Goal: Task Accomplishment & Management: Use online tool/utility

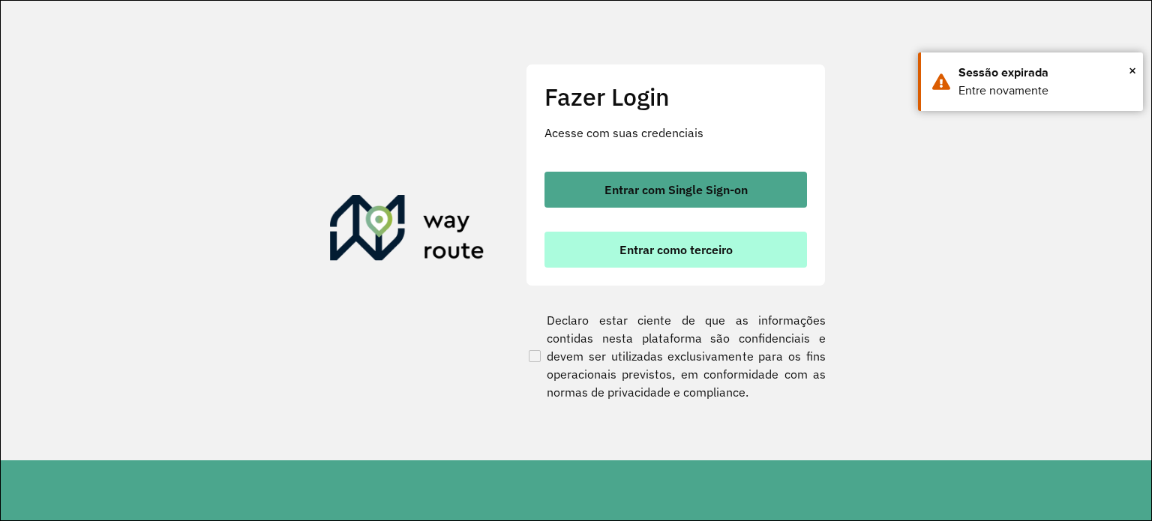
click at [666, 257] on button "Entrar como terceiro" at bounding box center [675, 250] width 262 height 36
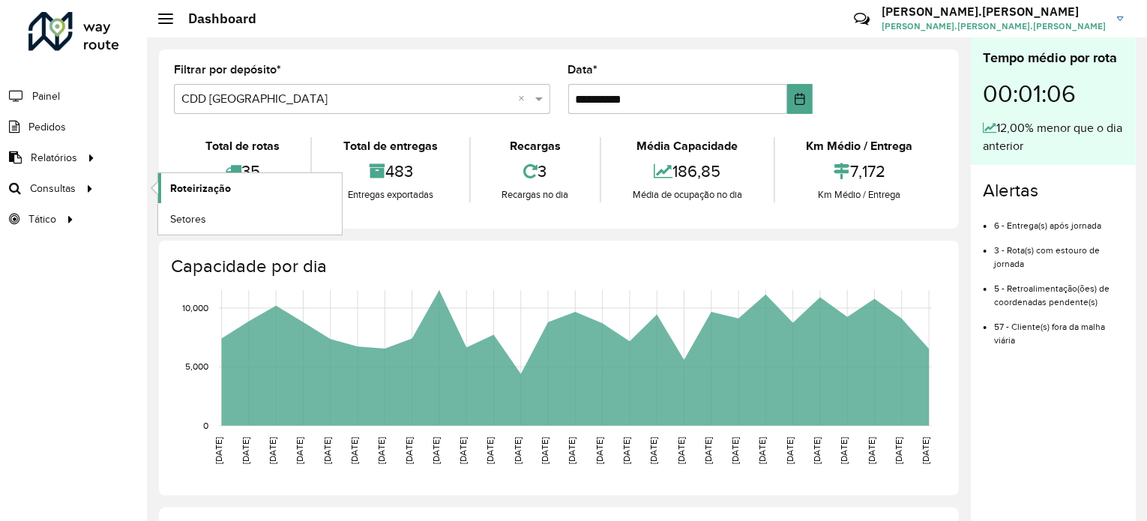
click at [177, 183] on span "Roteirização" at bounding box center [200, 189] width 61 height 16
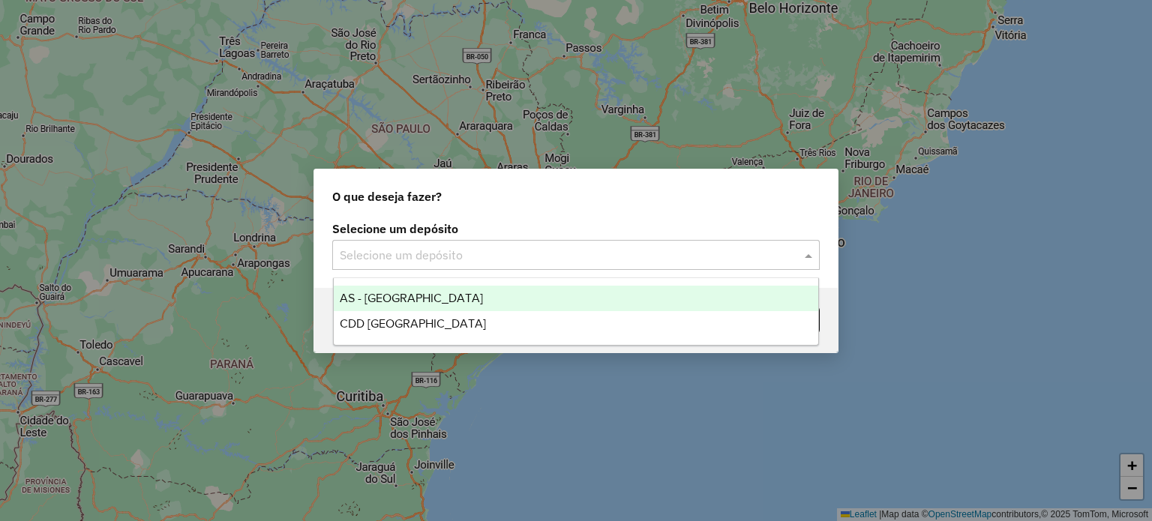
click at [658, 262] on input "text" at bounding box center [561, 256] width 442 height 18
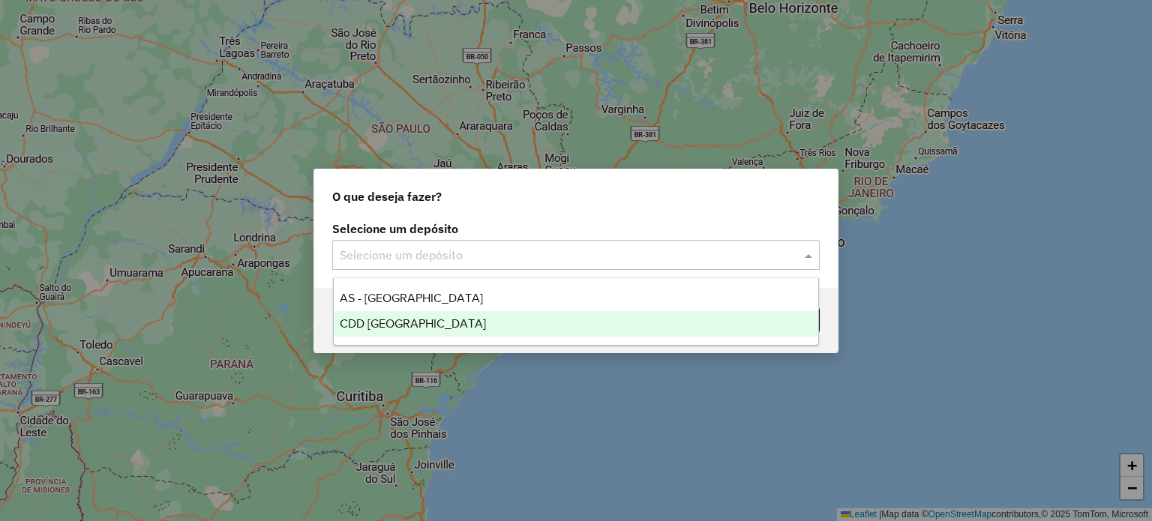
click at [508, 319] on div "CDD [GEOGRAPHIC_DATA]" at bounding box center [576, 323] width 485 height 25
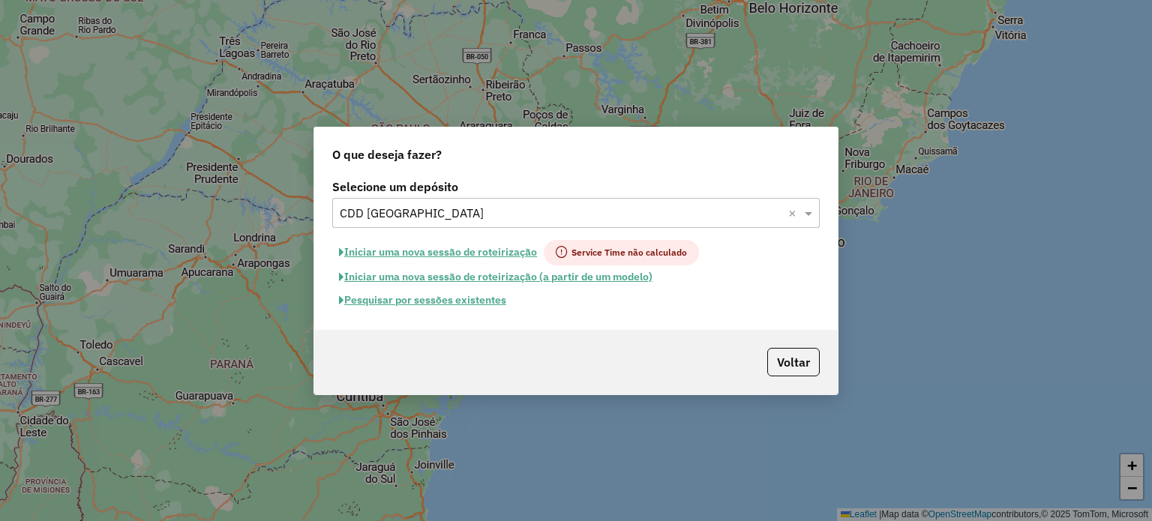
click at [457, 293] on button "Pesquisar por sessões existentes" at bounding box center [422, 300] width 181 height 23
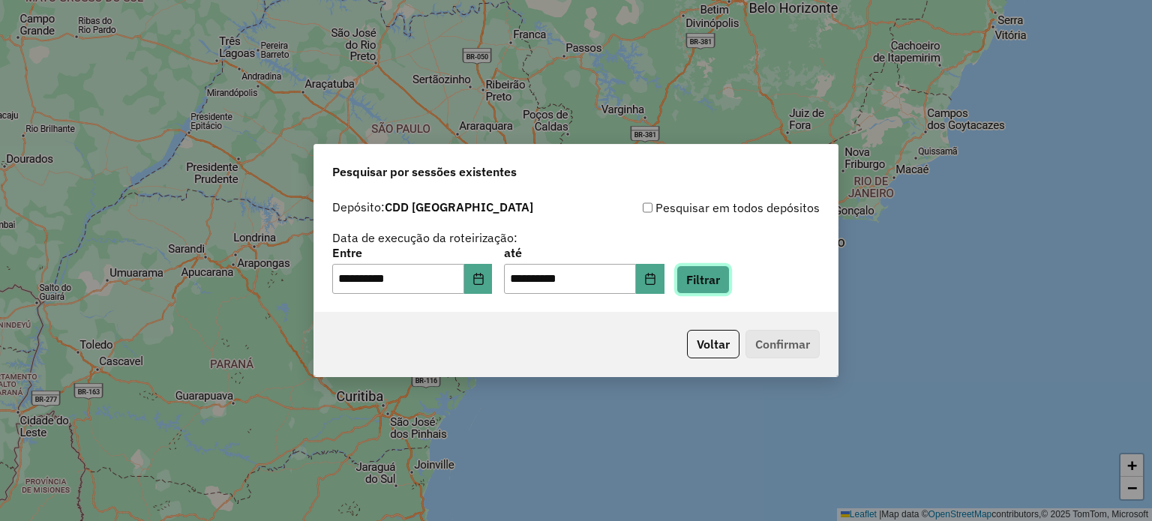
click at [715, 284] on button "Filtrar" at bounding box center [702, 279] width 53 height 28
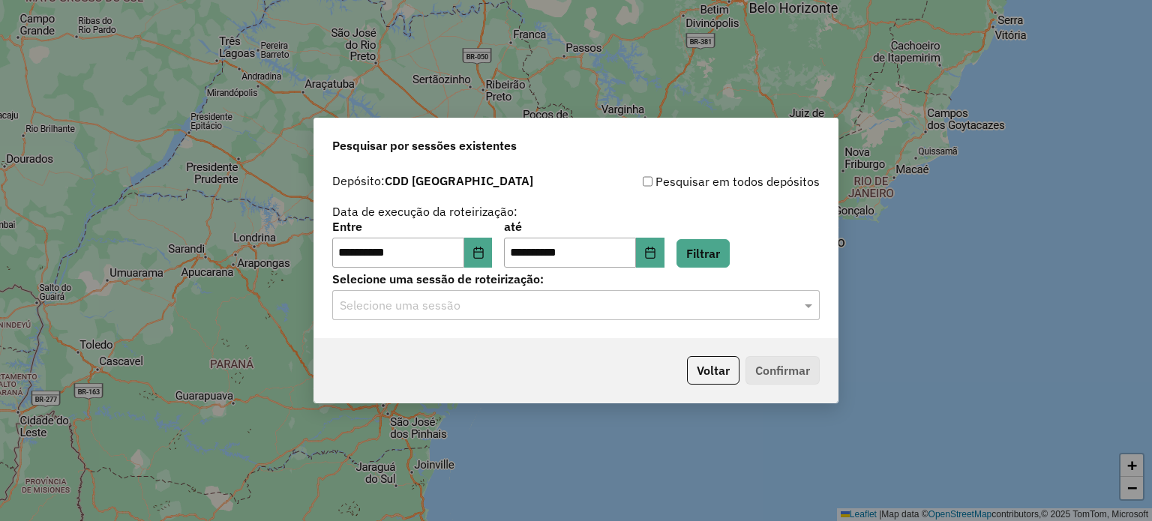
click at [534, 311] on input "text" at bounding box center [561, 306] width 442 height 18
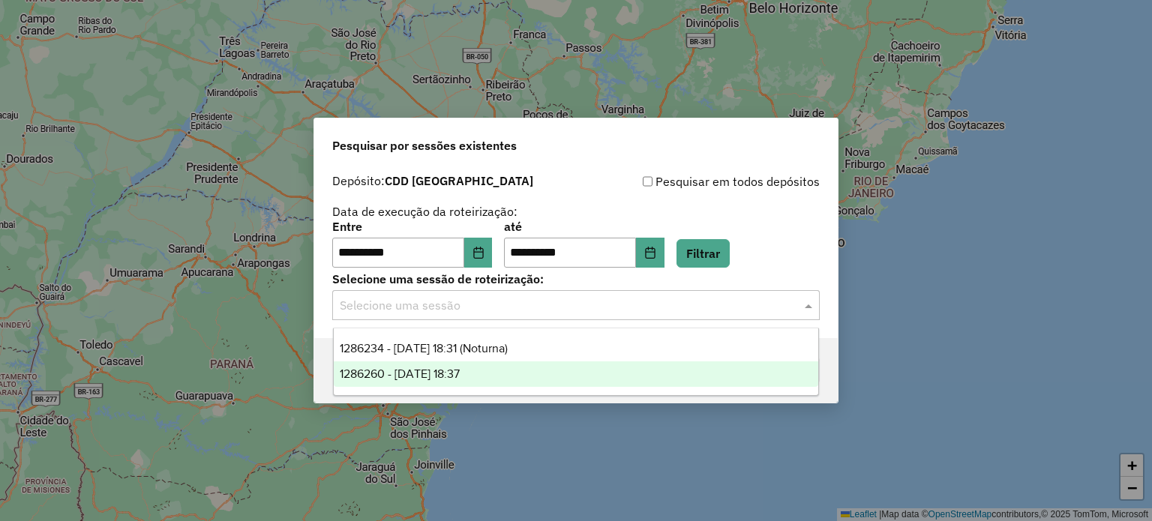
click at [502, 368] on div "1286260 - 01/10/2025 18:37" at bounding box center [576, 373] width 485 height 25
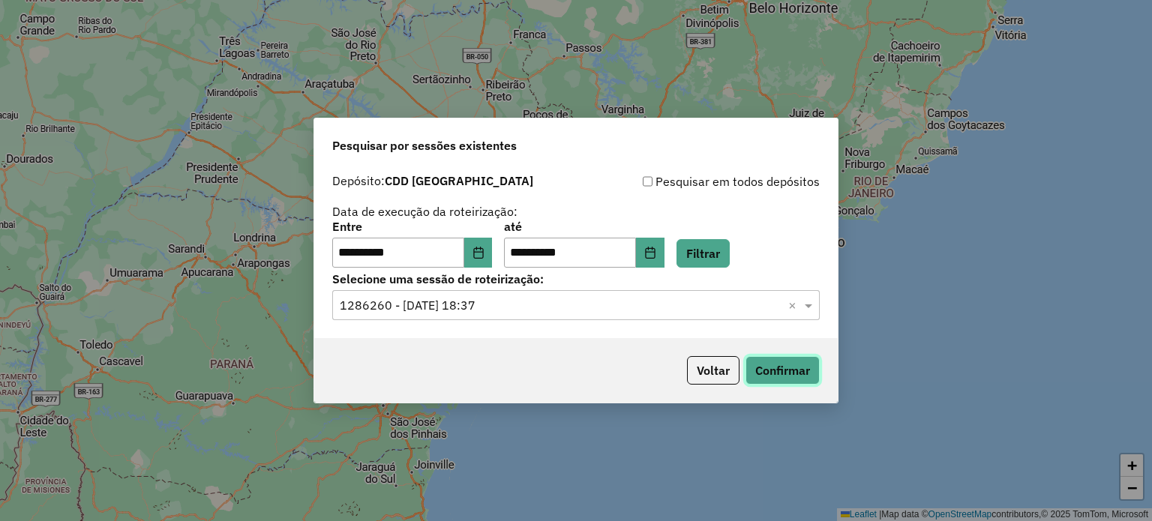
click at [754, 358] on button "Confirmar" at bounding box center [782, 370] width 74 height 28
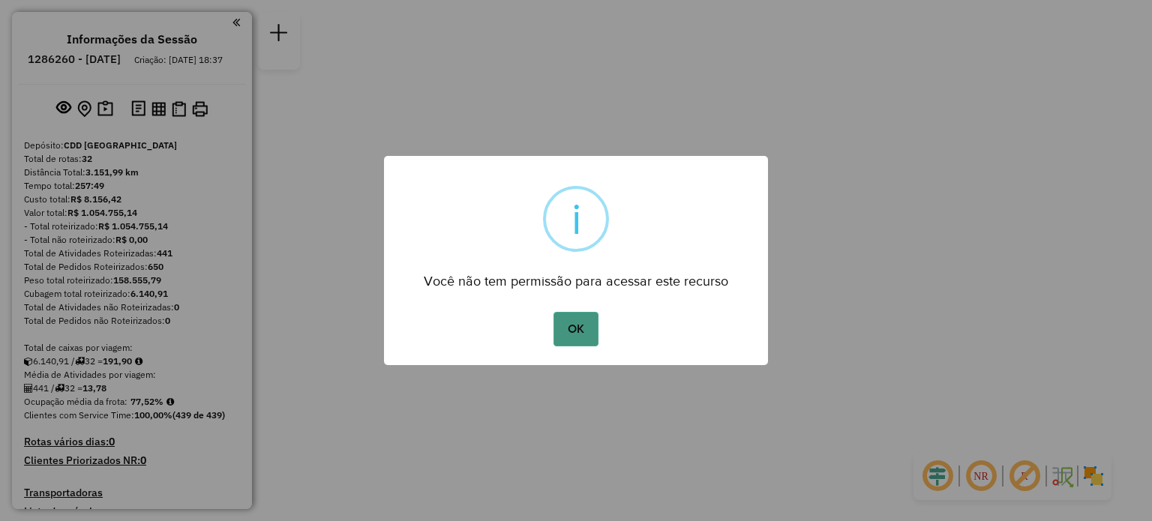
click at [585, 325] on button "OK" at bounding box center [575, 329] width 44 height 34
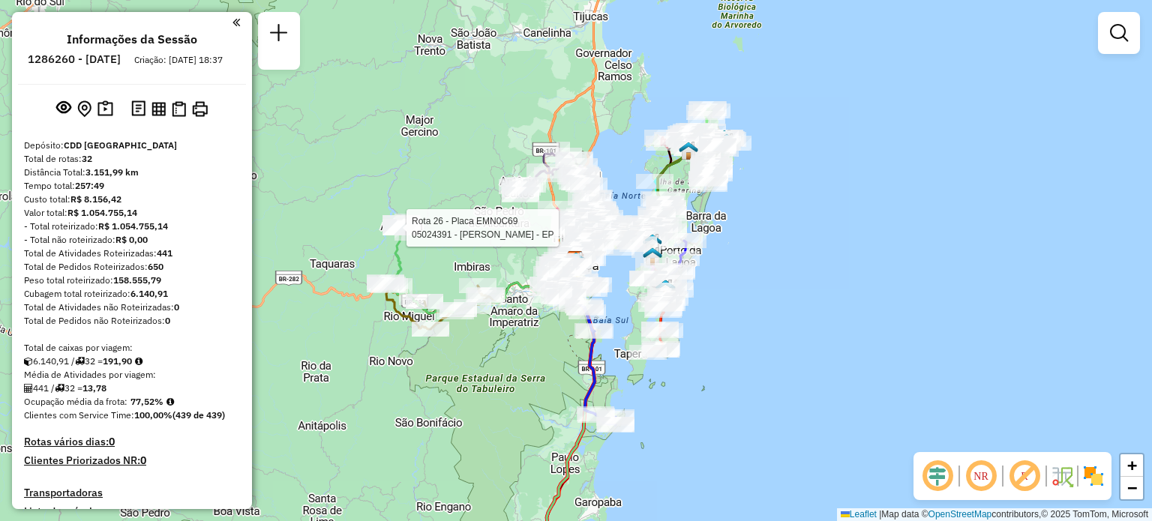
select select "**********"
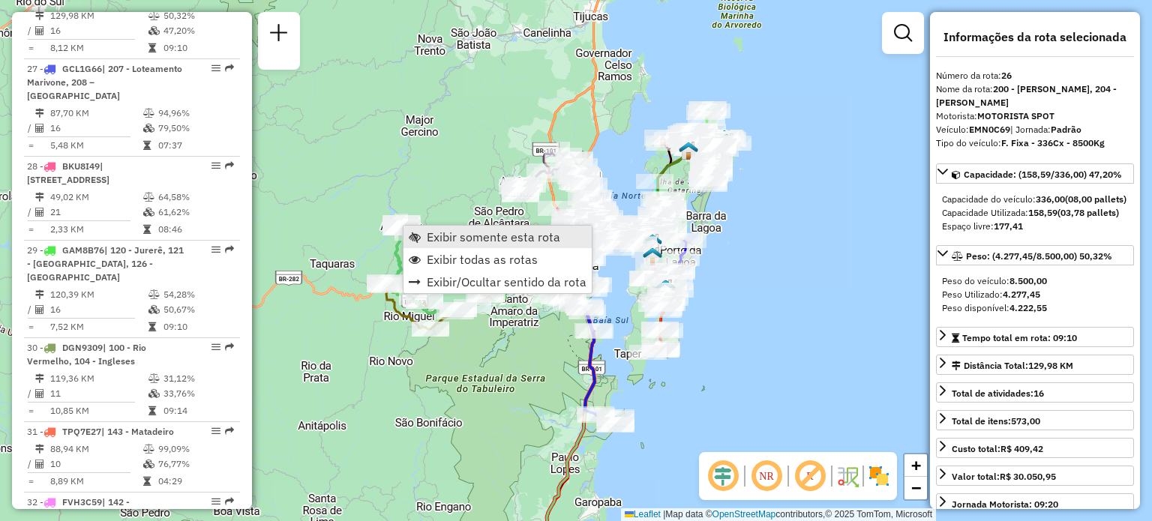
scroll to position [2678, 0]
click at [435, 236] on span "Exibir somente esta rota" at bounding box center [493, 237] width 133 height 12
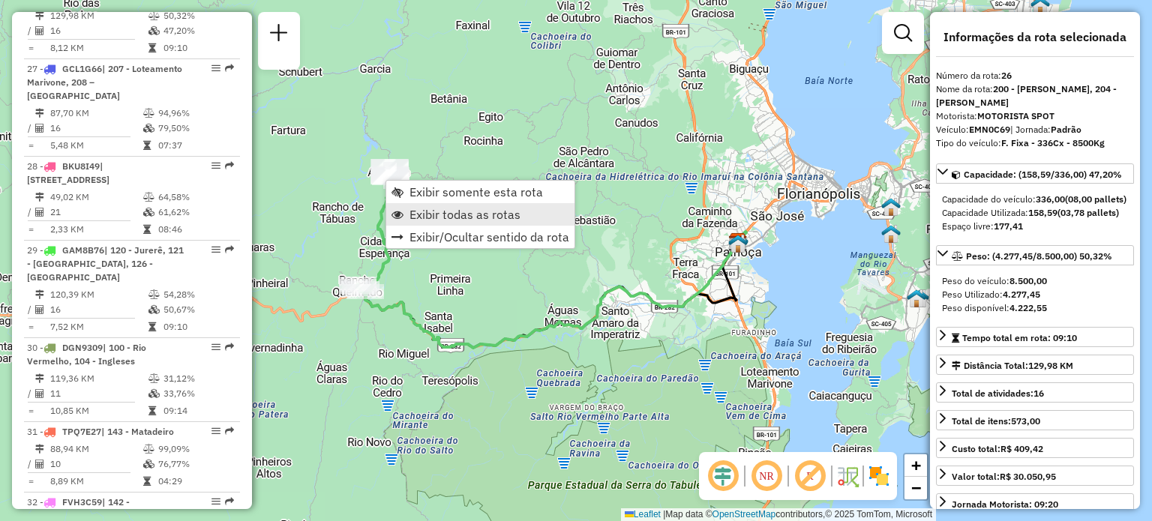
click at [442, 218] on span "Exibir todas as rotas" at bounding box center [464, 214] width 111 height 12
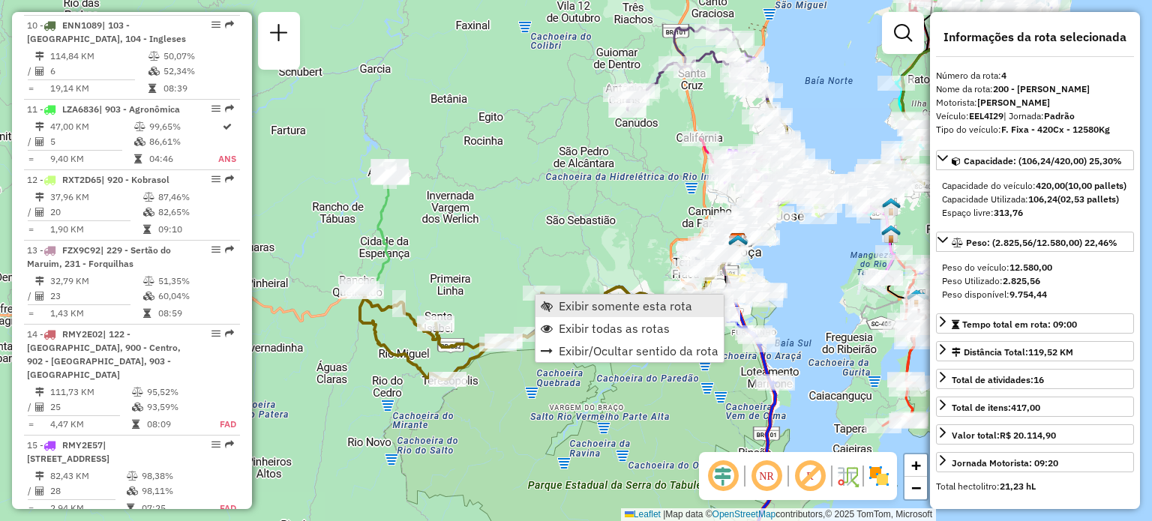
scroll to position [834, 0]
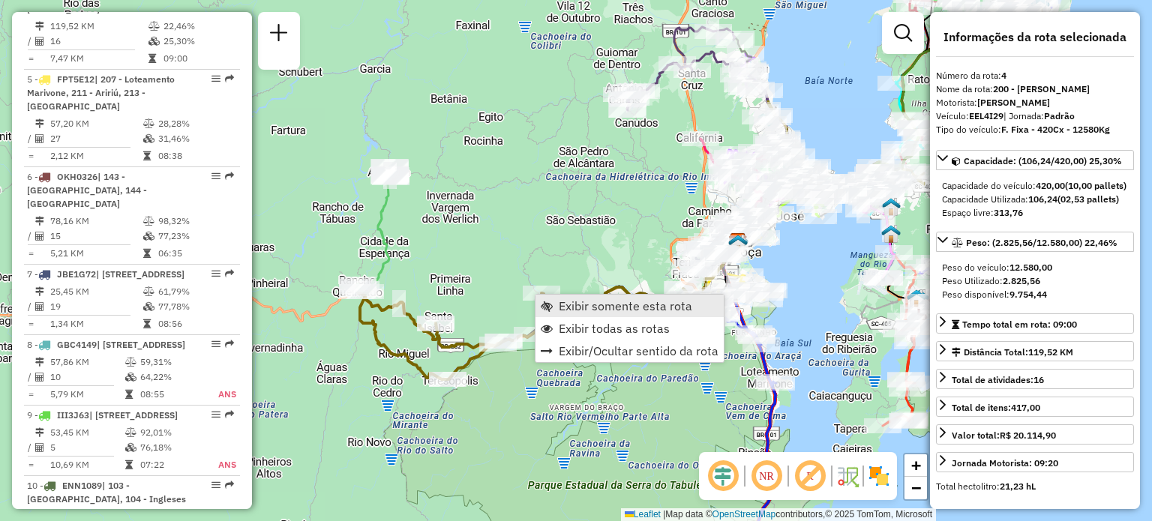
click at [556, 299] on link "Exibir somente esta rota" at bounding box center [629, 306] width 188 height 22
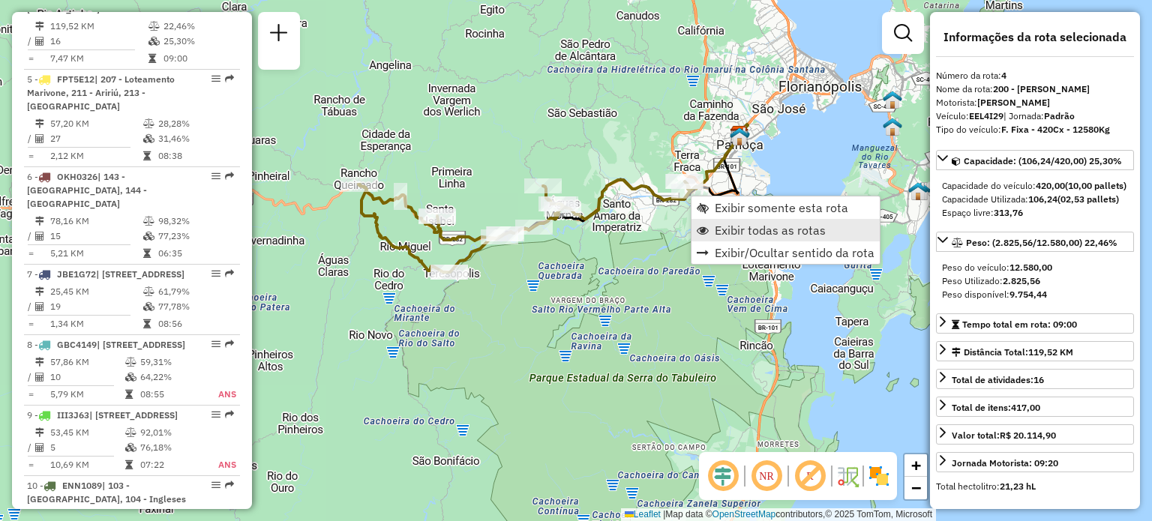
click at [709, 220] on link "Exibir todas as rotas" at bounding box center [785, 230] width 188 height 22
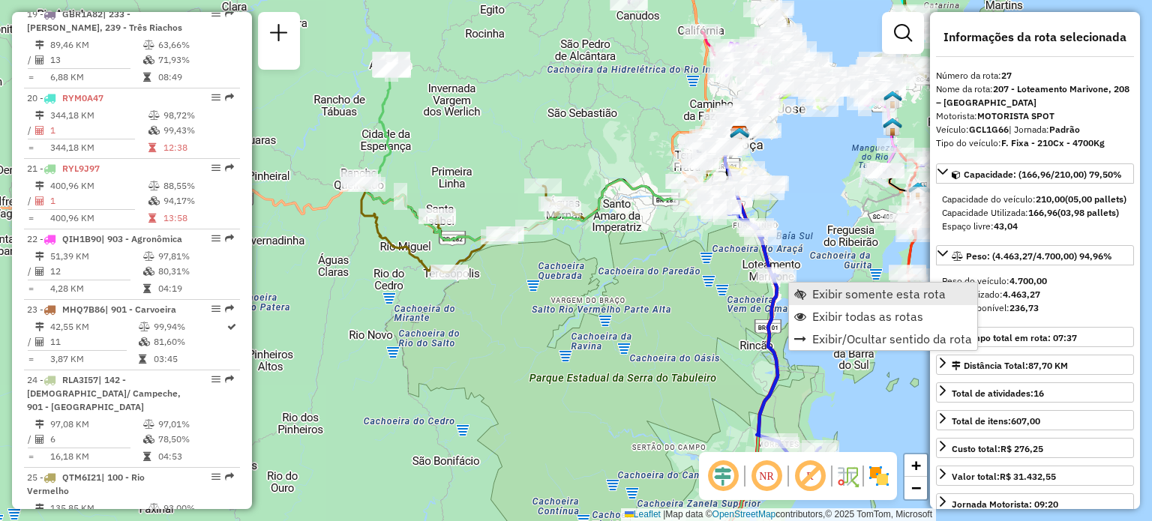
scroll to position [2762, 0]
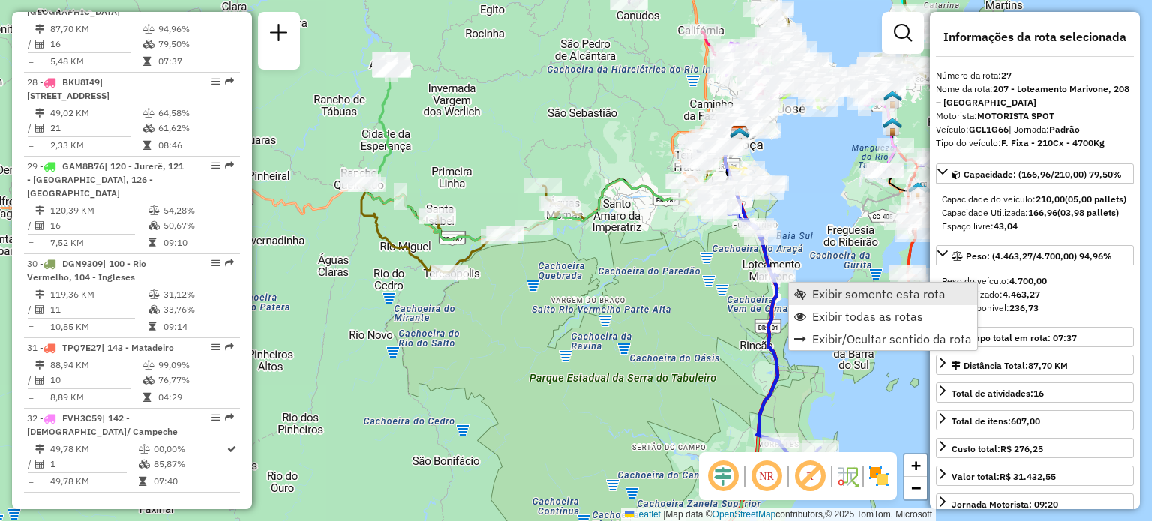
click at [813, 292] on span "Exibir somente esta rota" at bounding box center [878, 294] width 133 height 12
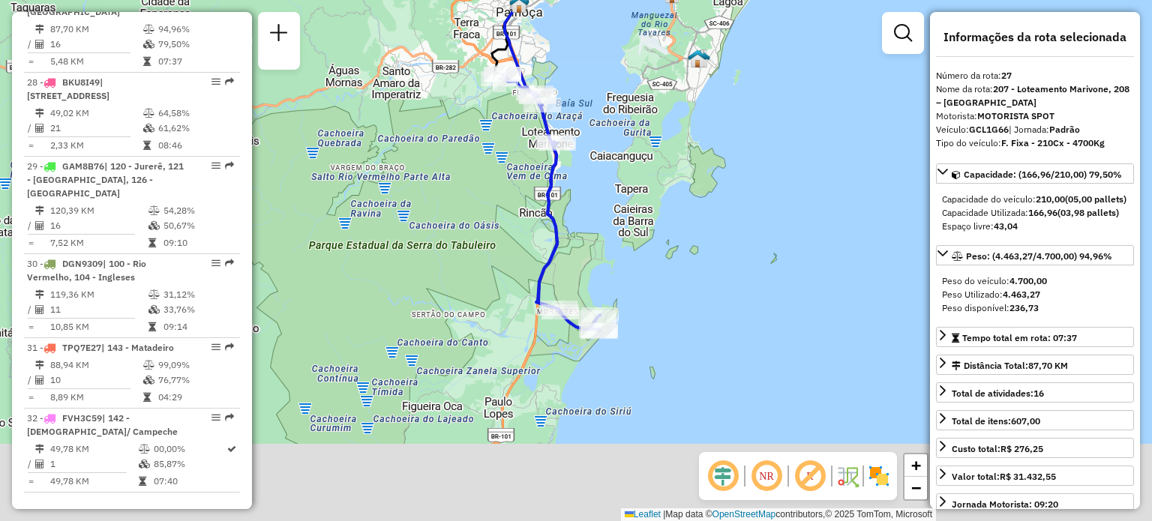
drag, startPoint x: 753, startPoint y: 352, endPoint x: 710, endPoint y: 232, distance: 126.6
click at [712, 232] on div "Janela de atendimento Grade de atendimento Capacidade Transportadoras Veículos …" at bounding box center [576, 260] width 1152 height 521
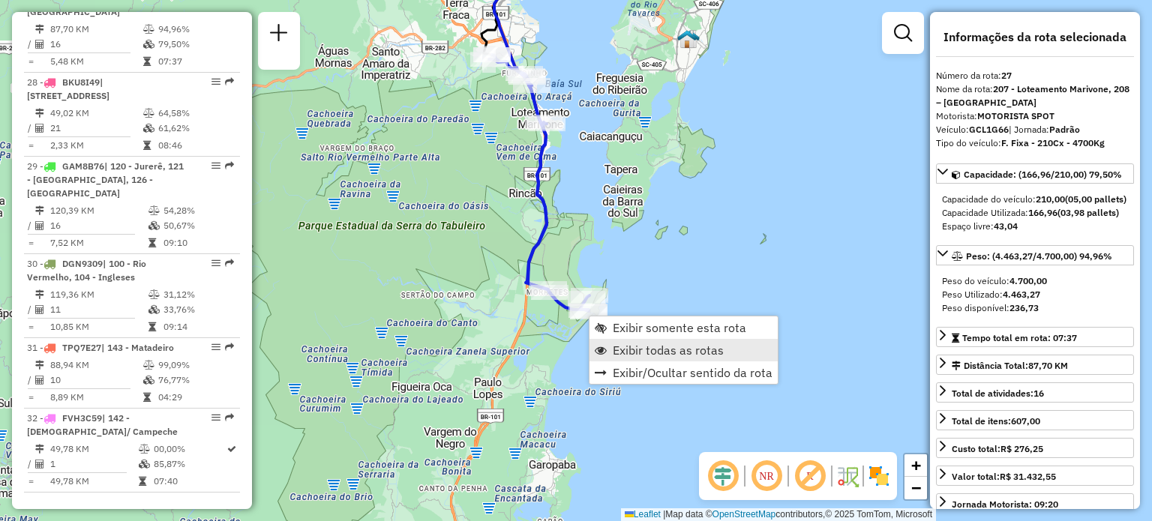
click at [634, 345] on span "Exibir todas as rotas" at bounding box center [668, 350] width 111 height 12
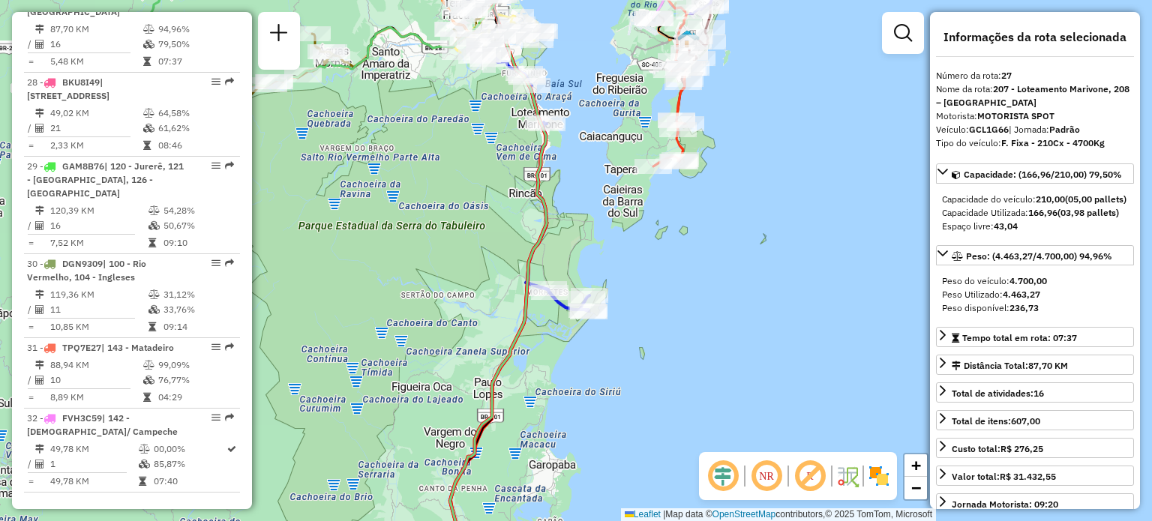
drag, startPoint x: 571, startPoint y: 236, endPoint x: 593, endPoint y: 313, distance: 80.2
click at [591, 316] on div "Rota 27 - Placa GCL1G66 05025638 - SAMANTA COSTA [PERSON_NAME] de atendimento G…" at bounding box center [576, 260] width 1152 height 521
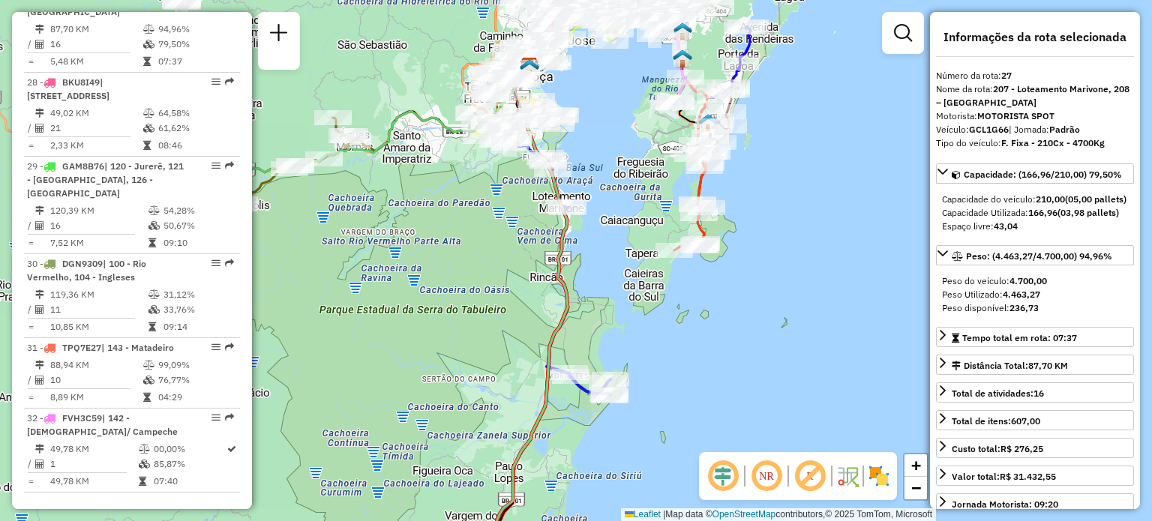
click at [774, 471] on em at bounding box center [766, 476] width 36 height 36
drag, startPoint x: 654, startPoint y: 233, endPoint x: 638, endPoint y: 243, distance: 18.5
click at [661, 259] on div "Janela de atendimento Grade de atendimento Capacidade Transportadoras Veículos …" at bounding box center [576, 260] width 1152 height 521
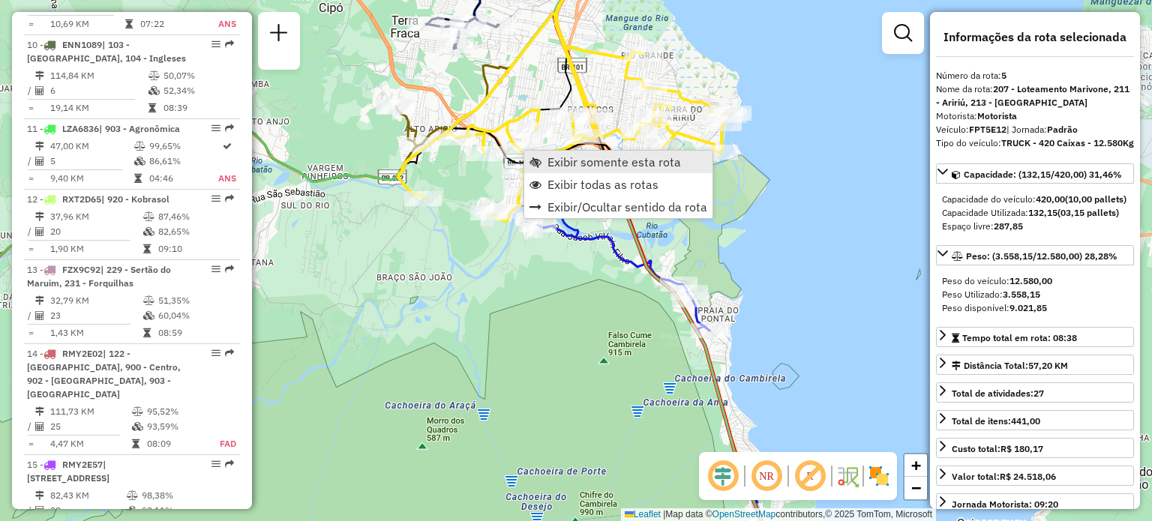
scroll to position [904, 0]
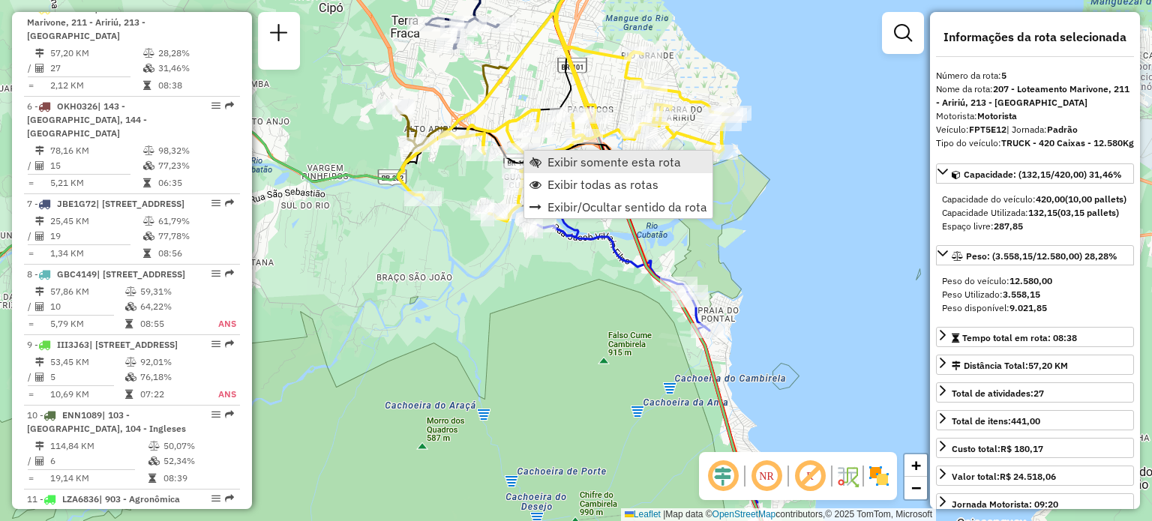
click at [539, 156] on span "Exibir somente esta rota" at bounding box center [535, 162] width 12 height 12
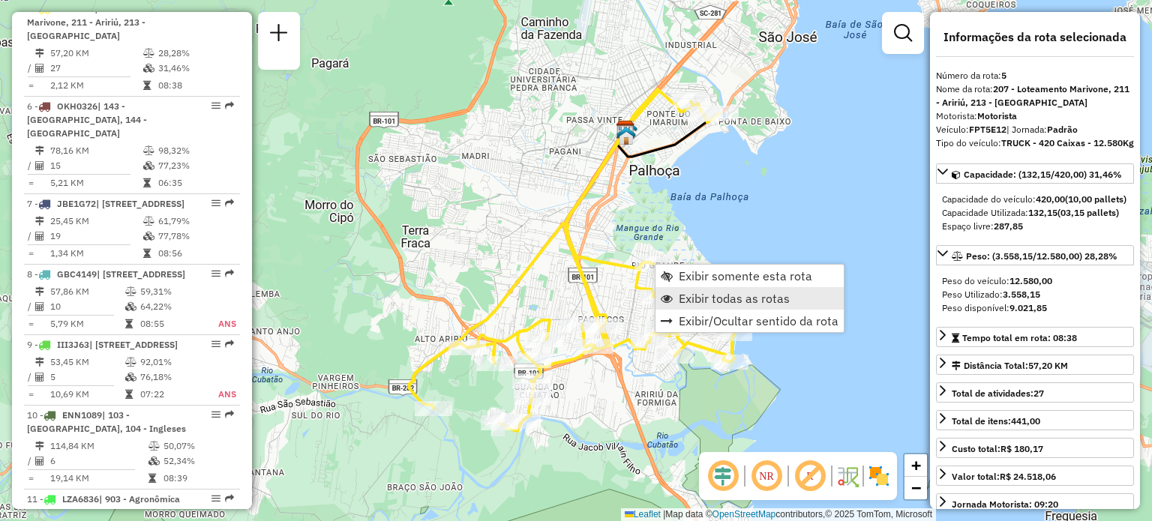
click at [703, 296] on span "Exibir todas as rotas" at bounding box center [734, 298] width 111 height 12
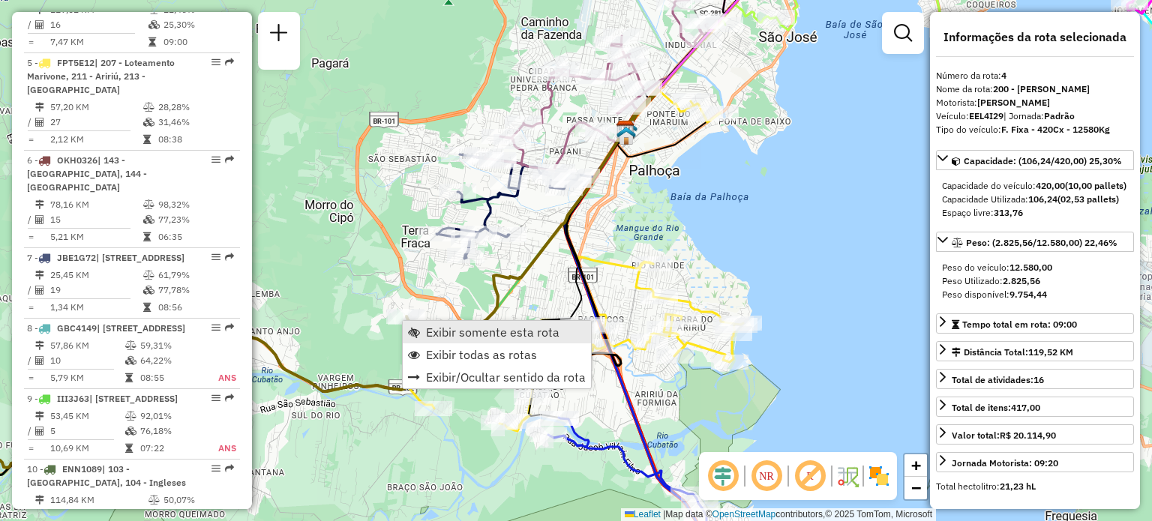
scroll to position [834, 0]
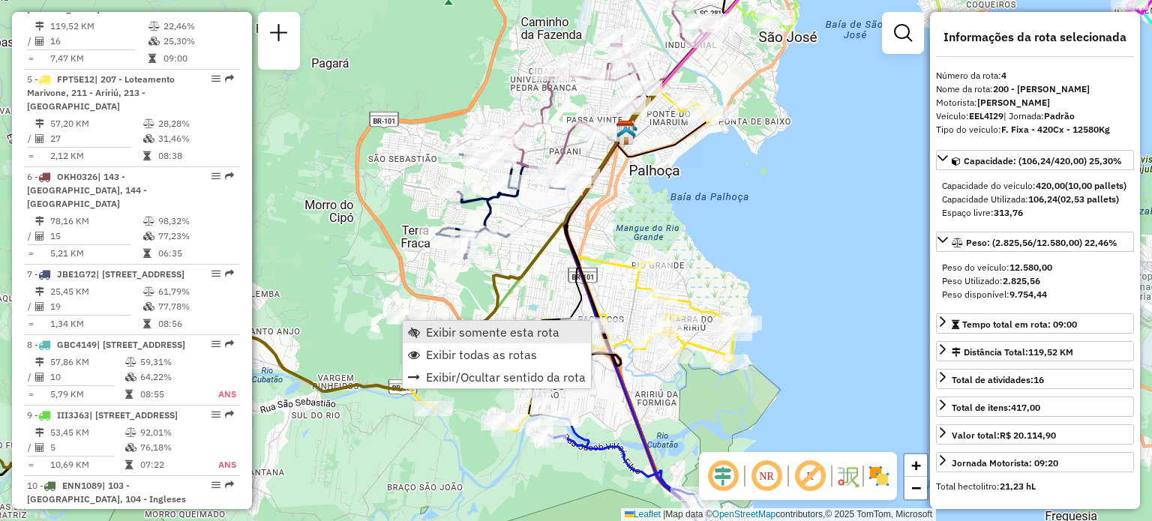
click at [430, 326] on span "Exibir somente esta rota" at bounding box center [492, 332] width 133 height 12
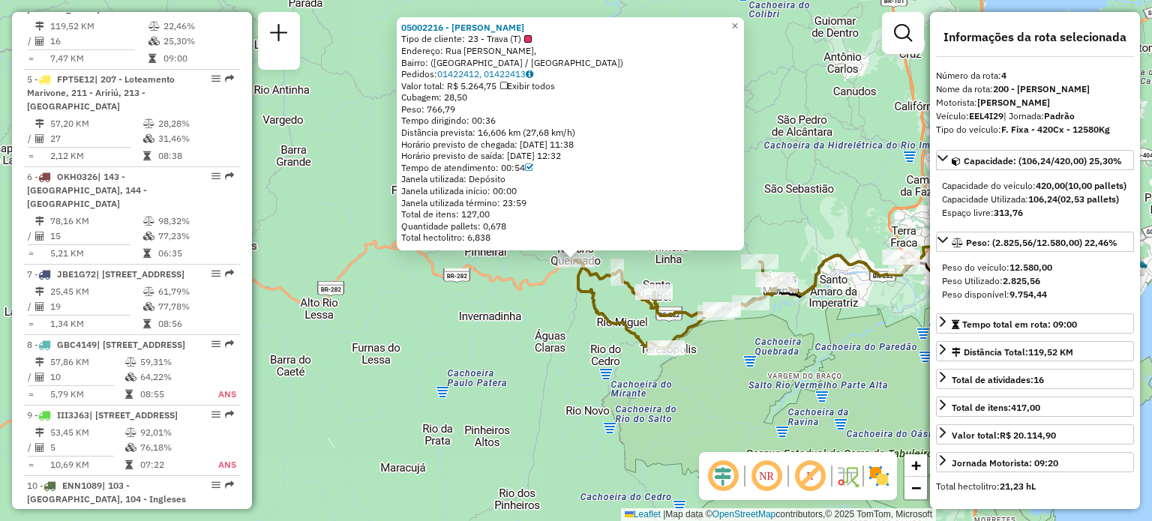
click at [495, 342] on div "05002216 - [PERSON_NAME] Tipo de cliente: 23 - Trava (T) Endereço: [GEOGRAPHIC_…" at bounding box center [576, 260] width 1152 height 521
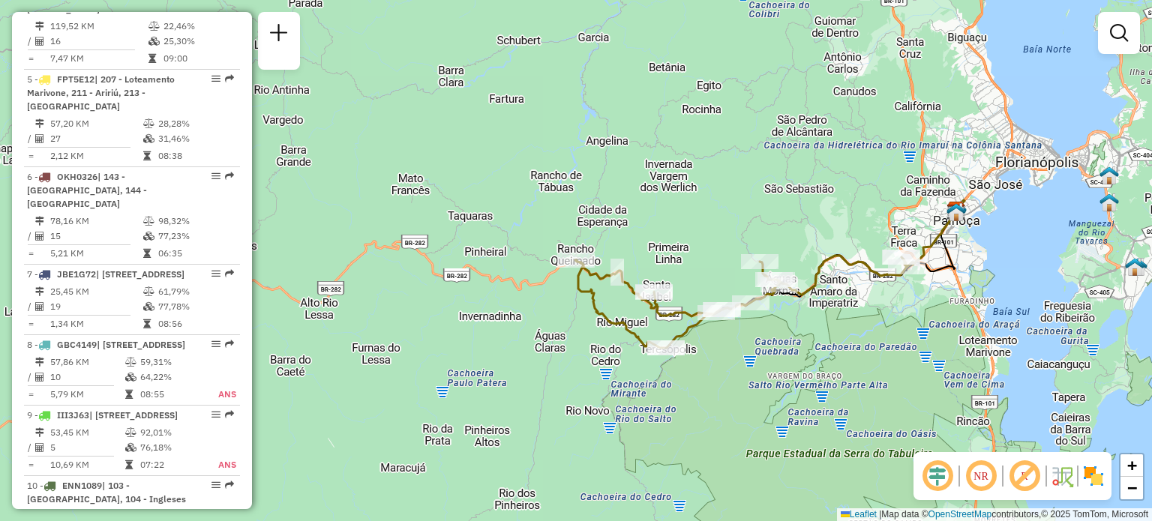
drag, startPoint x: 766, startPoint y: 189, endPoint x: 593, endPoint y: 244, distance: 181.6
click at [604, 241] on div "Janela de atendimento Grade de atendimento Capacidade Transportadoras Veículos …" at bounding box center [576, 260] width 1152 height 521
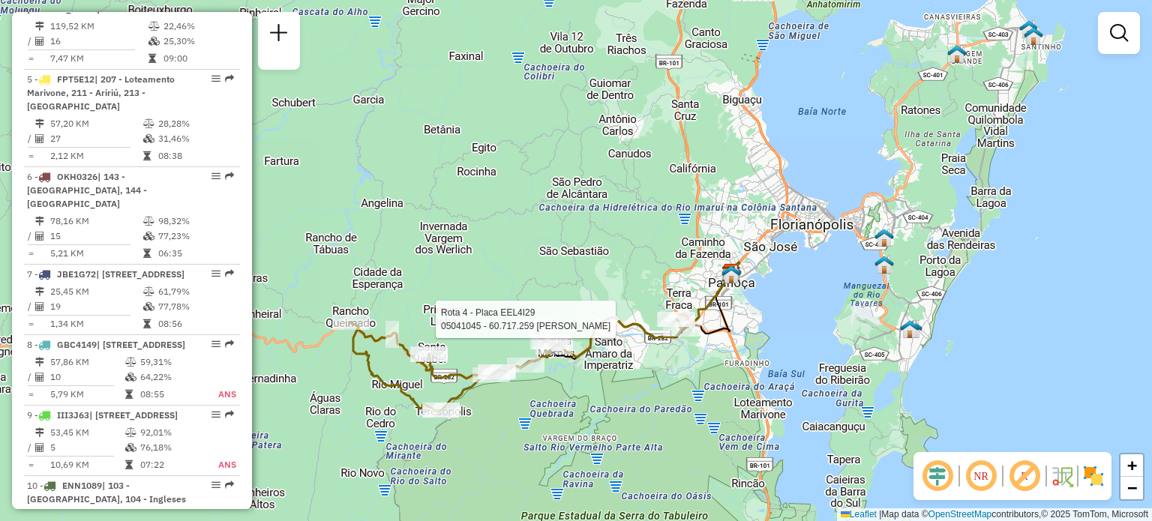
select select "**********"
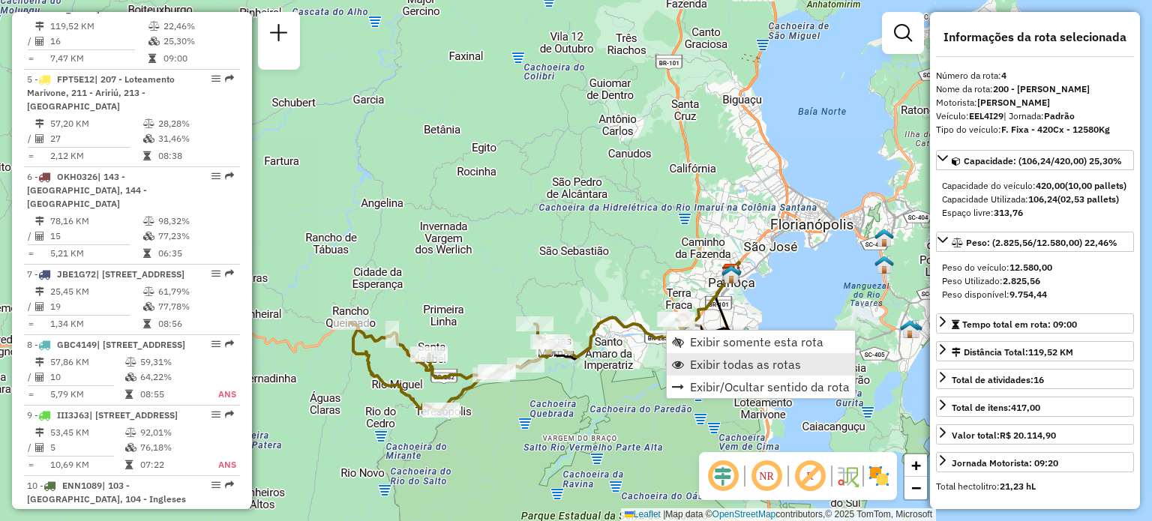
click at [704, 362] on span "Exibir todas as rotas" at bounding box center [745, 364] width 111 height 12
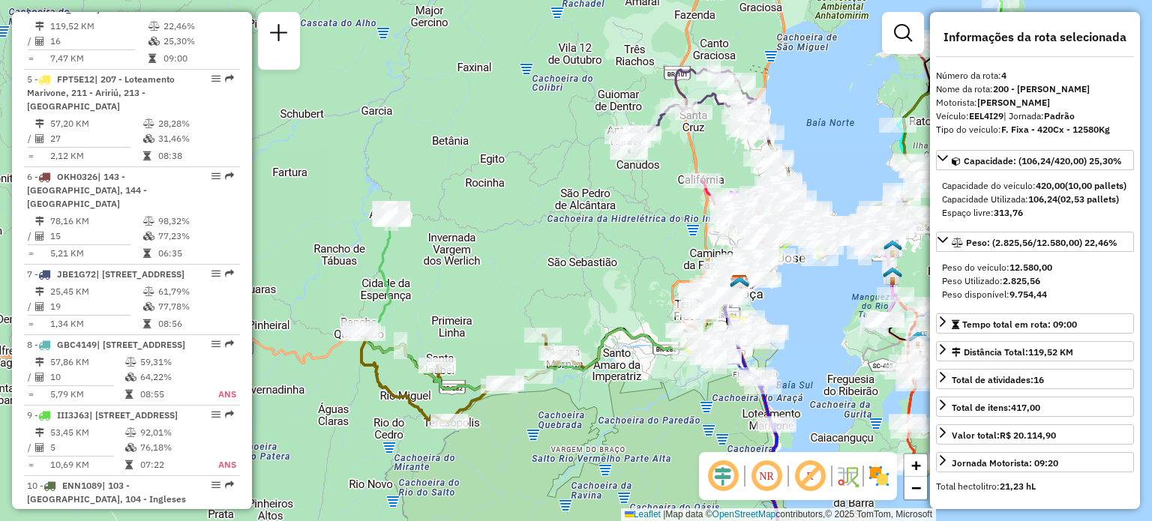
drag, startPoint x: 509, startPoint y: 280, endPoint x: 531, endPoint y: 287, distance: 23.0
click at [519, 292] on div "Janela de atendimento Grade de atendimento Capacidade Transportadoras Veículos …" at bounding box center [576, 260] width 1152 height 521
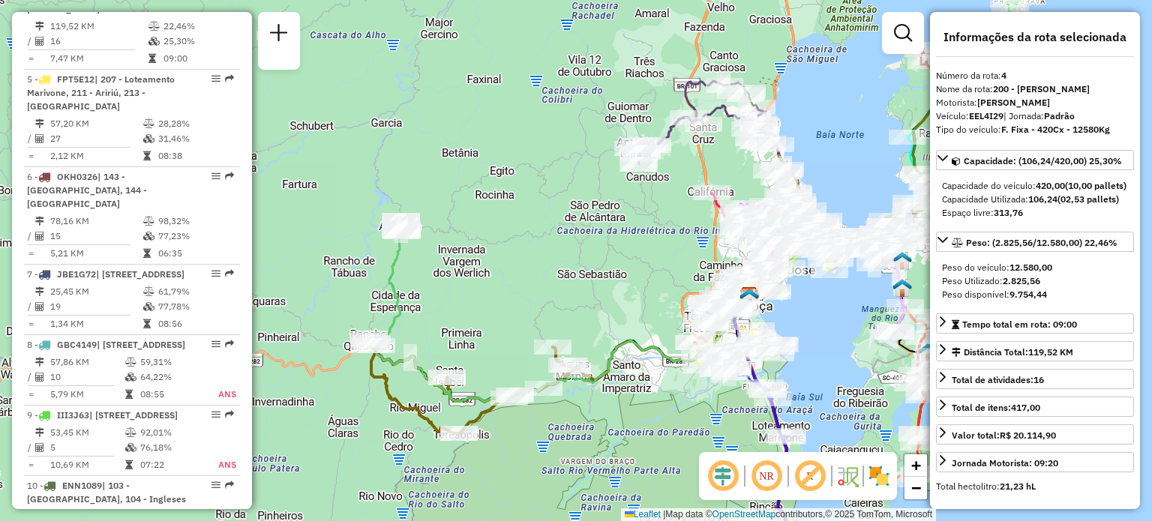
drag, startPoint x: 668, startPoint y: 252, endPoint x: 562, endPoint y: 278, distance: 108.9
click at [567, 280] on div "Janela de atendimento Grade de atendimento Capacidade Transportadoras Veículos …" at bounding box center [576, 260] width 1152 height 521
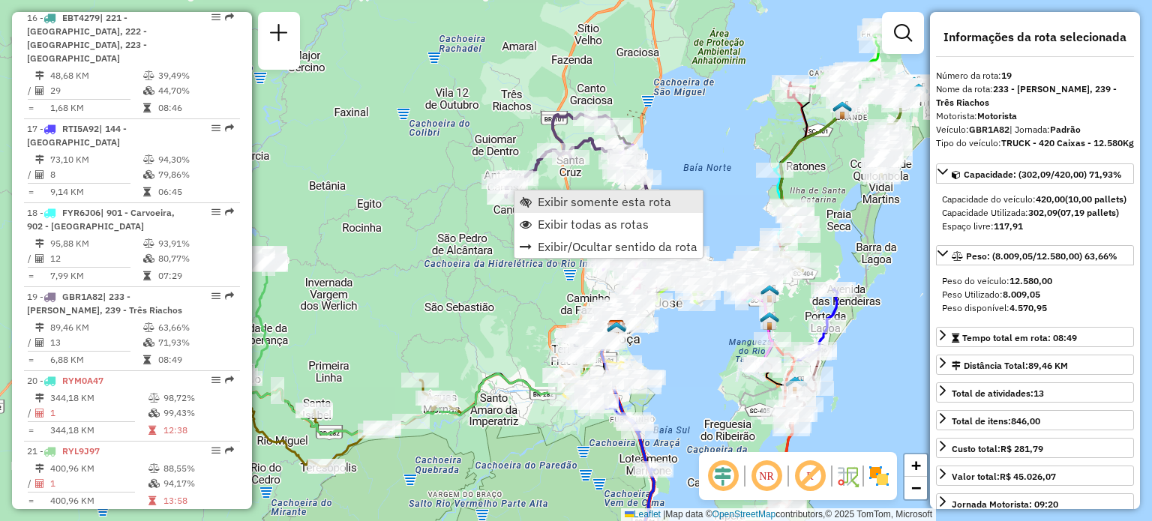
scroll to position [2131, 0]
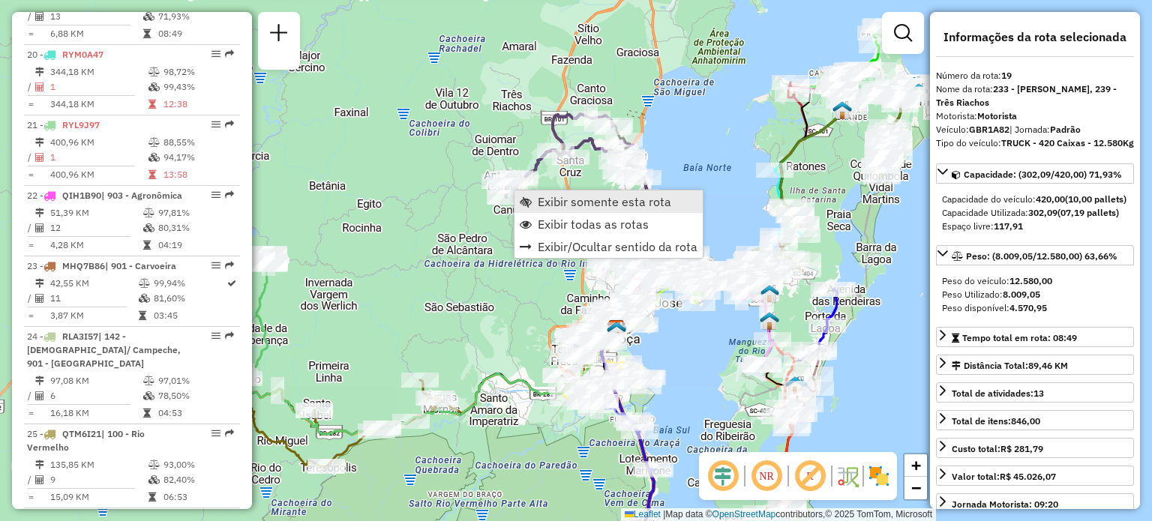
click at [535, 198] on link "Exibir somente esta rota" at bounding box center [608, 201] width 188 height 22
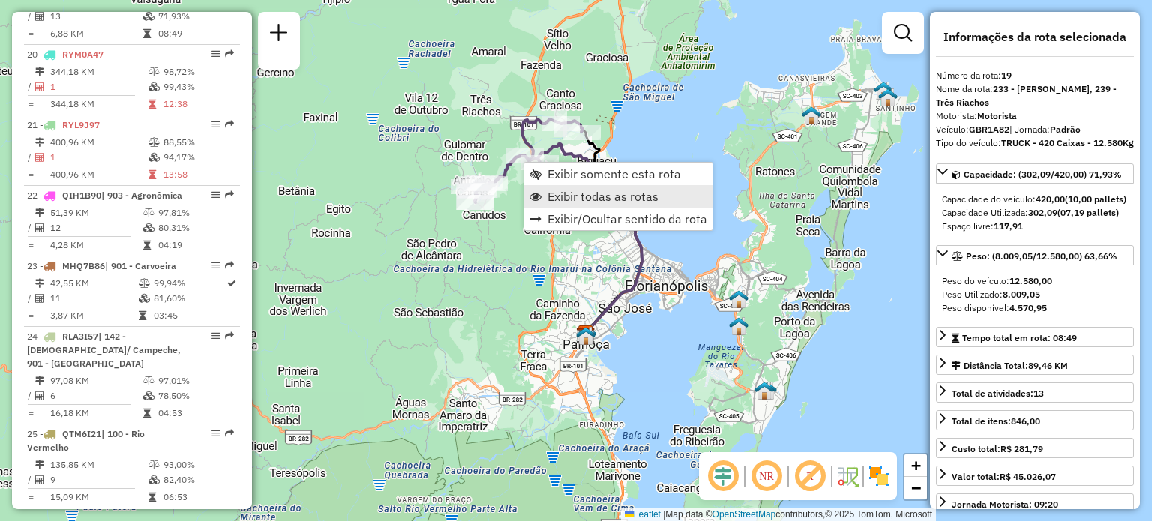
click at [551, 187] on link "Exibir todas as rotas" at bounding box center [618, 196] width 188 height 22
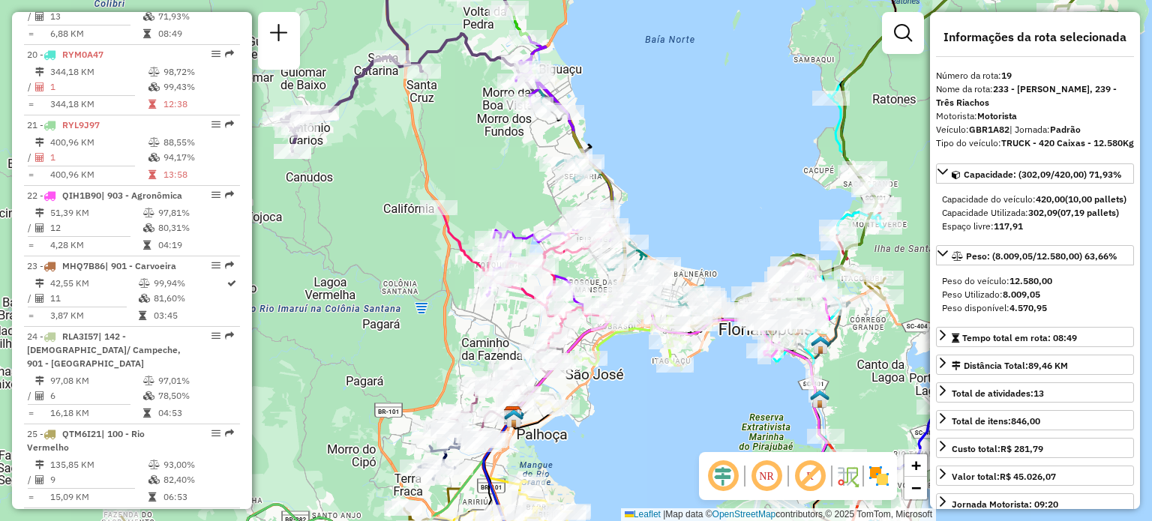
drag, startPoint x: 492, startPoint y: 168, endPoint x: 491, endPoint y: 210, distance: 42.0
click at [491, 210] on div "Rota 9 - Placa III3J63 05022994 - ELENICE APARECIDA AL Rota 8 - Placa GBC4149 0…" at bounding box center [576, 260] width 1152 height 521
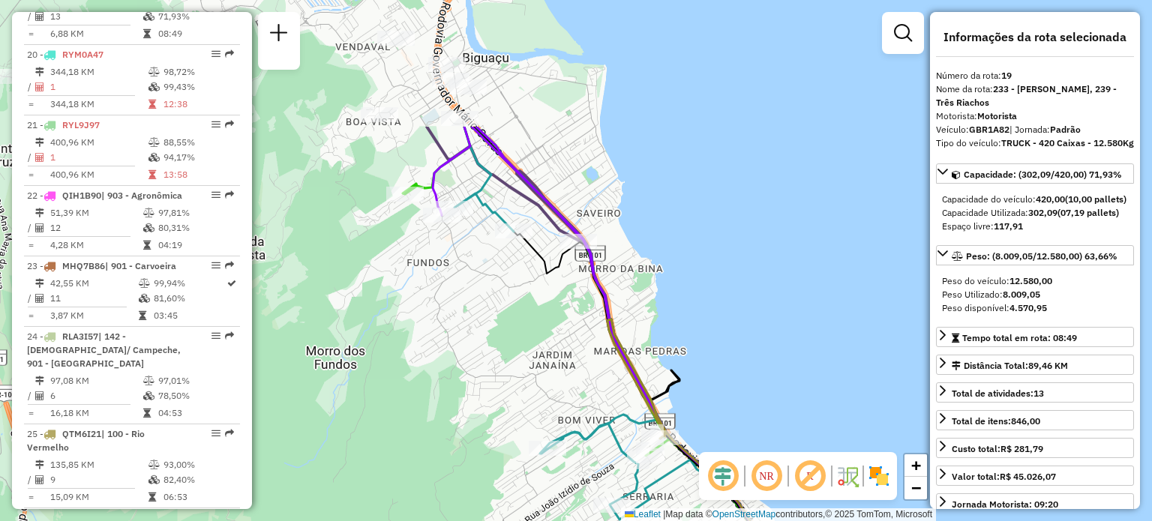
drag, startPoint x: 552, startPoint y: 274, endPoint x: 562, endPoint y: 299, distance: 26.6
click at [569, 323] on div "Janela de atendimento Grade de atendimento Capacidade Transportadoras Veículos …" at bounding box center [576, 260] width 1152 height 521
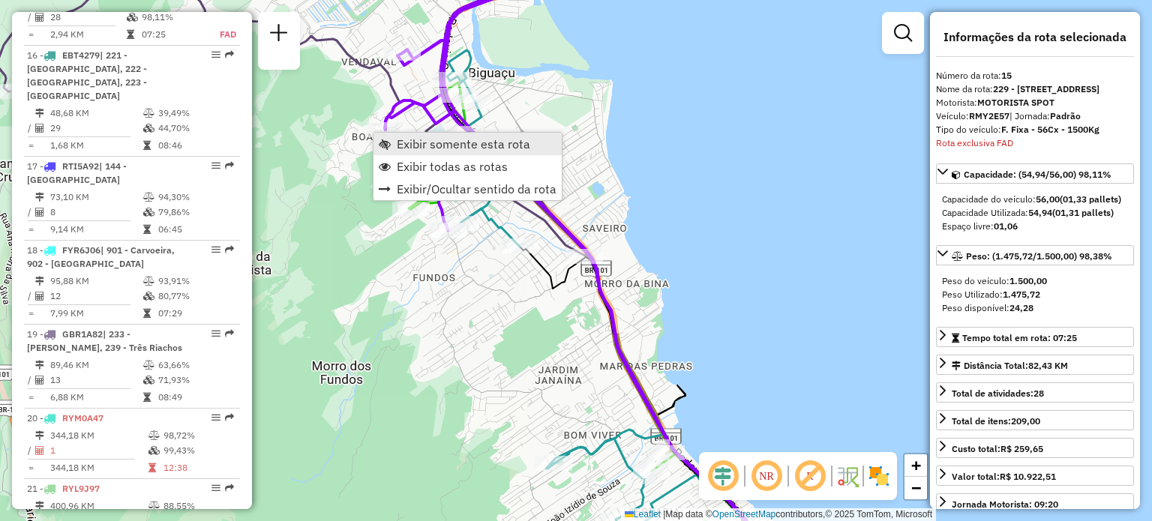
click at [389, 139] on span "Exibir somente esta rota" at bounding box center [385, 144] width 12 height 12
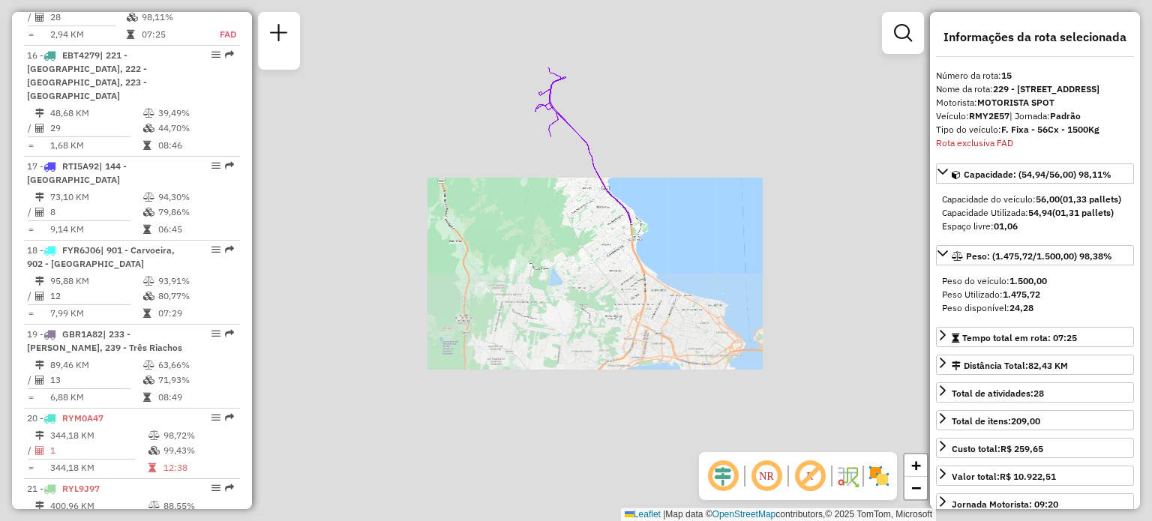
scroll to position [1769, 0]
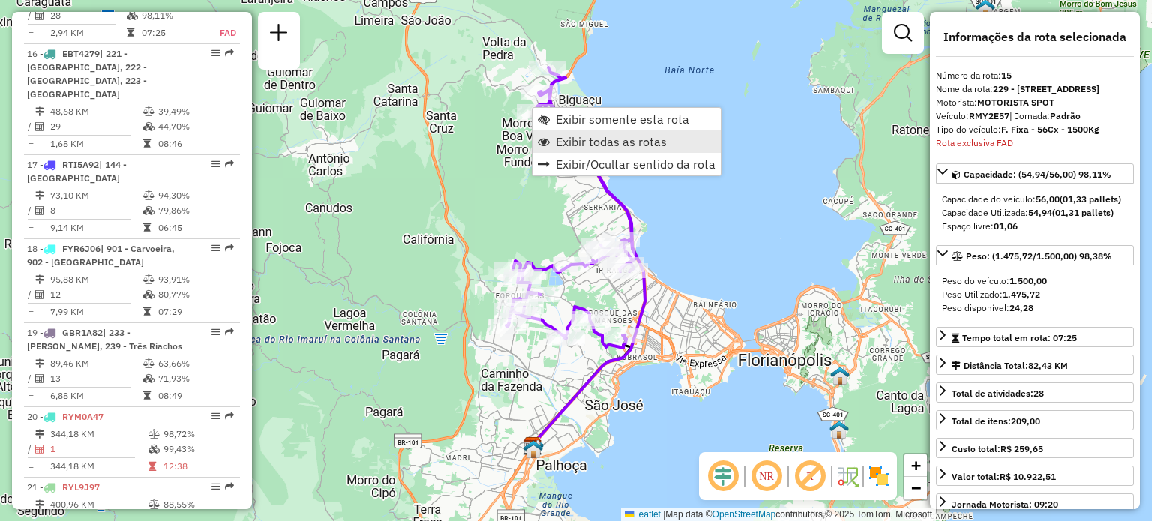
click at [576, 140] on span "Exibir todas as rotas" at bounding box center [611, 142] width 111 height 12
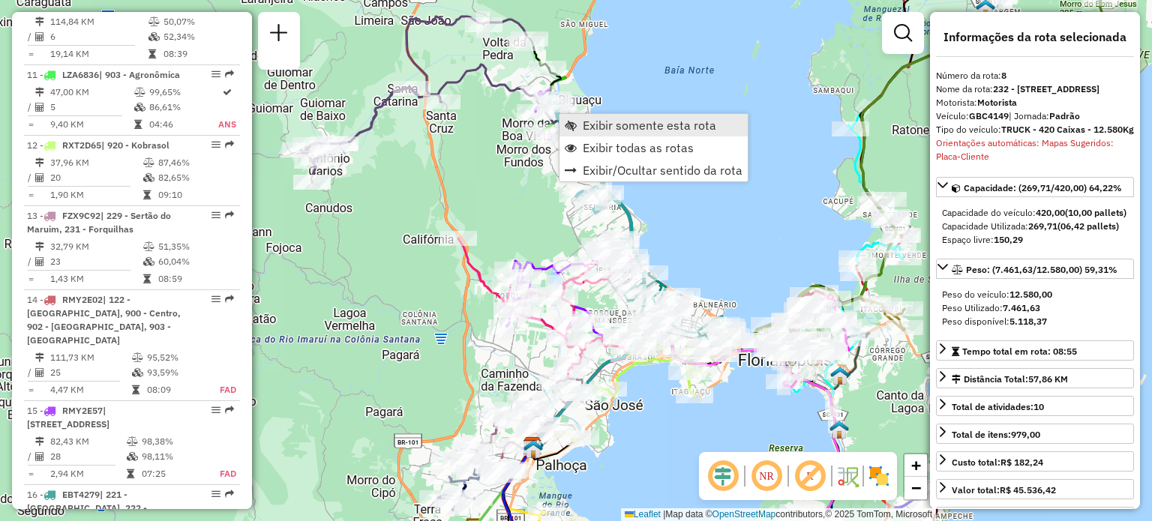
scroll to position [1182, 0]
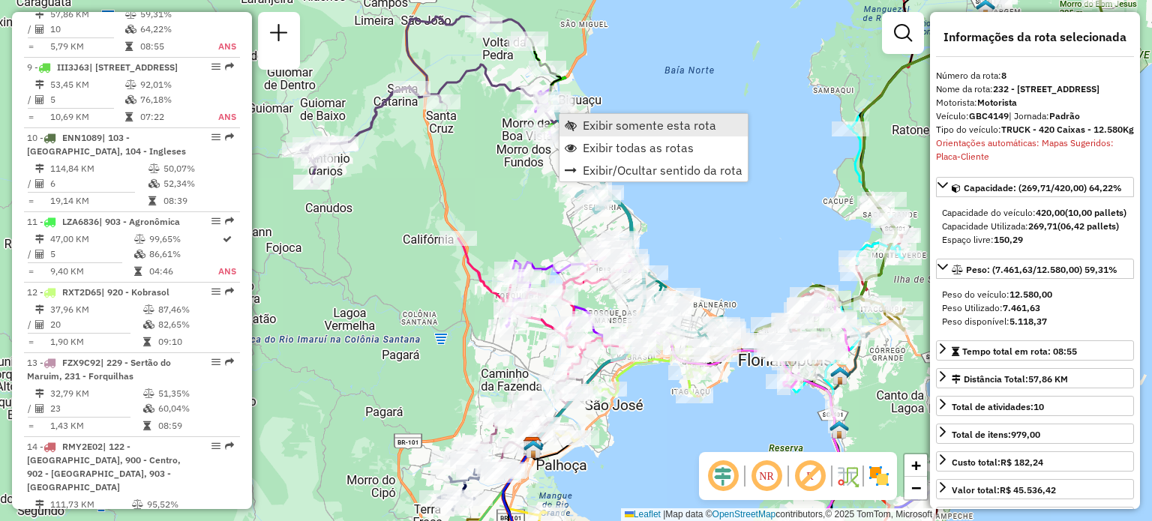
click at [571, 118] on link "Exibir somente esta rota" at bounding box center [653, 125] width 188 height 22
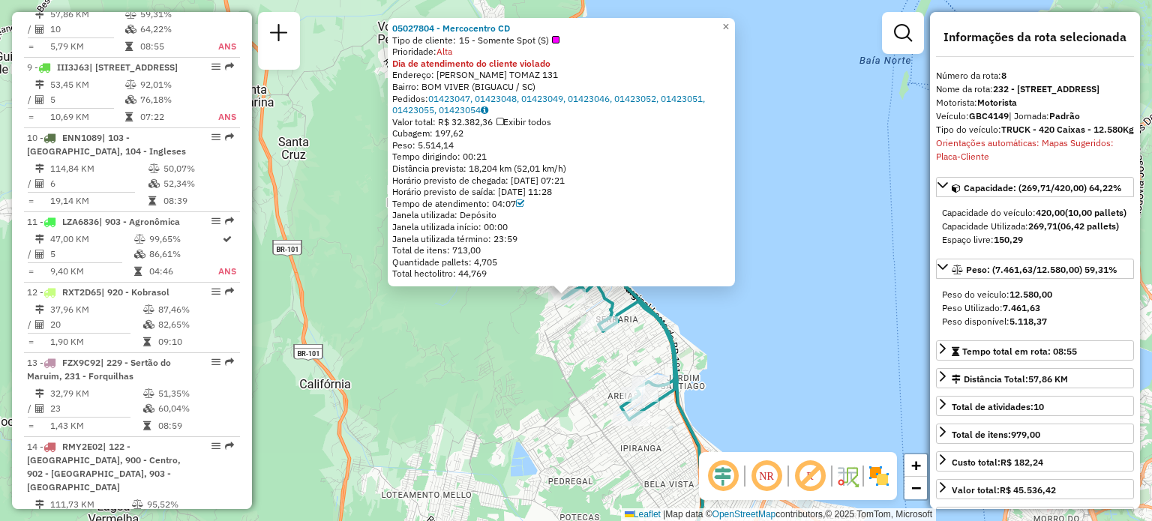
drag, startPoint x: 414, startPoint y: 317, endPoint x: 401, endPoint y: 374, distance: 58.4
click at [401, 374] on div "05027804 - Mercocentro CD Tipo de cliente: 15 - Somente Spot (S) Prioridade: Al…" at bounding box center [576, 260] width 1152 height 521
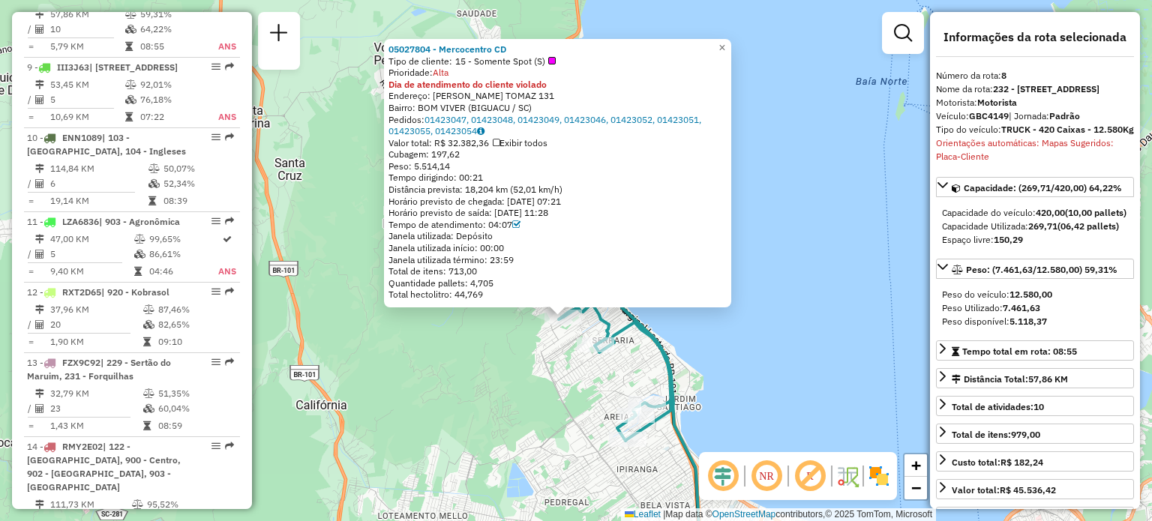
click at [486, 372] on div "05027804 - Mercocentro CD Tipo de cliente: 15 - Somente Spot (S) Prioridade: Al…" at bounding box center [576, 260] width 1152 height 521
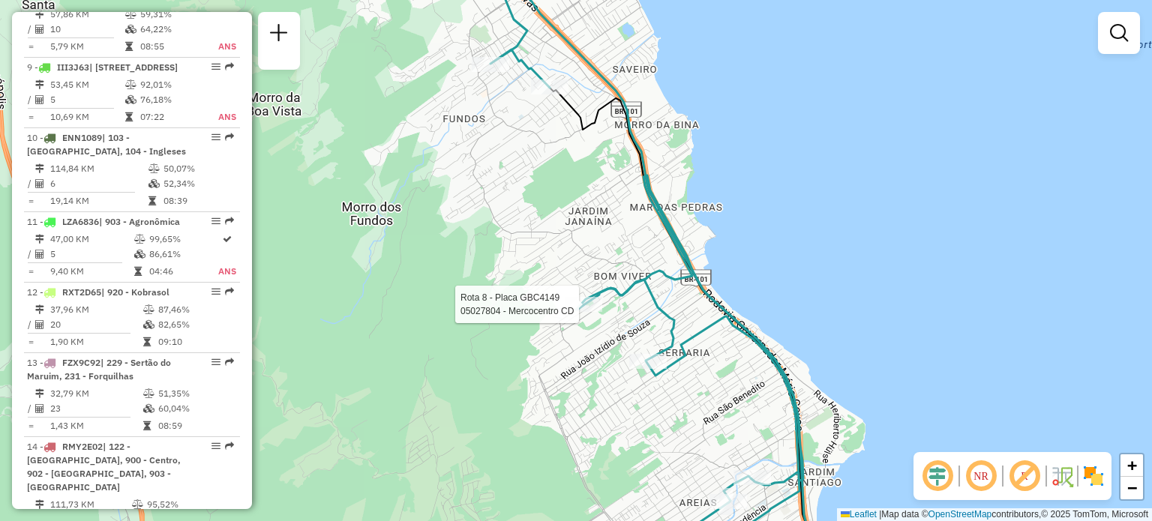
select select "**********"
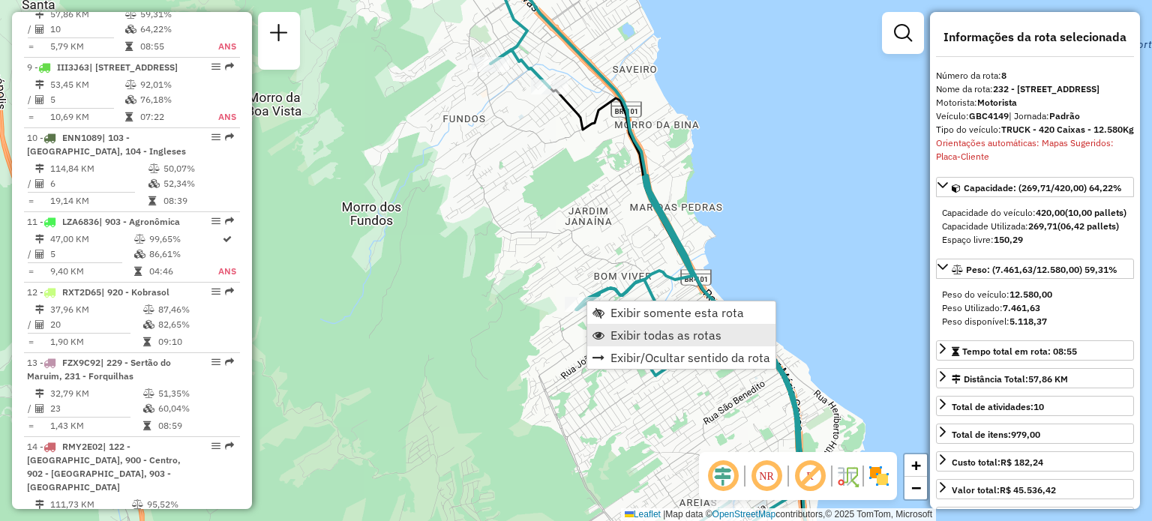
click at [634, 329] on span "Exibir todas as rotas" at bounding box center [665, 335] width 111 height 12
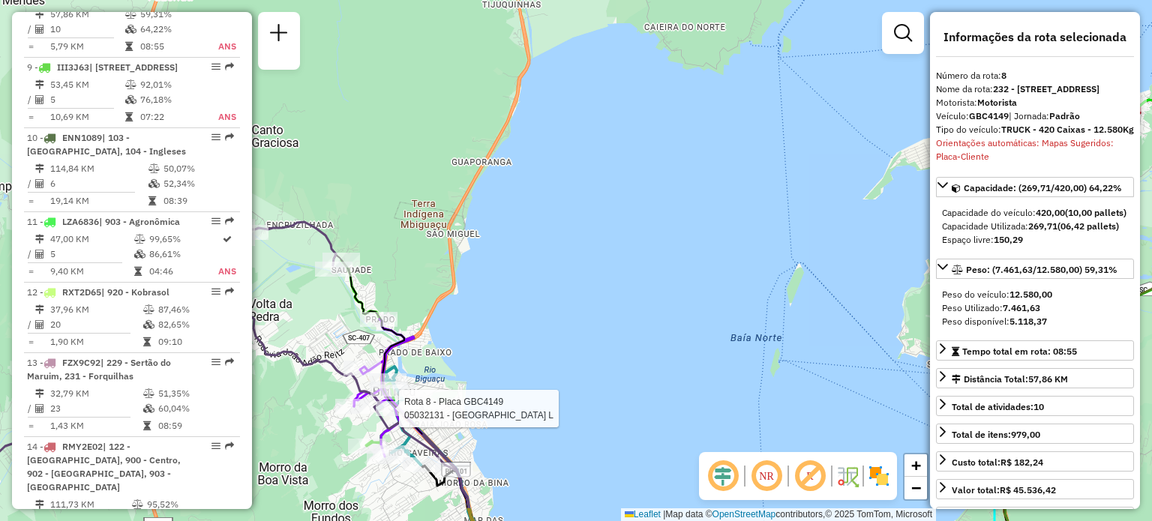
drag, startPoint x: 480, startPoint y: 220, endPoint x: 435, endPoint y: 356, distance: 143.7
click at [439, 344] on div "Rota 8 - Placa GBC4149 05032131 - POSTO RIO CAVEIRAS L Janela de atendimento Gr…" at bounding box center [576, 260] width 1152 height 521
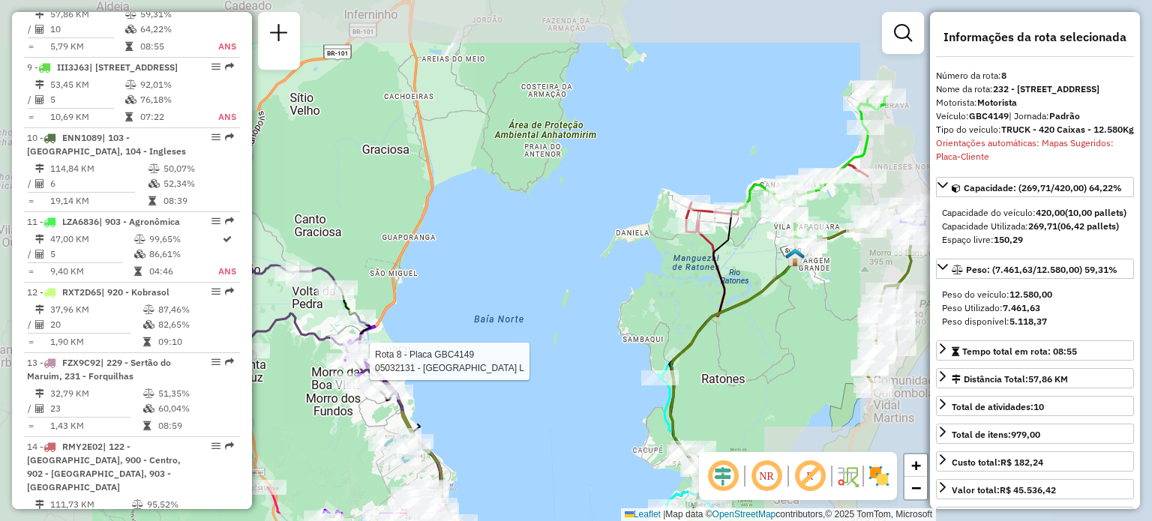
drag, startPoint x: 537, startPoint y: 308, endPoint x: 539, endPoint y: 174, distance: 134.2
click at [538, 175] on div "Rota 8 - Placa GBC4149 05032131 - POSTO RIO CAVEIRAS L Janela de atendimento Gr…" at bounding box center [576, 260] width 1152 height 521
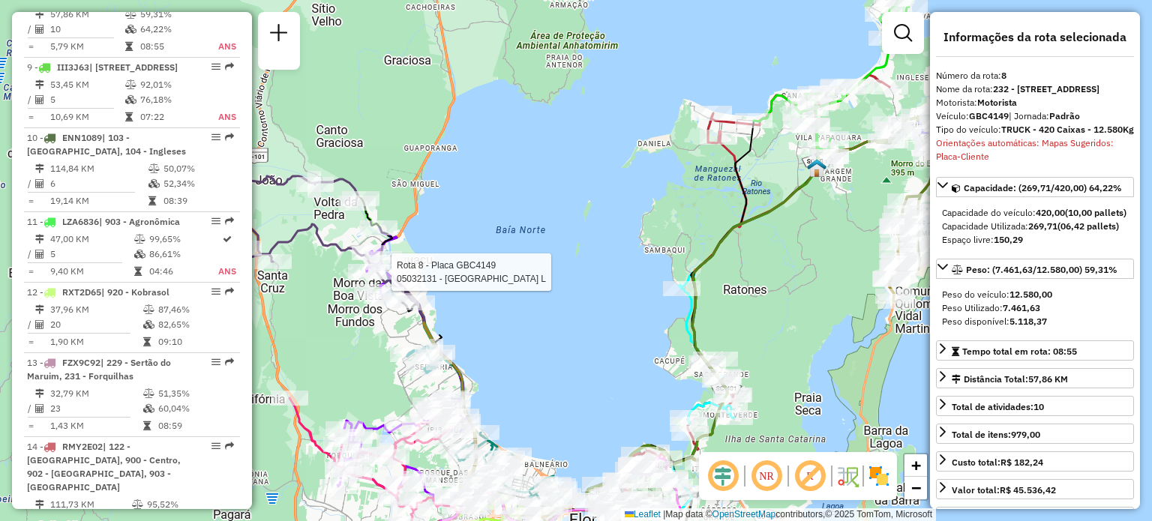
drag, startPoint x: 513, startPoint y: 316, endPoint x: 519, endPoint y: 210, distance: 105.9
click at [519, 211] on div "Rota 8 - Placa GBC4149 05032131 - POSTO RIO CAVEIRAS L Janela de atendimento Gr…" at bounding box center [576, 260] width 1152 height 521
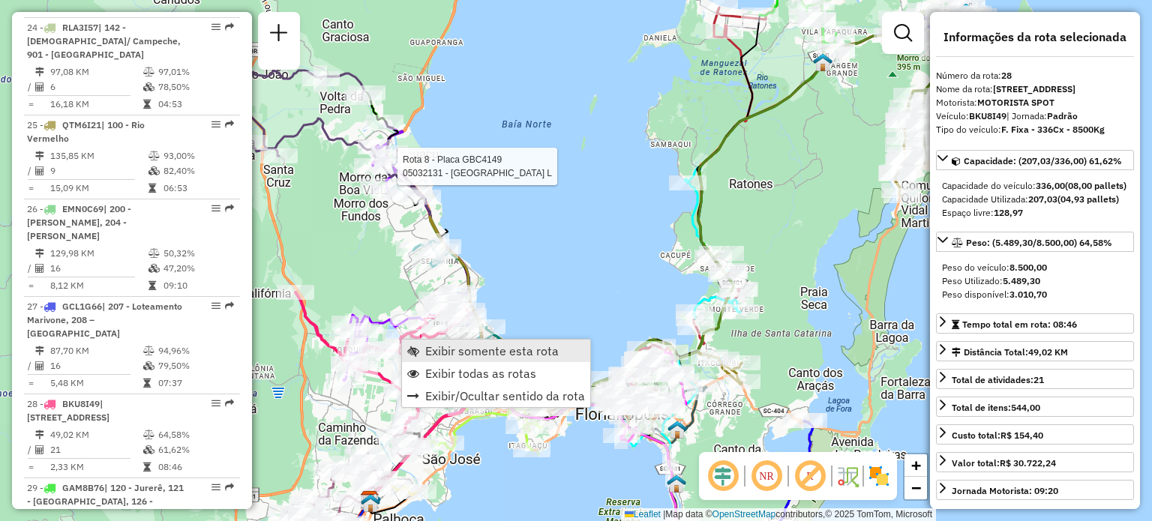
scroll to position [2806, 0]
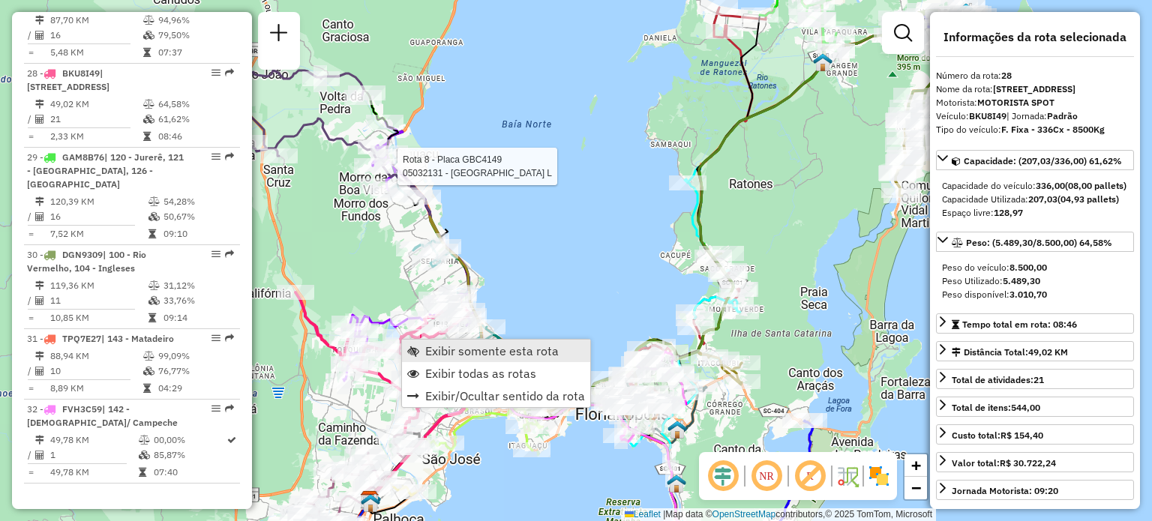
click at [426, 347] on span "Exibir somente esta rota" at bounding box center [491, 351] width 133 height 12
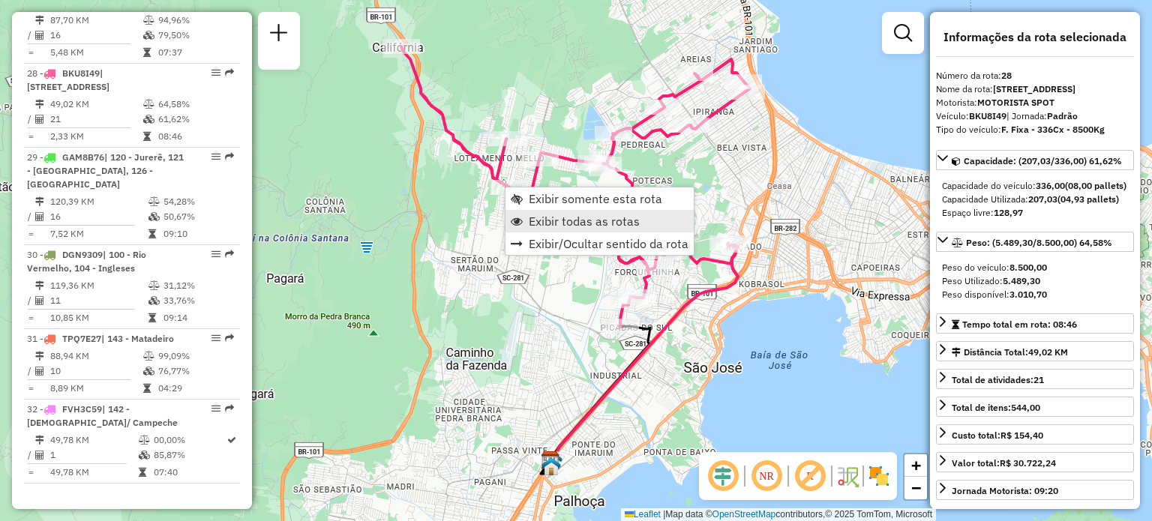
click at [540, 215] on span "Exibir todas as rotas" at bounding box center [584, 221] width 111 height 12
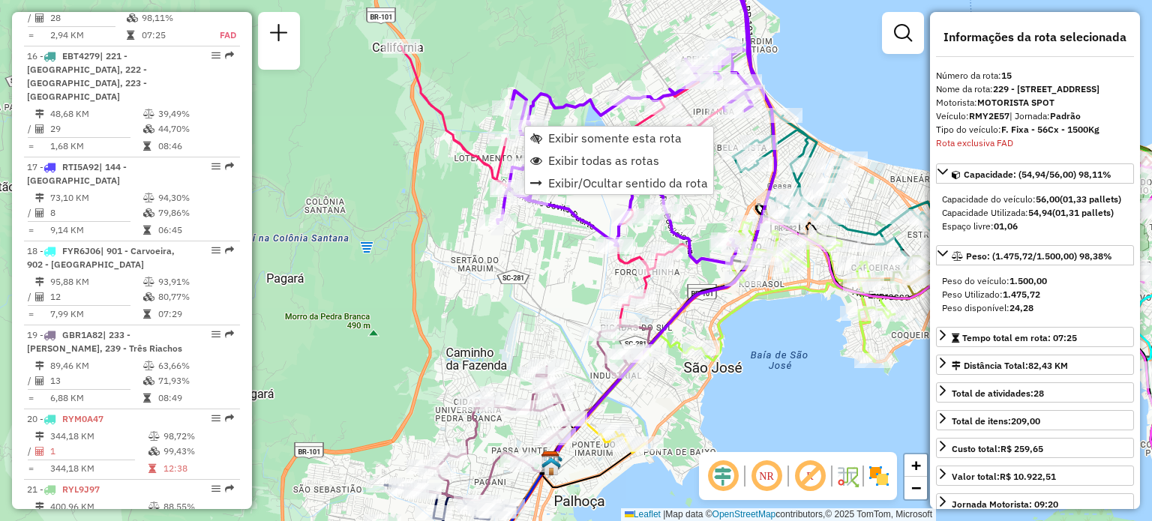
scroll to position [1769, 0]
click at [548, 136] on span "Exibir somente esta rota" at bounding box center [614, 138] width 133 height 12
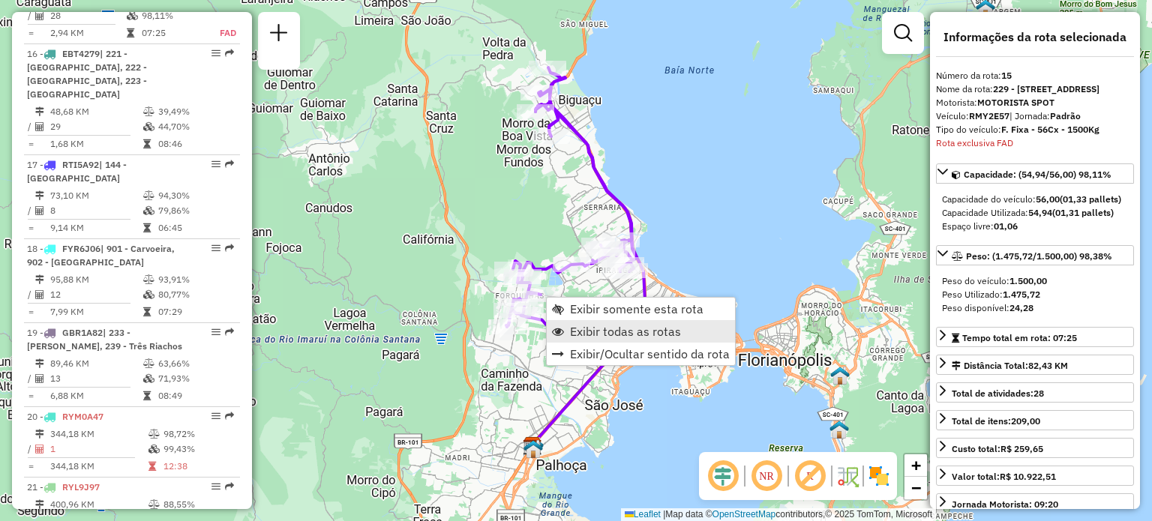
click at [573, 330] on span "Exibir todas as rotas" at bounding box center [625, 331] width 111 height 12
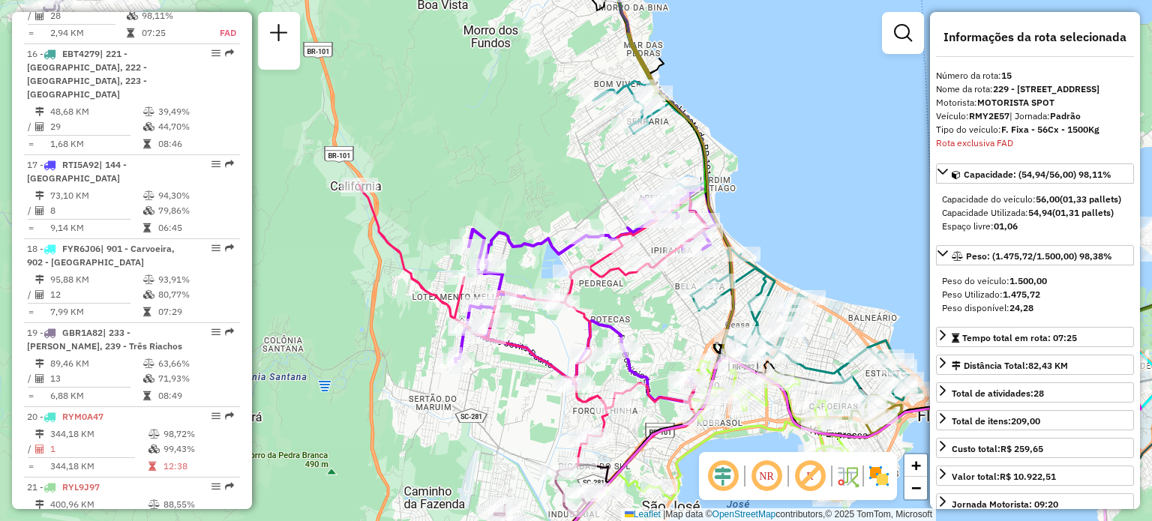
drag, startPoint x: 527, startPoint y: 382, endPoint x: 520, endPoint y: 235, distance: 146.4
click at [522, 239] on div "Janela de atendimento Grade de atendimento Capacidade Transportadoras Veículos …" at bounding box center [576, 260] width 1152 height 521
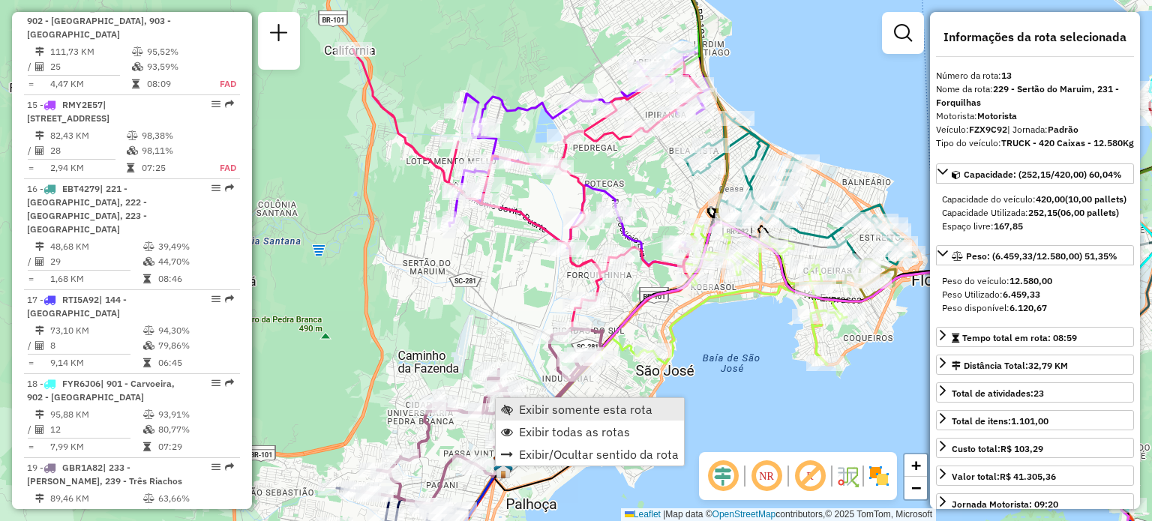
click at [521, 407] on span "Exibir somente esta rota" at bounding box center [585, 409] width 133 height 12
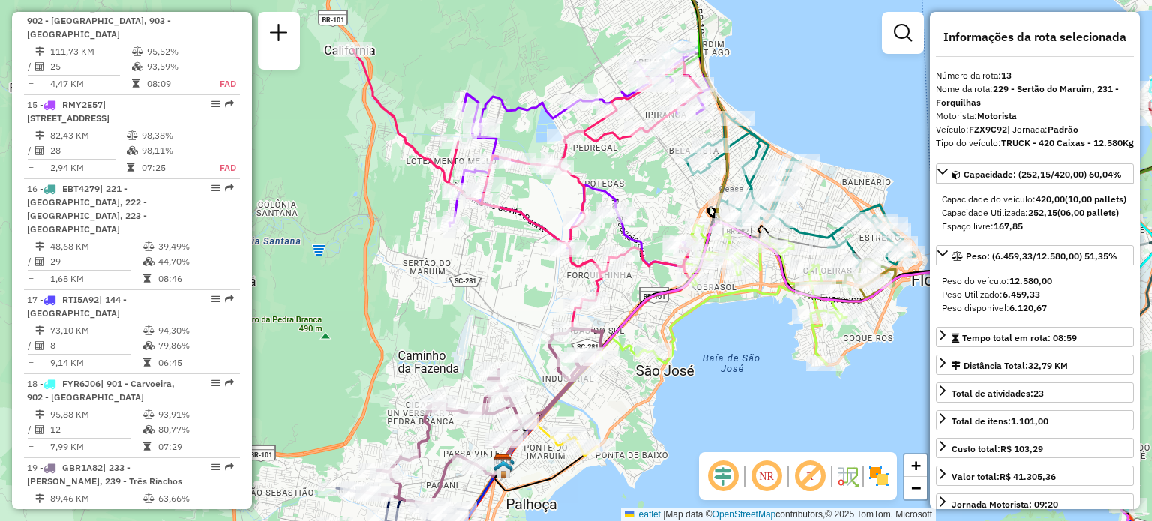
scroll to position [1588, 0]
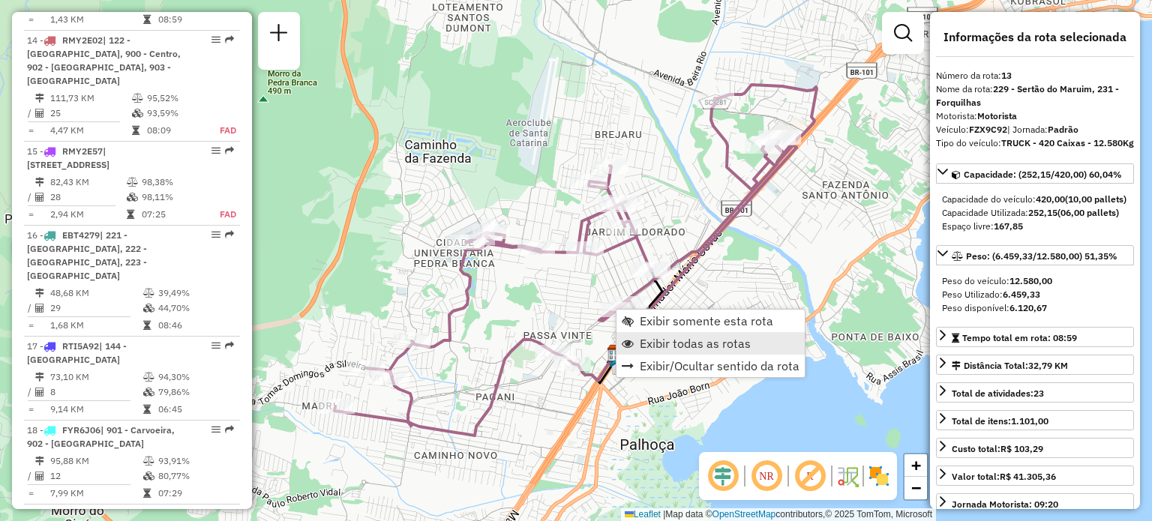
click at [675, 340] on span "Exibir todas as rotas" at bounding box center [695, 343] width 111 height 12
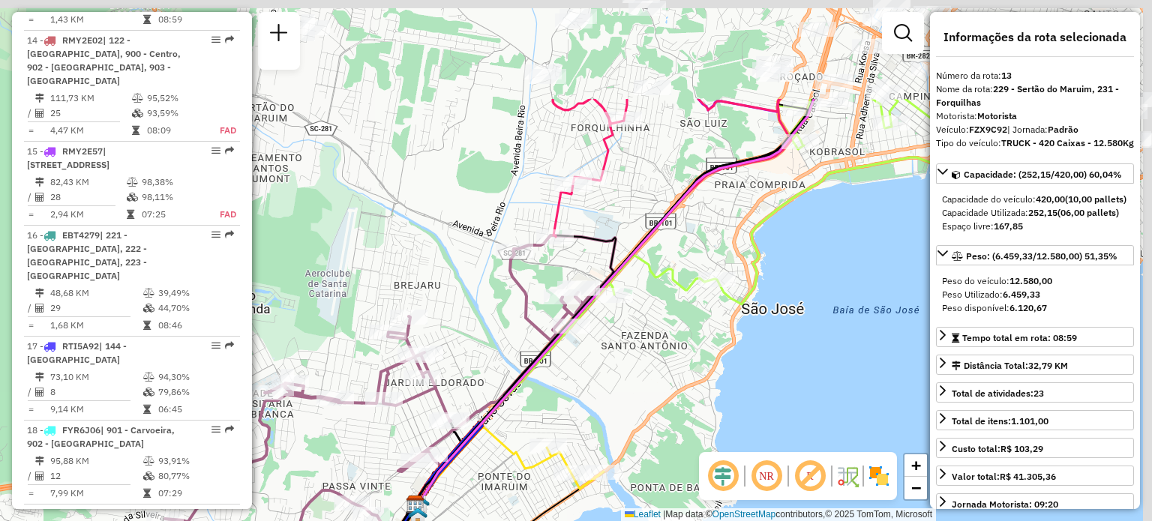
drag, startPoint x: 635, startPoint y: 305, endPoint x: 472, endPoint y: 436, distance: 209.6
click at [471, 437] on icon at bounding box center [741, 302] width 647 height 406
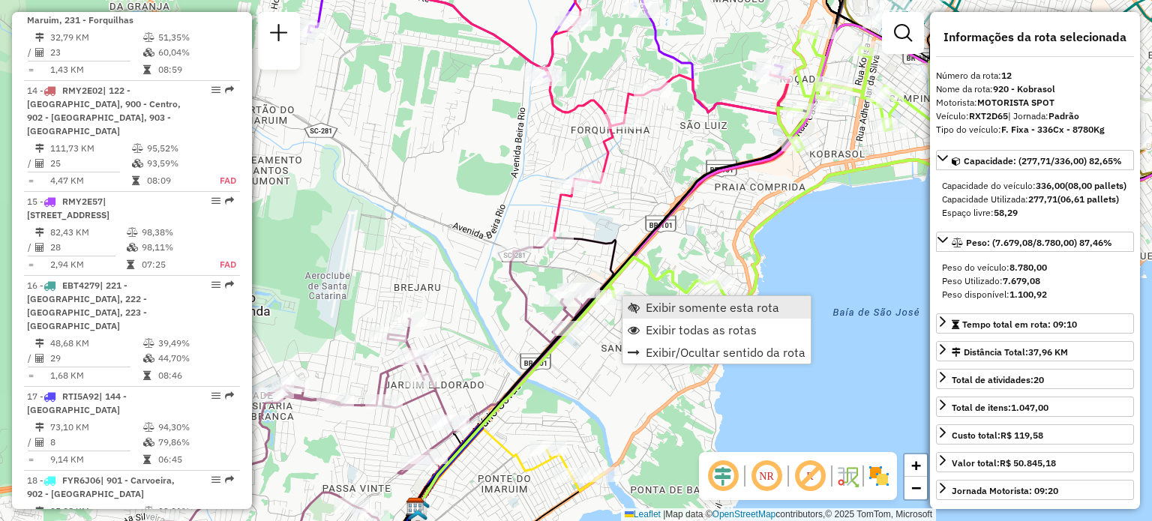
scroll to position [1517, 0]
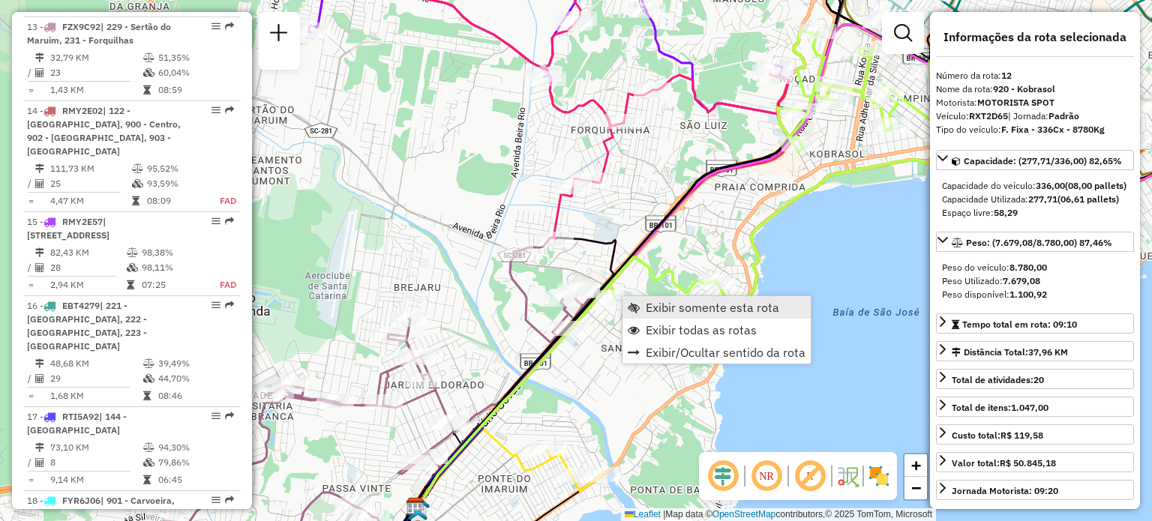
click at [639, 299] on link "Exibir somente esta rota" at bounding box center [716, 307] width 188 height 22
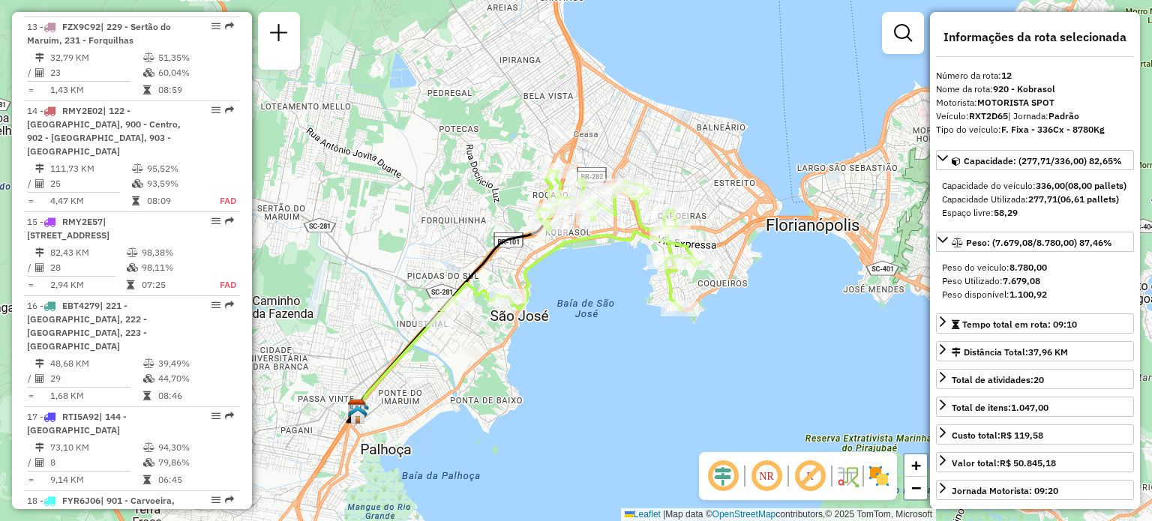
drag, startPoint x: 693, startPoint y: 208, endPoint x: 597, endPoint y: 256, distance: 107.6
click at [597, 256] on div "Janela de atendimento Grade de atendimento Capacidade Transportadoras Veículos …" at bounding box center [576, 260] width 1152 height 521
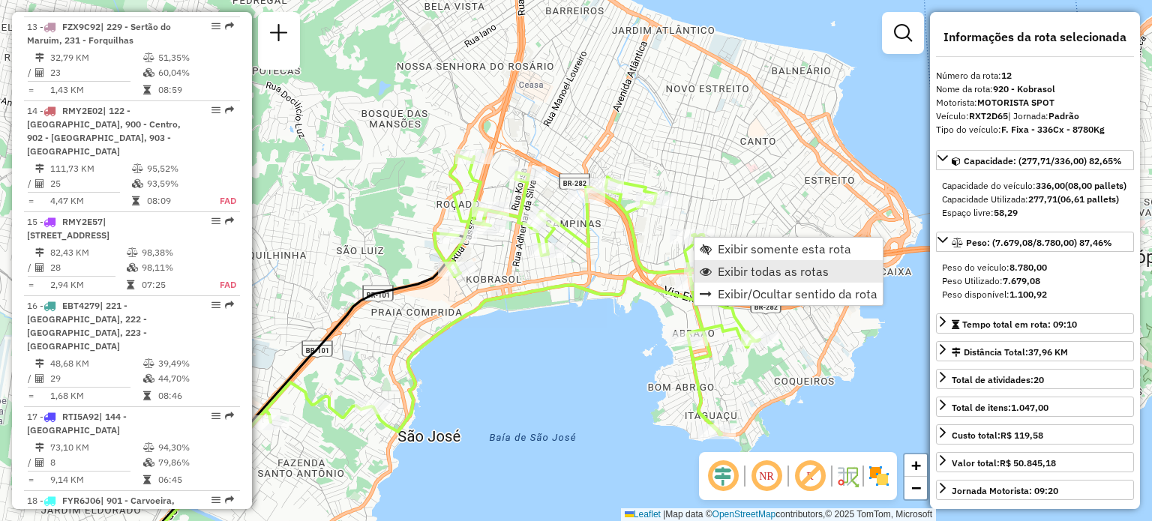
click at [724, 269] on span "Exibir todas as rotas" at bounding box center [772, 271] width 111 height 12
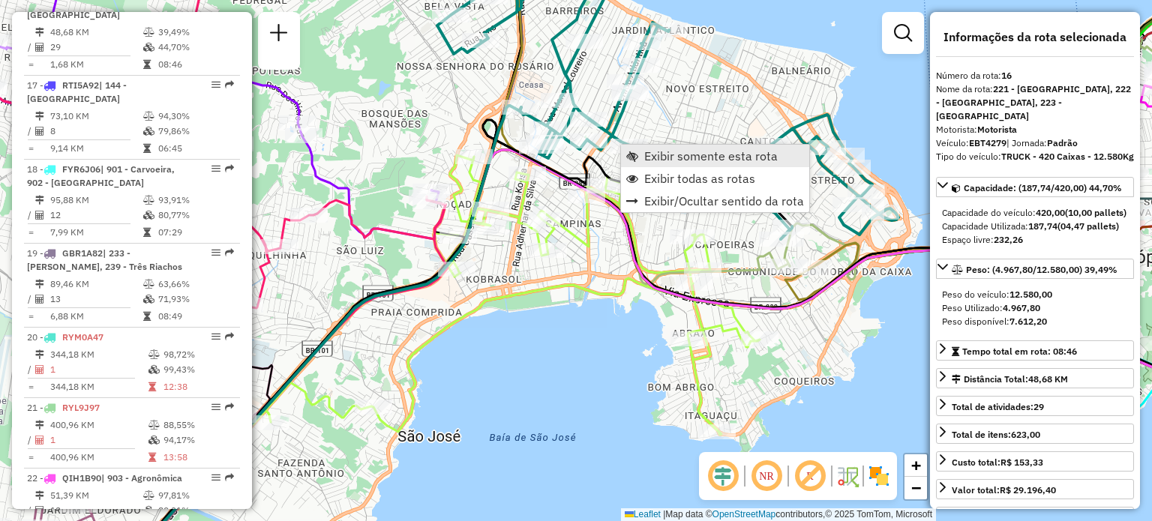
scroll to position [1867, 0]
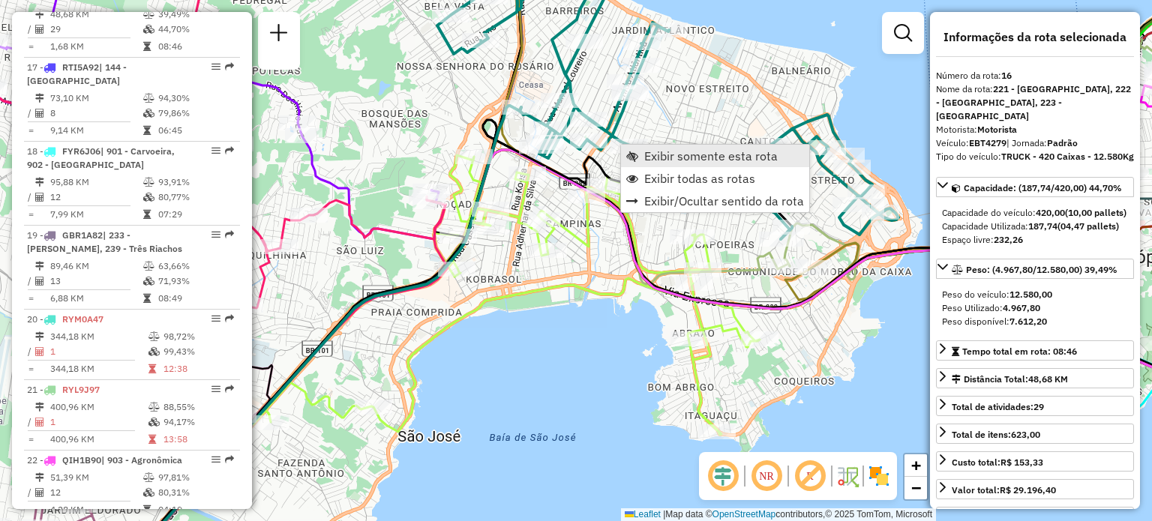
click at [644, 153] on span "Exibir somente esta rota" at bounding box center [710, 156] width 133 height 12
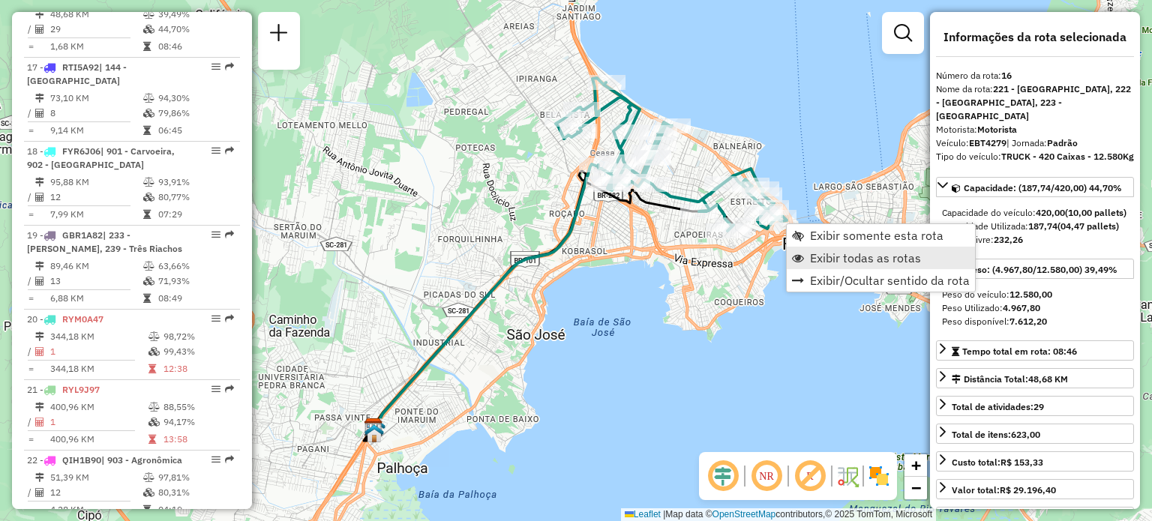
click at [810, 255] on span "Exibir todas as rotas" at bounding box center [865, 258] width 111 height 12
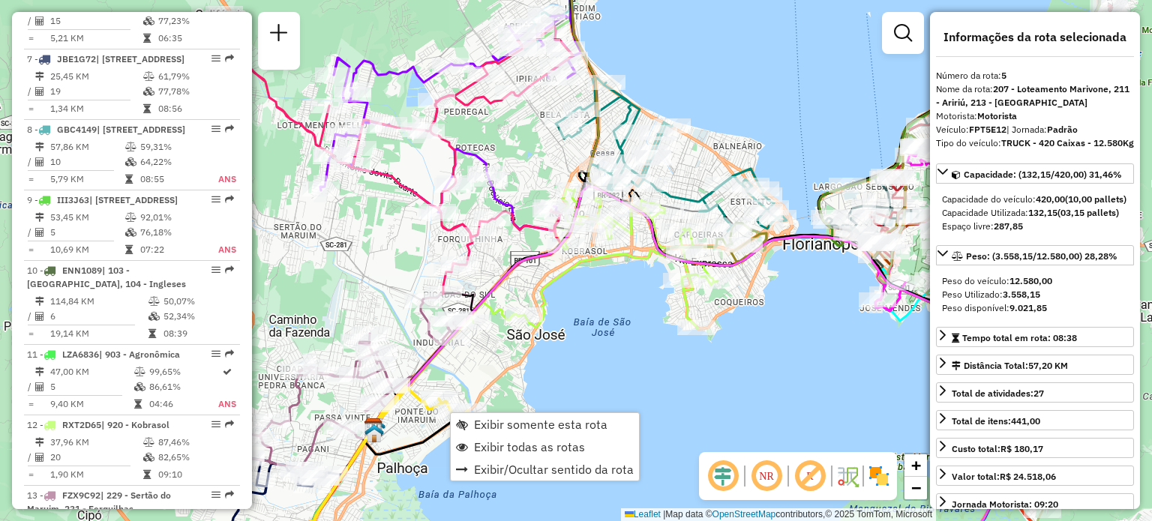
scroll to position [904, 0]
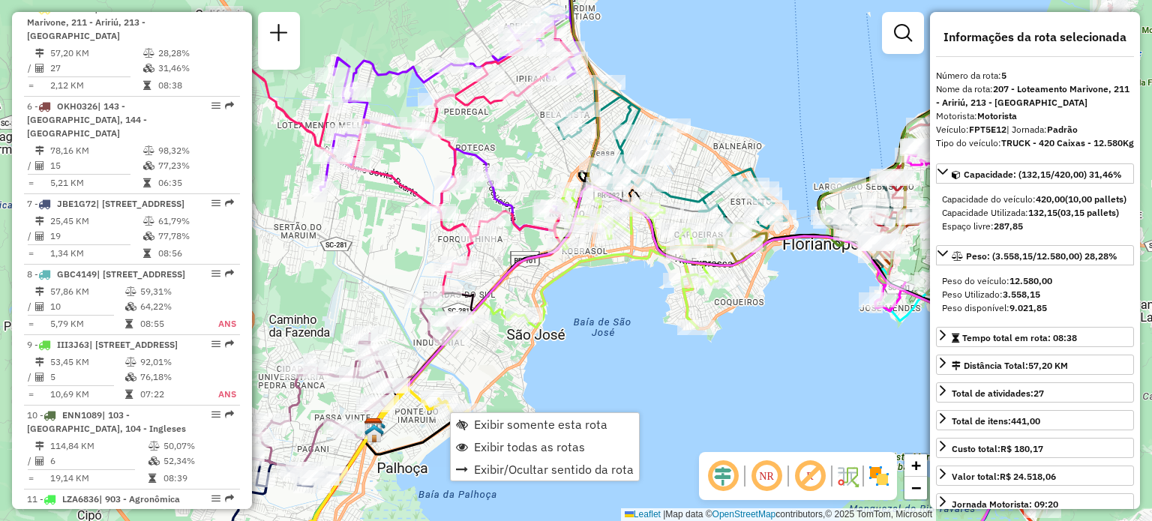
click at [555, 373] on div "Rota 5 - Placa FPT5E12 05025675 - ELIETE REGINA DECKER Janela de atendimento Gr…" at bounding box center [576, 260] width 1152 height 521
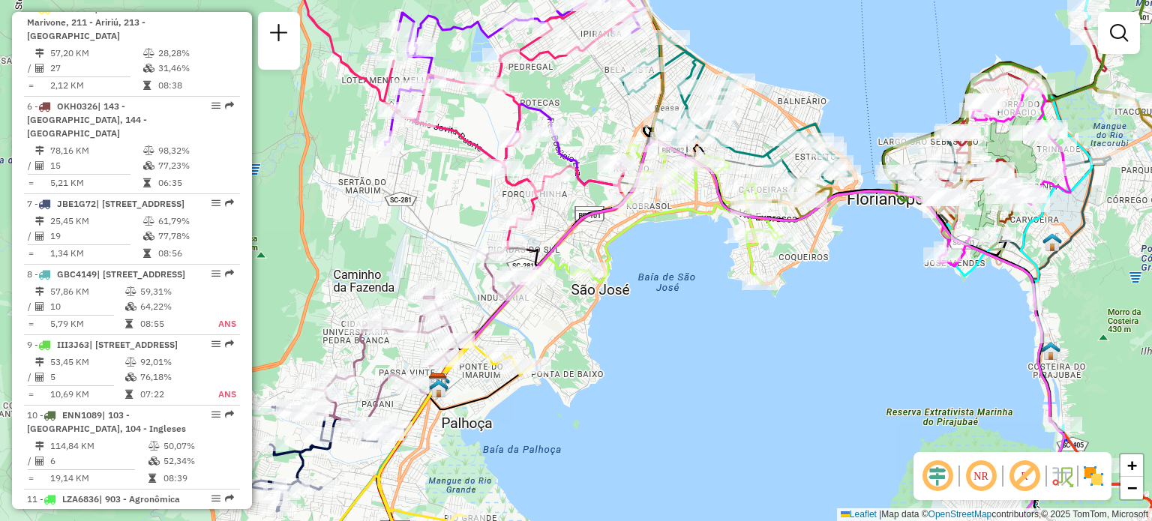
drag, startPoint x: 753, startPoint y: 310, endPoint x: 825, endPoint y: 226, distance: 111.2
click at [855, 214] on div "Janela de atendimento Grade de atendimento Capacidade Transportadoras Veículos …" at bounding box center [576, 260] width 1152 height 521
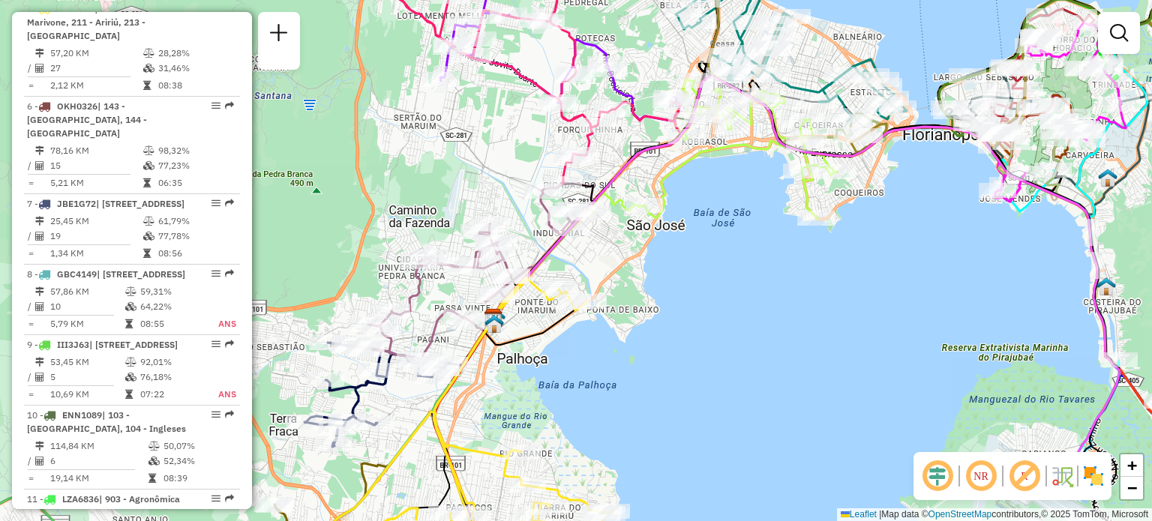
drag, startPoint x: 643, startPoint y: 382, endPoint x: 676, endPoint y: 212, distance: 173.4
click at [677, 215] on div "Janela de atendimento Grade de atendimento Capacidade Transportadoras Veículos …" at bounding box center [576, 260] width 1152 height 521
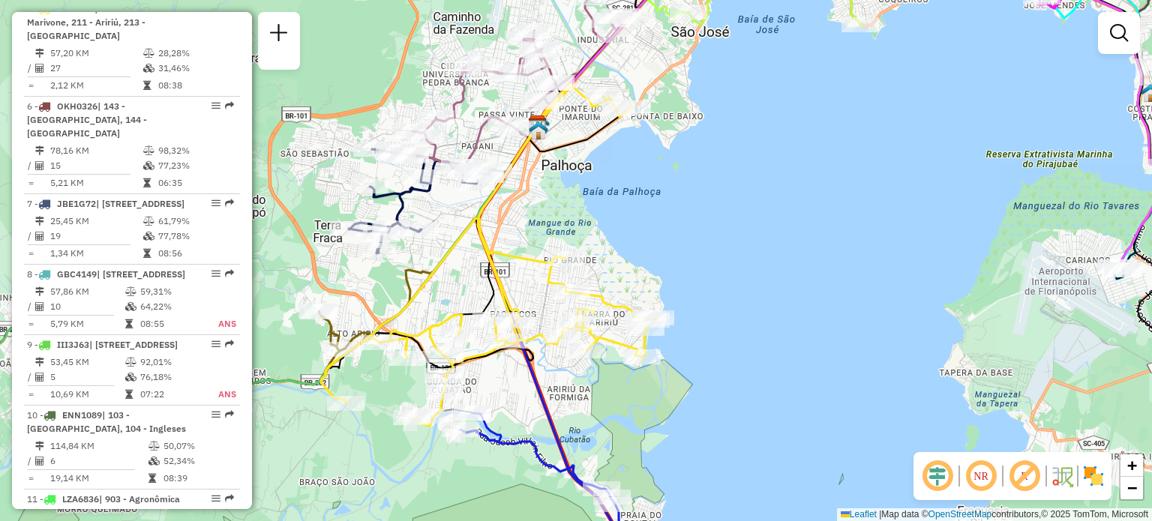
drag, startPoint x: 505, startPoint y: 401, endPoint x: 516, endPoint y: 244, distance: 157.8
click at [517, 245] on div "Rota 5 - Placa FPT5E12 05023973 - [PERSON_NAME] DA SIL Janela de atendimento Gr…" at bounding box center [576, 260] width 1152 height 521
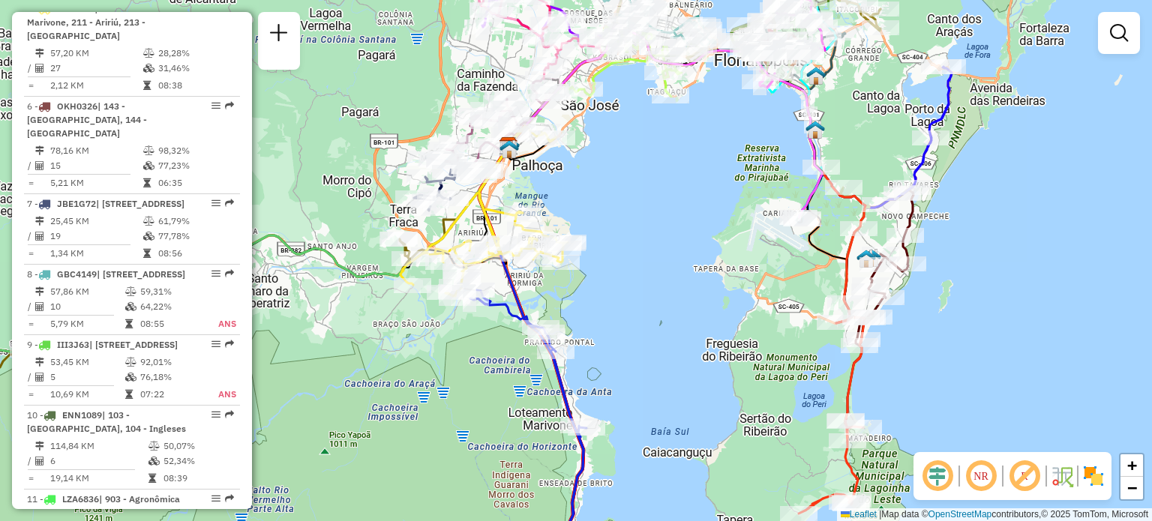
drag, startPoint x: 715, startPoint y: 156, endPoint x: 521, endPoint y: 343, distance: 269.4
click at [522, 342] on div "Rota 5 - Placa FPT5E12 05040565 - FABRICACAO PAO DA CLEUSA LTDA Janela de atend…" at bounding box center [576, 260] width 1152 height 521
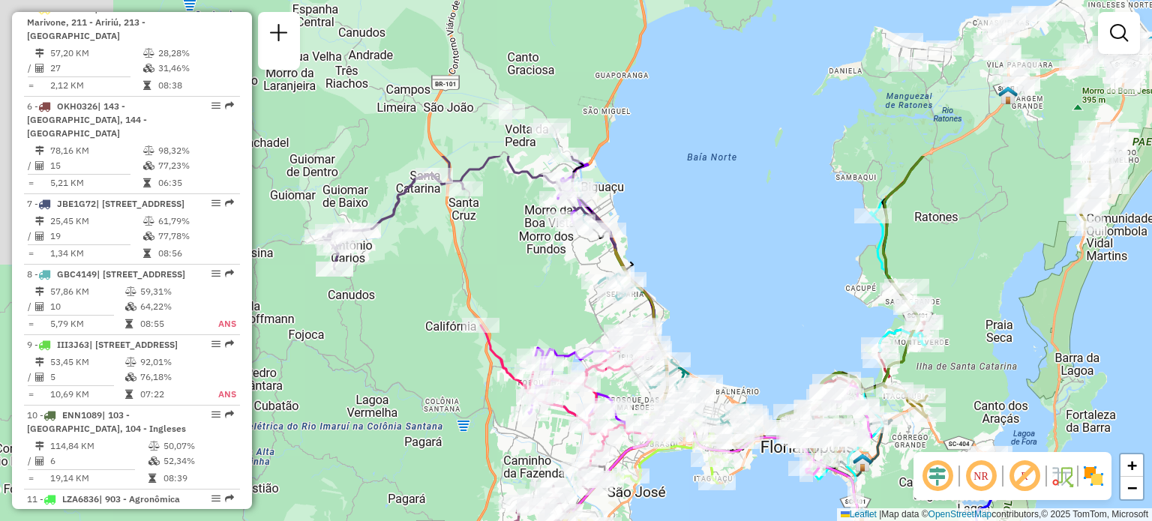
drag, startPoint x: 503, startPoint y: 148, endPoint x: 748, endPoint y: 378, distance: 336.3
click at [748, 377] on div "Janela de atendimento Grade de atendimento Capacidade Transportadoras Veículos …" at bounding box center [576, 260] width 1152 height 521
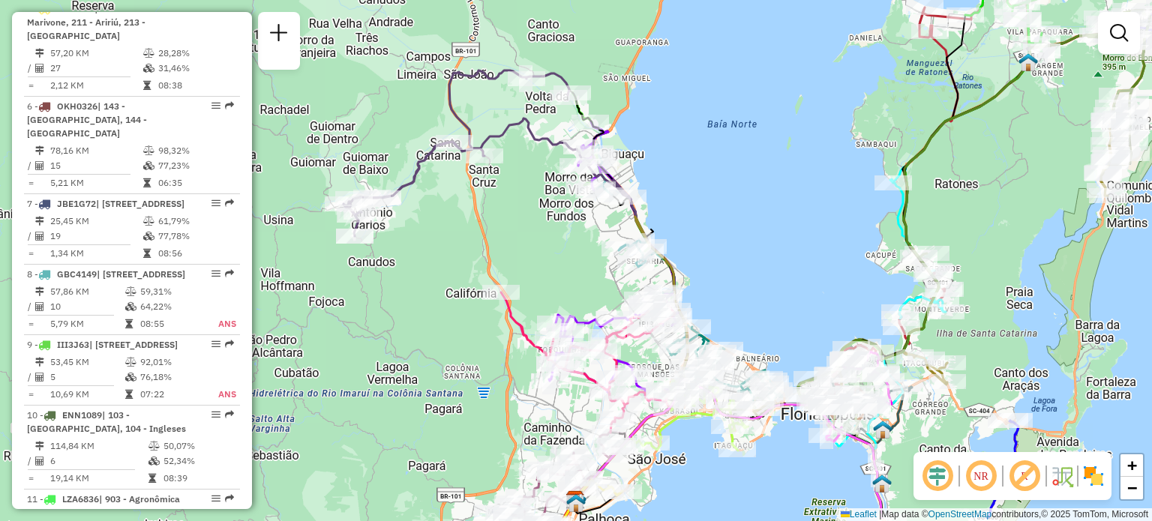
drag, startPoint x: 706, startPoint y: 130, endPoint x: 715, endPoint y: 0, distance: 130.0
click at [719, 7] on div "Janela de atendimento Grade de atendimento Capacidade Transportadoras Veículos …" at bounding box center [576, 260] width 1152 height 521
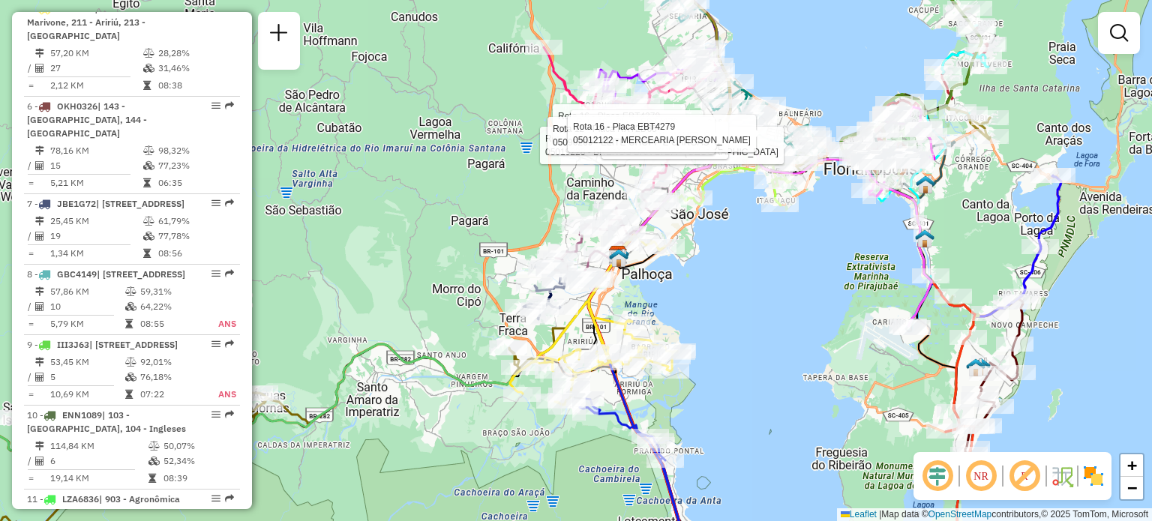
drag, startPoint x: 679, startPoint y: 287, endPoint x: 687, endPoint y: 199, distance: 88.1
click at [687, 207] on div "Rota 12 - Placa RXT2D65 05041626 - MERCADOGUGA GUGA Rota 28 - Placa BKU8I49 050…" at bounding box center [576, 260] width 1152 height 521
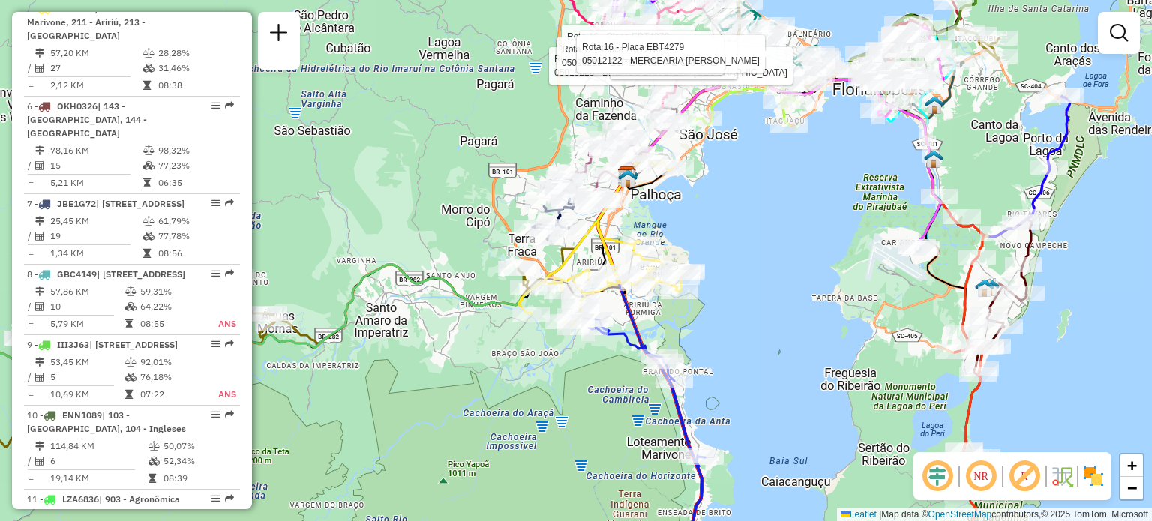
drag, startPoint x: 726, startPoint y: 235, endPoint x: 658, endPoint y: 380, distance: 159.7
click at [661, 379] on div "Rota 28 - Placa BKU8I49 05019228 - BRENOS BAR LTDA - ME Rota 12 - Placa RXT2D65…" at bounding box center [576, 260] width 1152 height 521
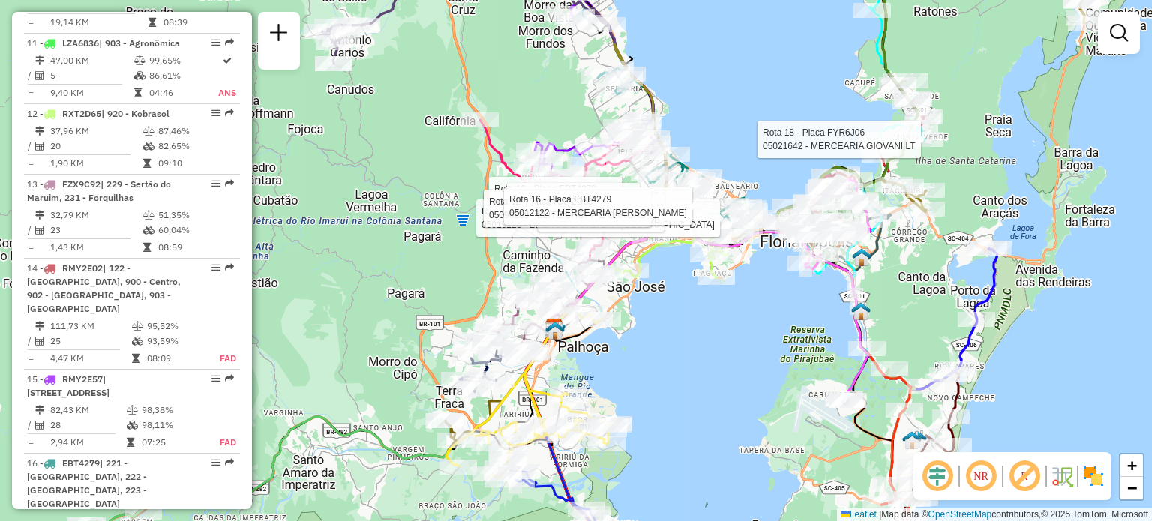
select select "**********"
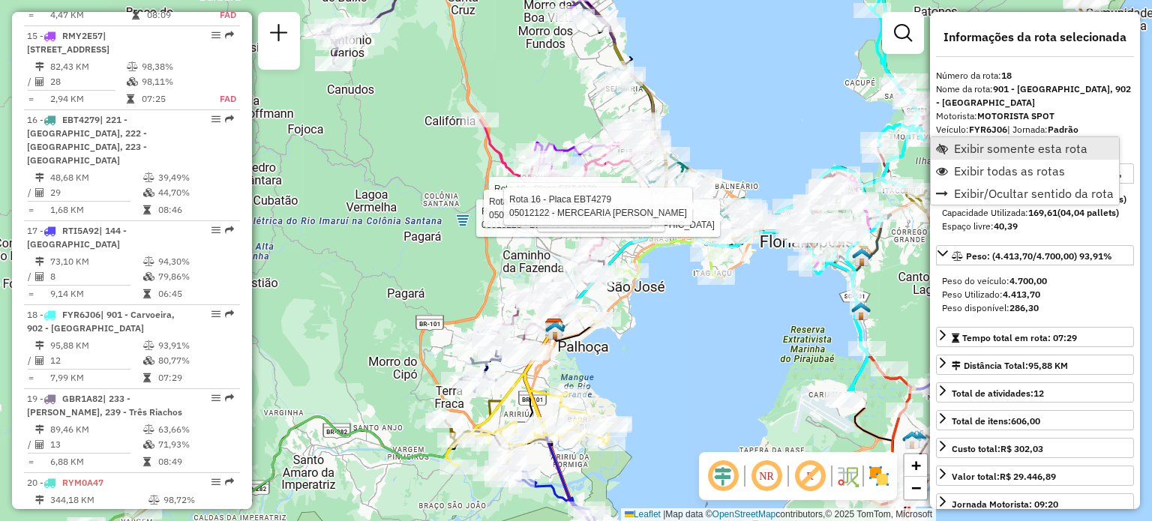
scroll to position [2048, 0]
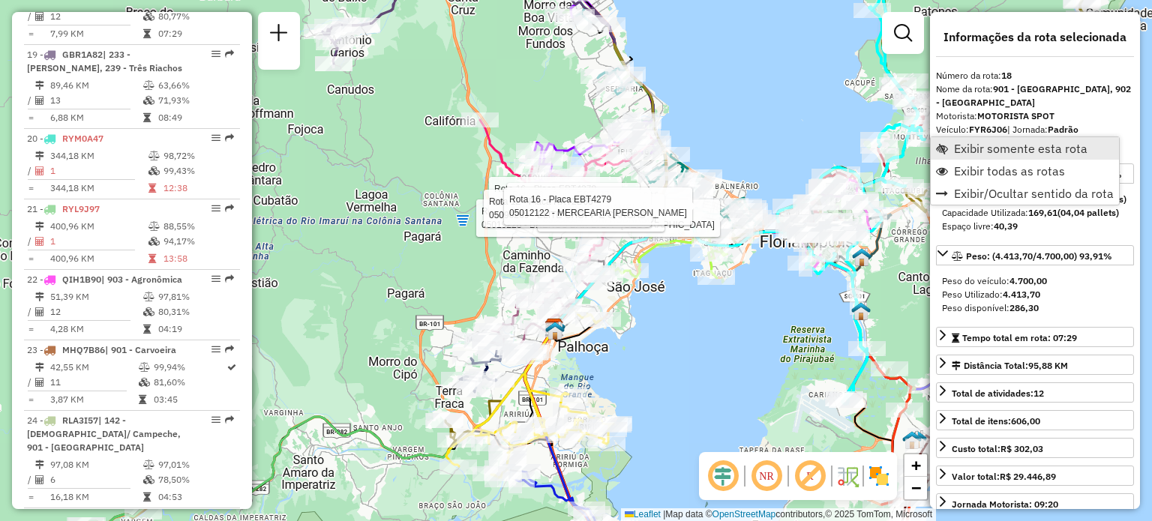
click at [988, 143] on span "Exibir somente esta rota" at bounding box center [1020, 148] width 133 height 12
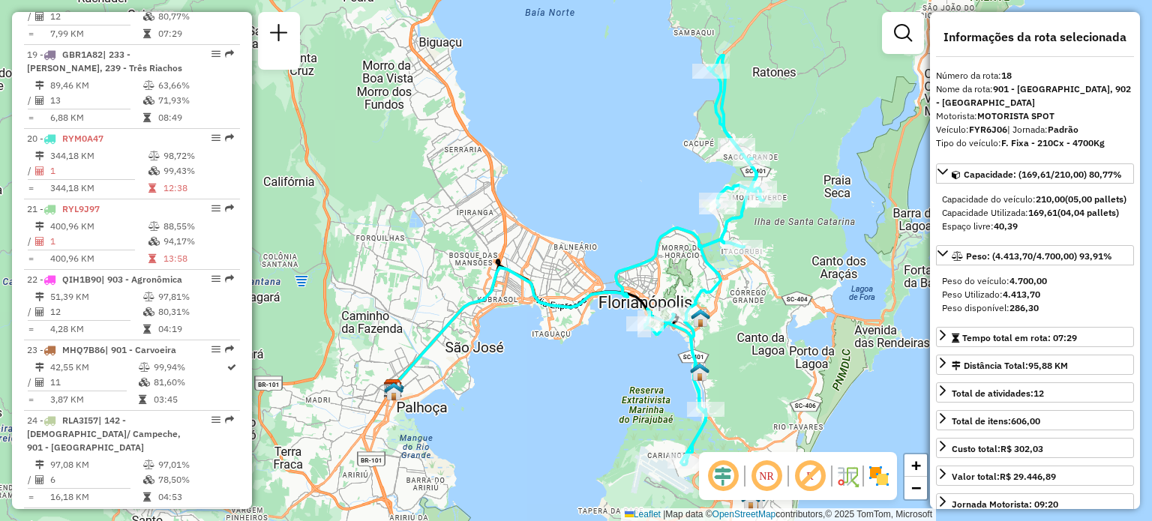
click at [791, 117] on div "Janela de atendimento Grade de atendimento Capacidade Transportadoras Veículos …" at bounding box center [576, 260] width 1152 height 521
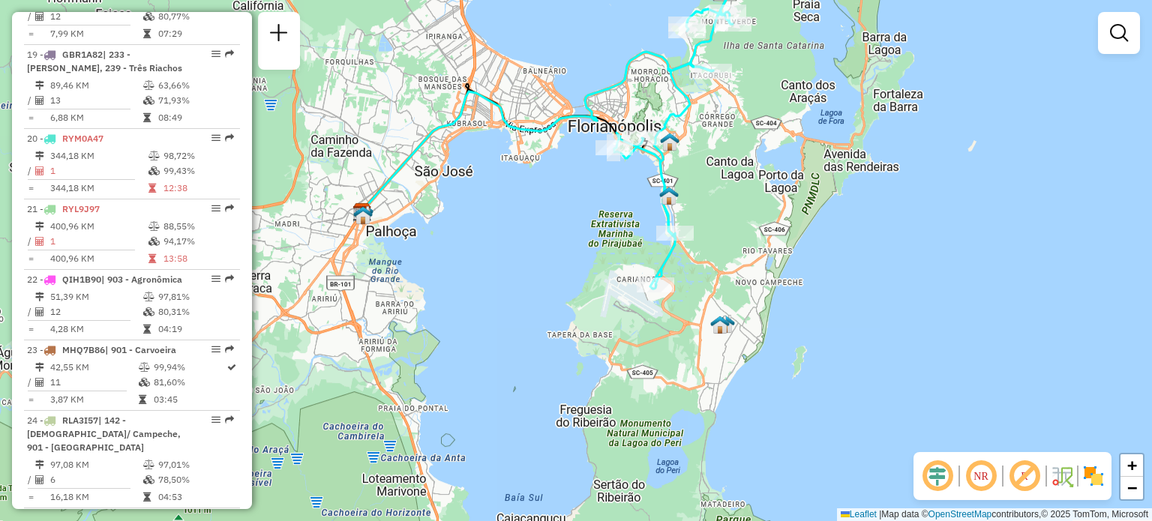
drag, startPoint x: 767, startPoint y: 274, endPoint x: 735, endPoint y: 106, distance: 171.0
click at [735, 106] on div "Janela de atendimento Grade de atendimento Capacidade Transportadoras Veículos …" at bounding box center [576, 260] width 1152 height 521
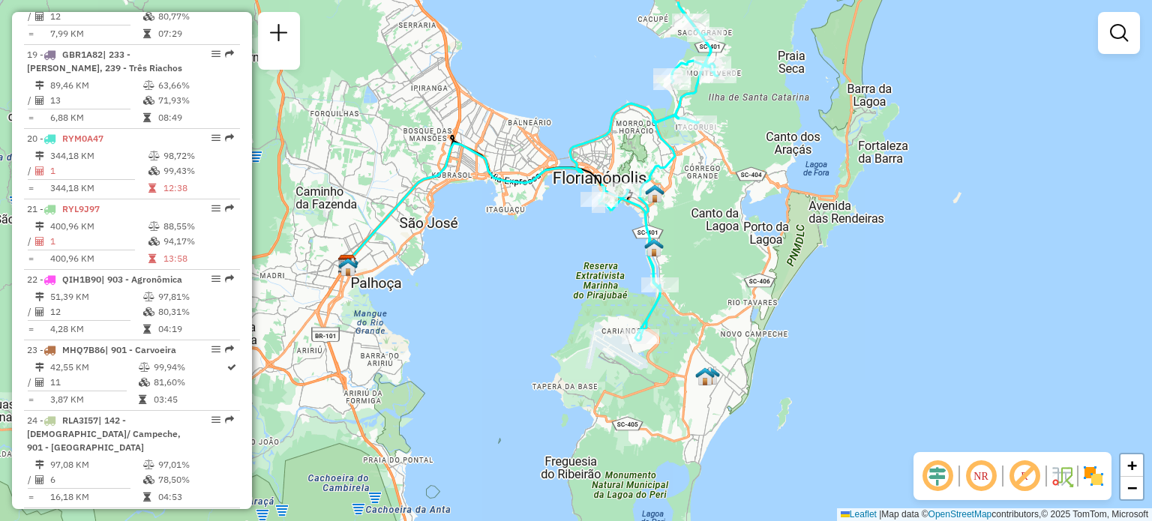
drag, startPoint x: 708, startPoint y: 241, endPoint x: 696, endPoint y: 281, distance: 41.5
click at [699, 280] on div "Janela de atendimento Grade de atendimento Capacidade Transportadoras Veículos …" at bounding box center [576, 260] width 1152 height 521
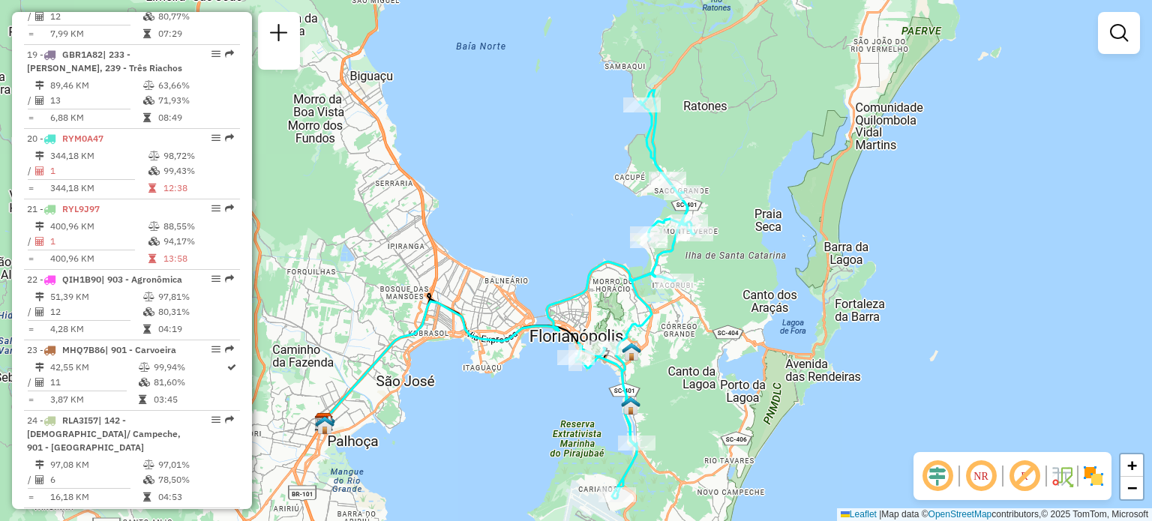
drag, startPoint x: 623, startPoint y: 76, endPoint x: 594, endPoint y: 274, distance: 200.1
click at [594, 274] on div "Janela de atendimento Grade de atendimento Capacidade Transportadoras Veículos …" at bounding box center [576, 260] width 1152 height 521
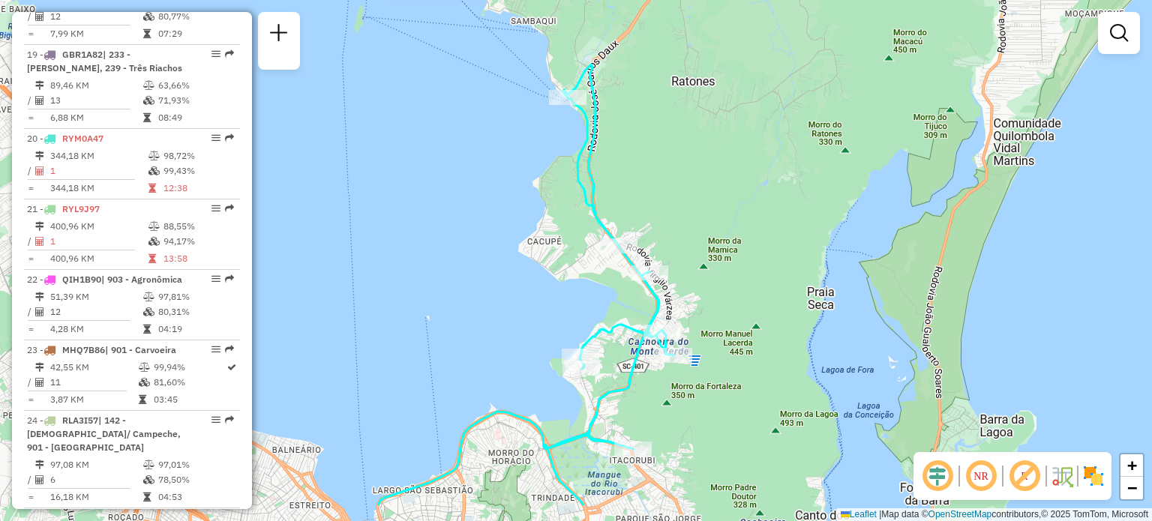
drag, startPoint x: 672, startPoint y: 244, endPoint x: 647, endPoint y: 163, distance: 84.7
click at [647, 156] on div "Janela de atendimento Grade de atendimento Capacidade Transportadoras Veículos …" at bounding box center [576, 260] width 1152 height 521
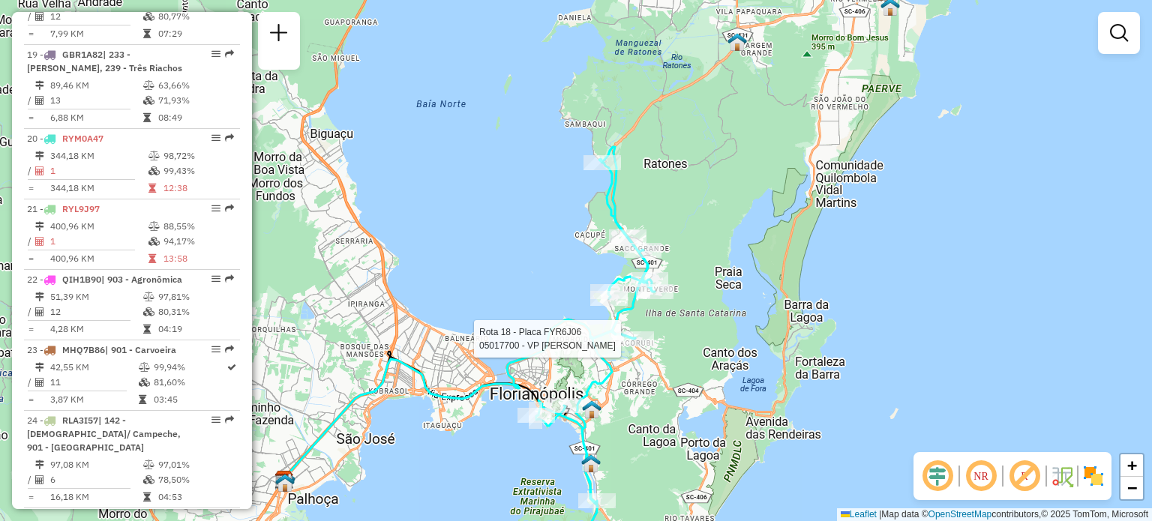
select select "**********"
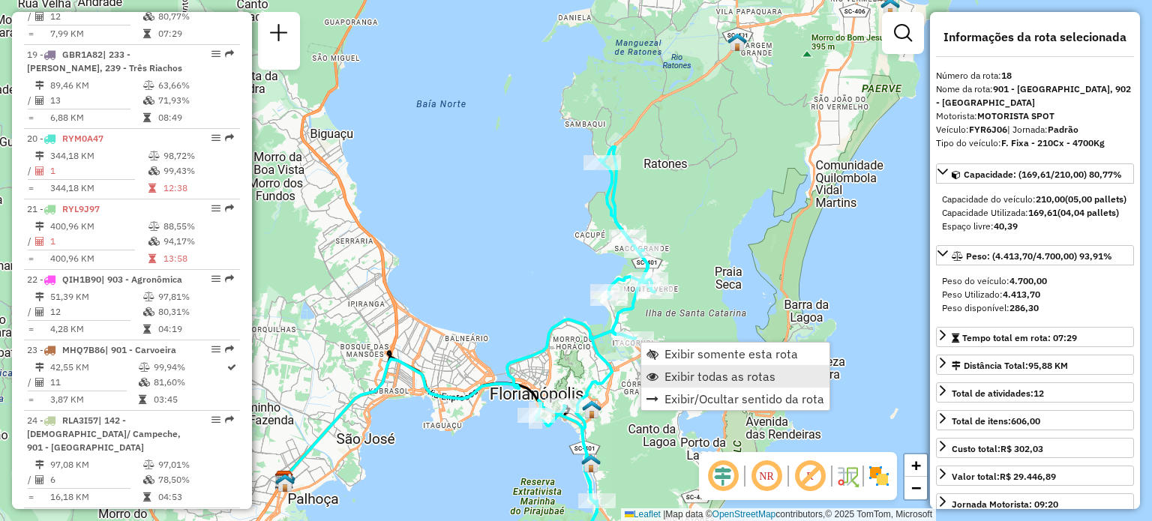
click at [676, 378] on span "Exibir todas as rotas" at bounding box center [719, 376] width 111 height 12
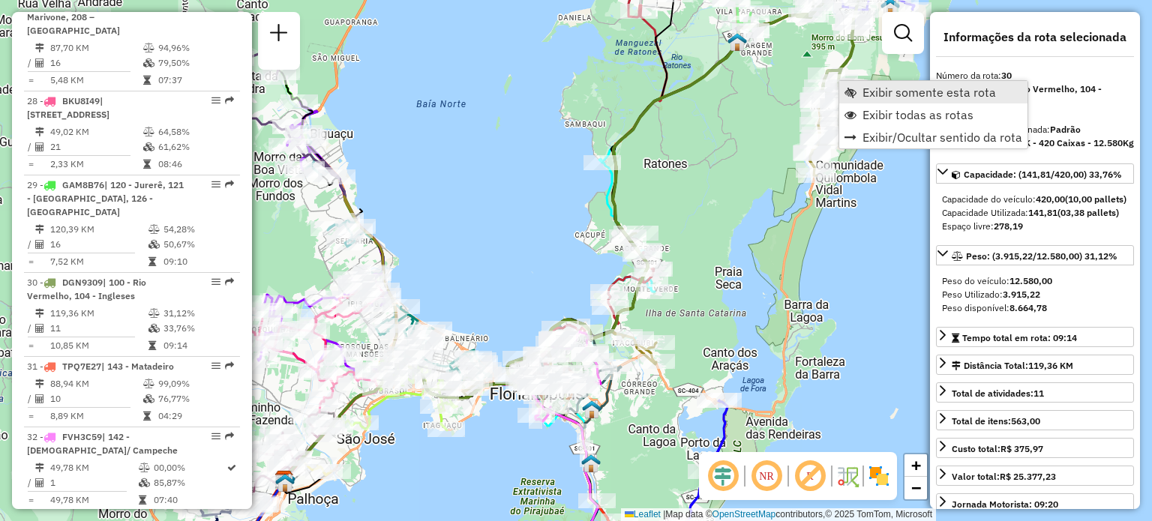
scroll to position [2806, 0]
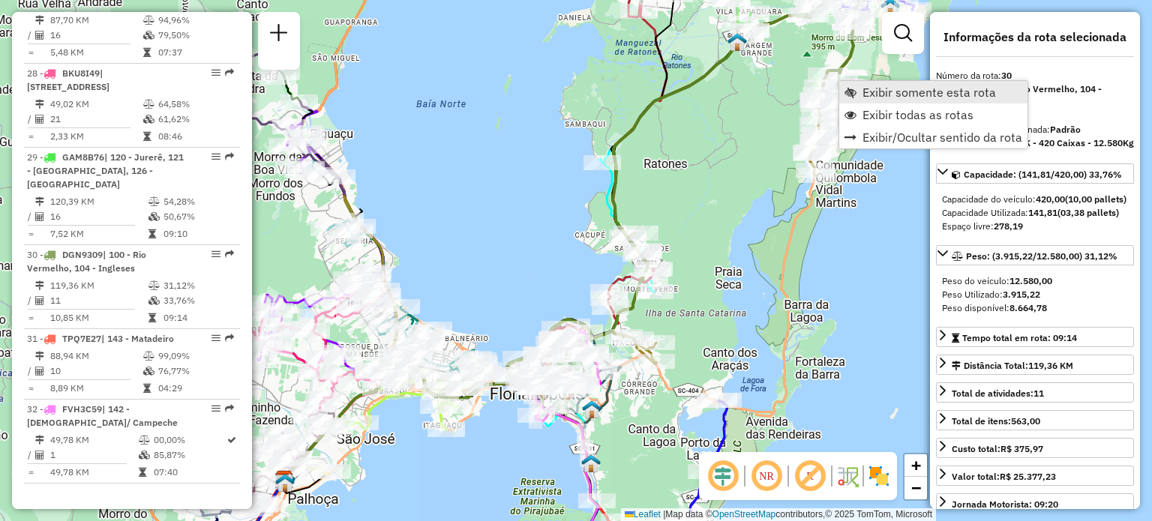
click at [855, 88] on span "Exibir somente esta rota" at bounding box center [850, 92] width 12 height 12
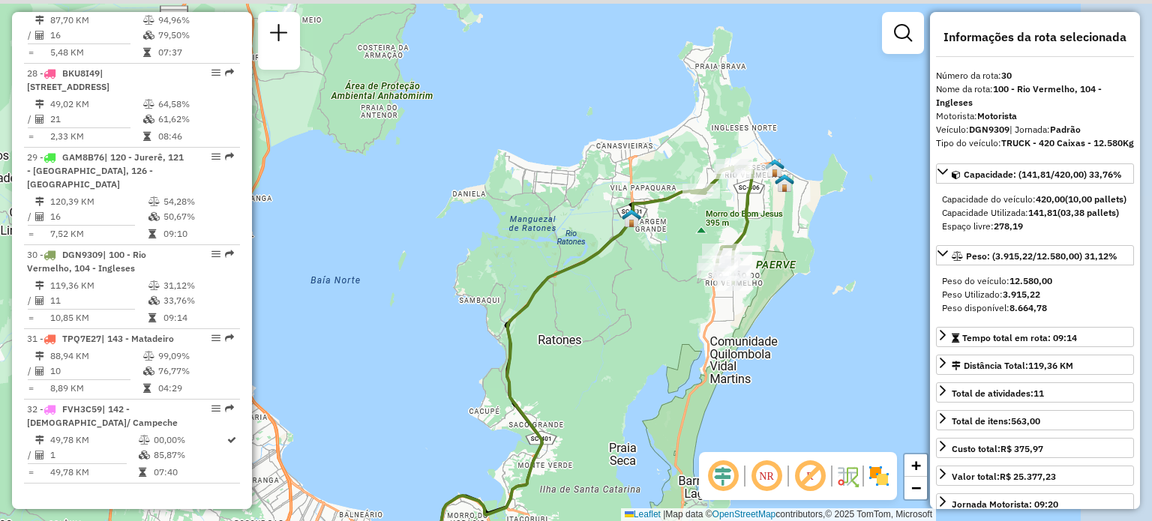
drag, startPoint x: 692, startPoint y: 161, endPoint x: 610, endPoint y: 275, distance: 140.7
click at [610, 275] on div "Janela de atendimento Grade de atendimento Capacidade Transportadoras Veículos …" at bounding box center [576, 260] width 1152 height 521
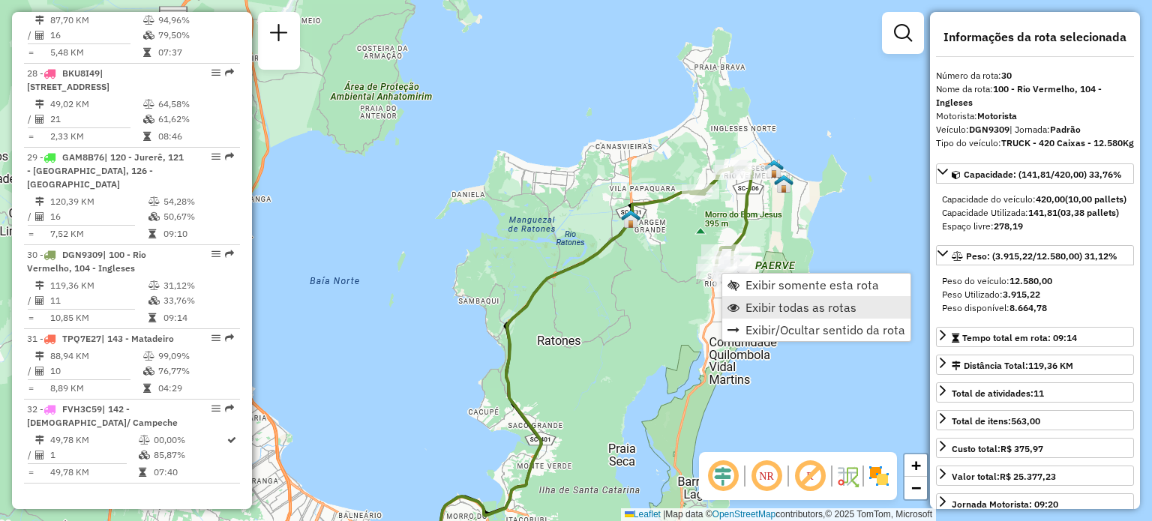
click at [753, 304] on span "Exibir todas as rotas" at bounding box center [800, 307] width 111 height 12
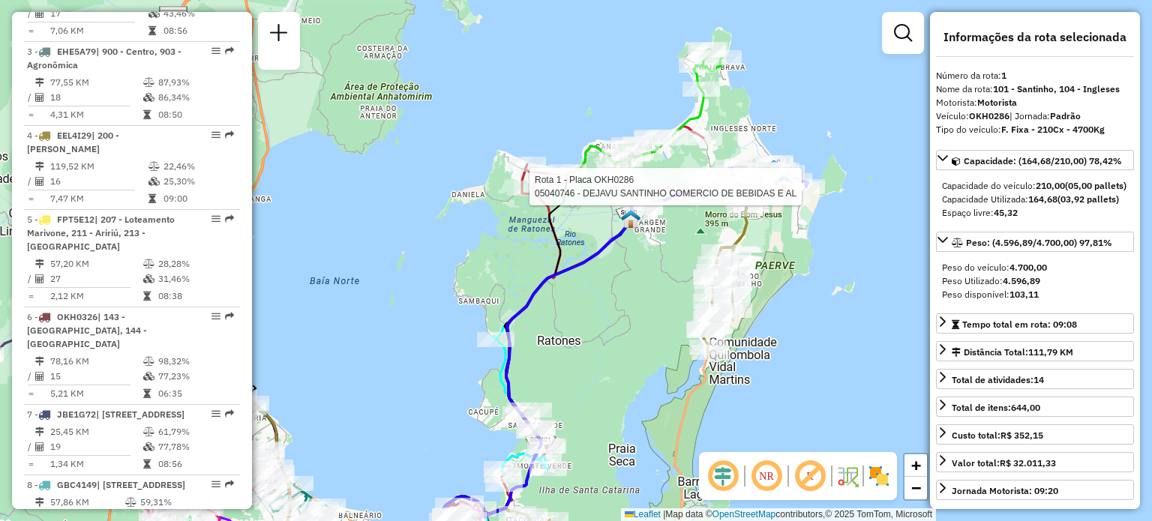
scroll to position [582, 0]
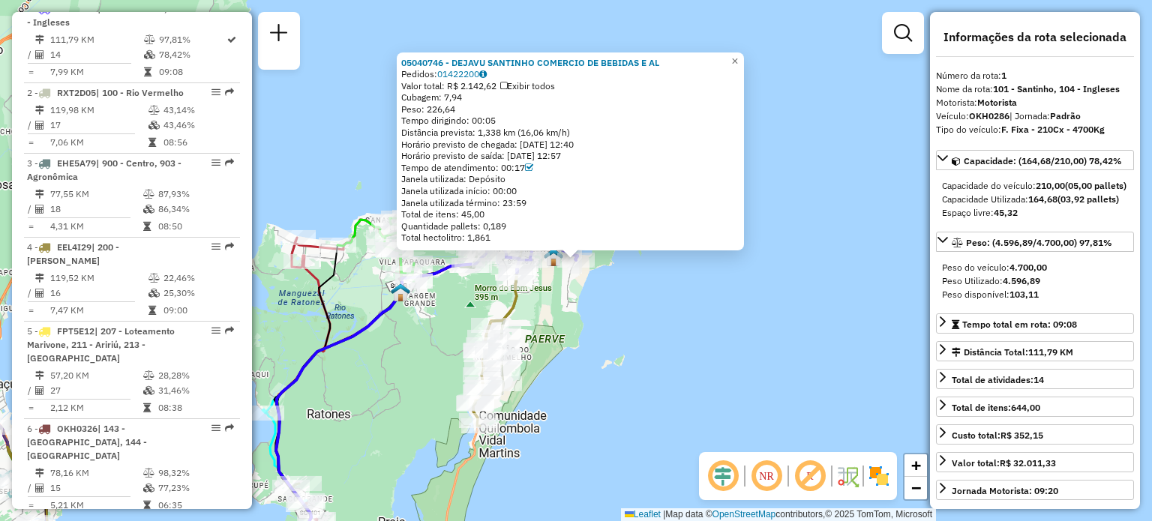
click at [717, 243] on div "Total hectolitro: 1,861" at bounding box center [570, 238] width 338 height 12
click at [600, 275] on div "05040746 - DEJAVU SANTINHO COMERCIO DE BEBIDAS E AL Pedidos: 01422200 Valor tot…" at bounding box center [576, 260] width 1152 height 521
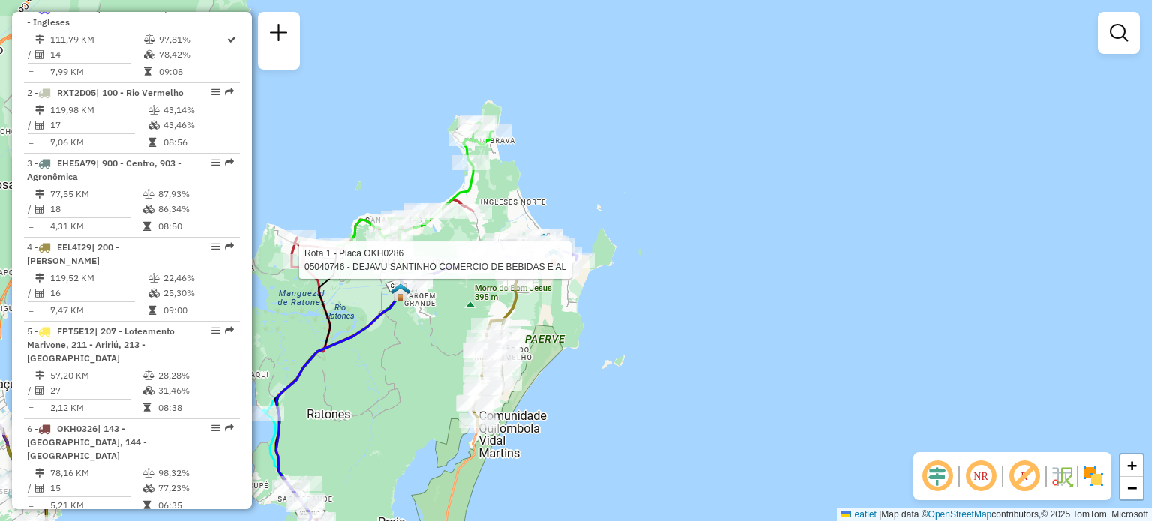
select select "**********"
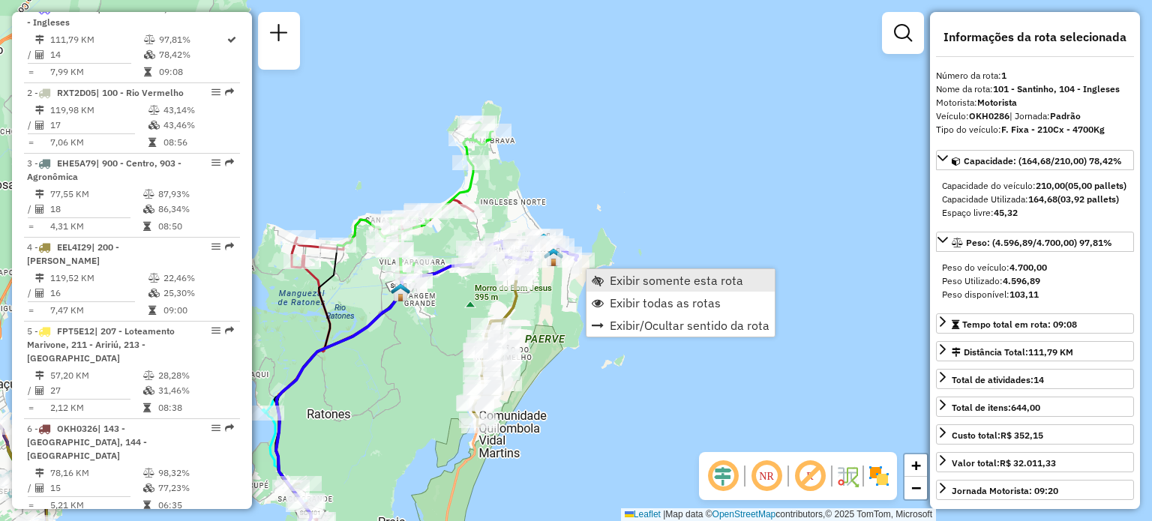
click at [619, 280] on span "Exibir somente esta rota" at bounding box center [676, 280] width 133 height 12
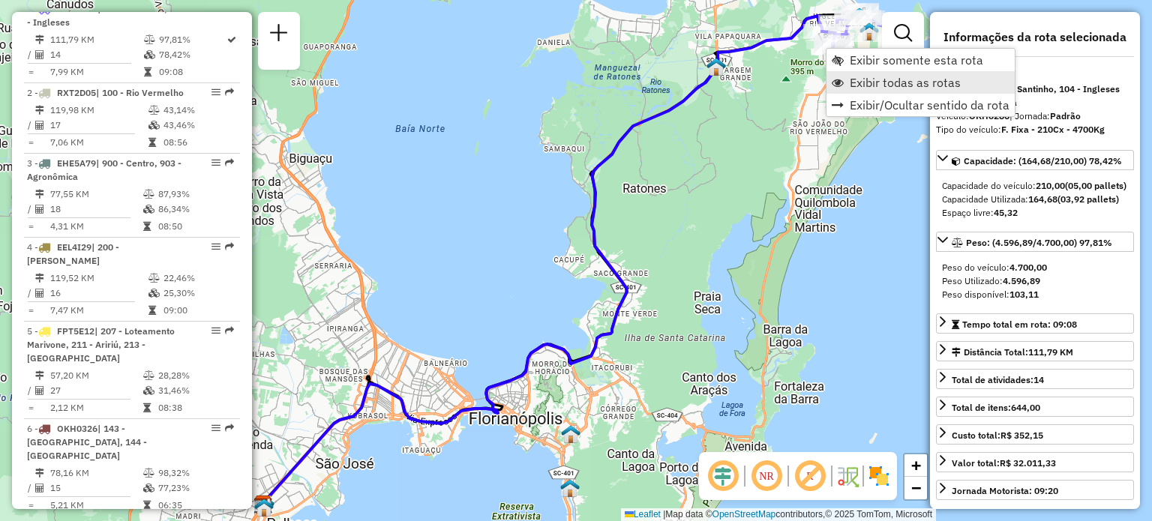
click at [852, 85] on span "Exibir todas as rotas" at bounding box center [904, 82] width 111 height 12
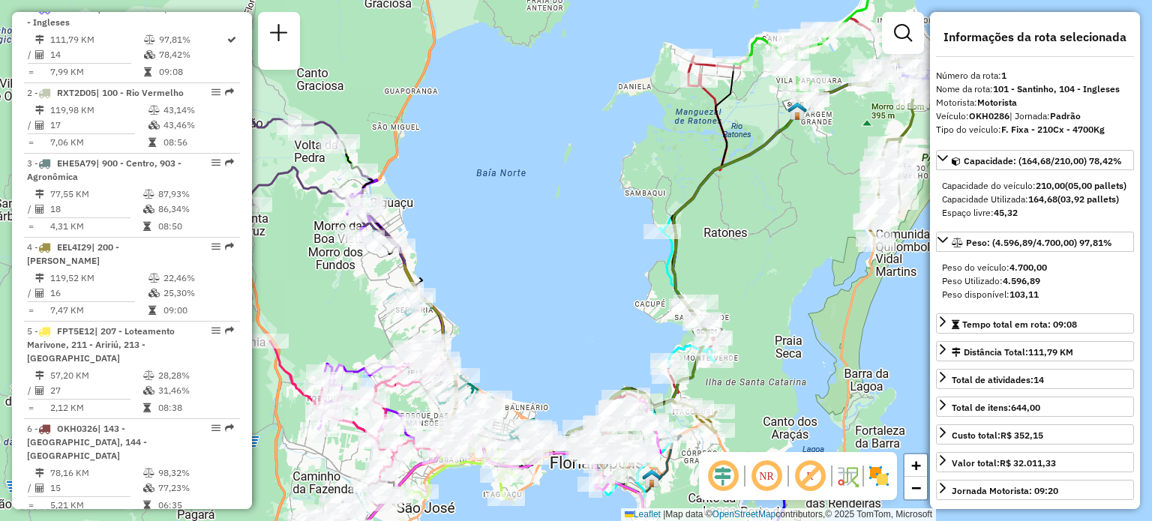
drag, startPoint x: 400, startPoint y: 139, endPoint x: 590, endPoint y: 186, distance: 195.5
click at [594, 187] on div "Janela de atendimento Grade de atendimento Capacidade Transportadoras Veículos …" at bounding box center [576, 260] width 1152 height 521
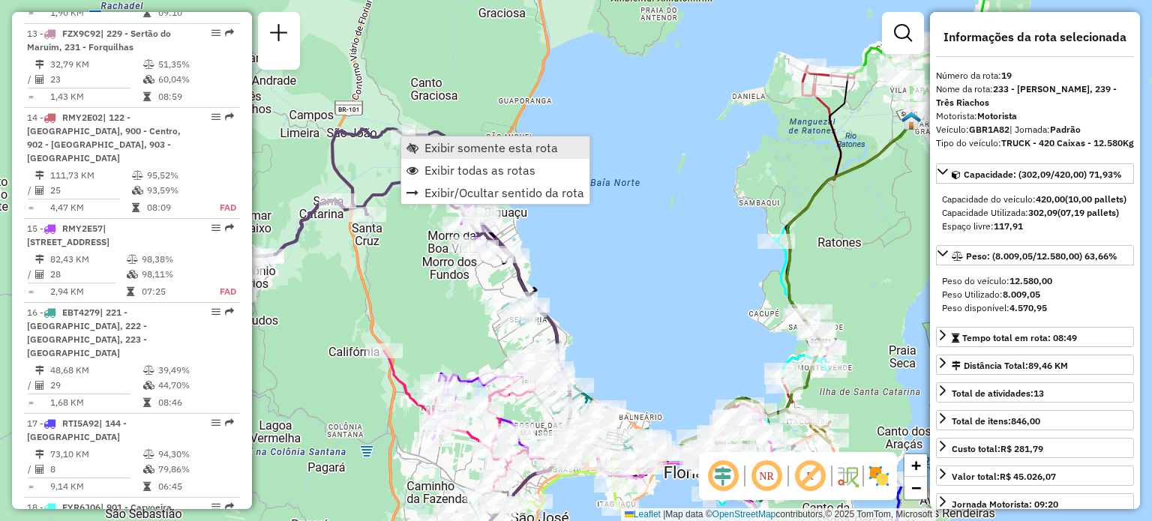
scroll to position [2131, 0]
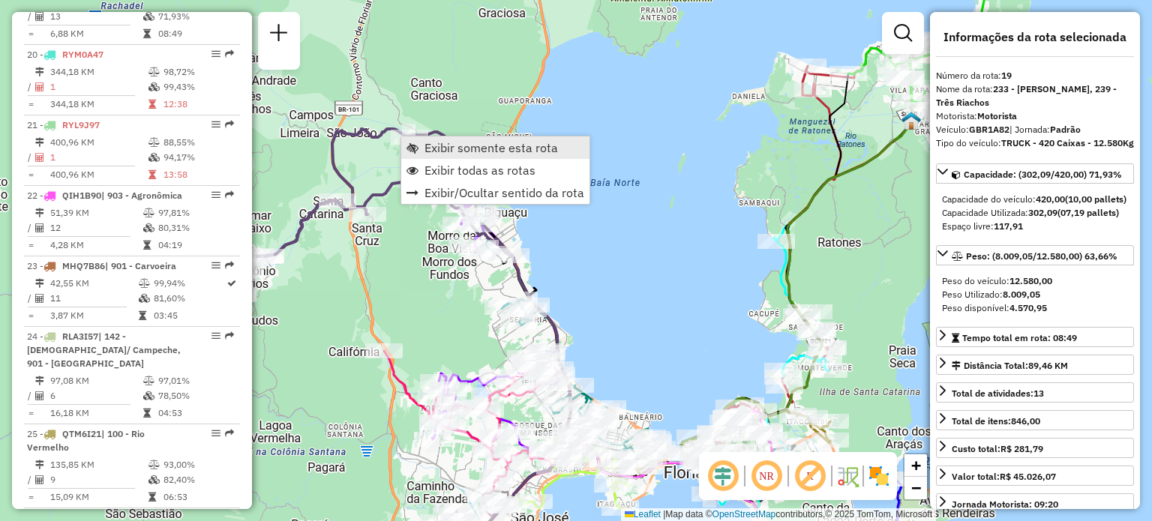
click at [425, 142] on span "Exibir somente esta rota" at bounding box center [490, 148] width 133 height 12
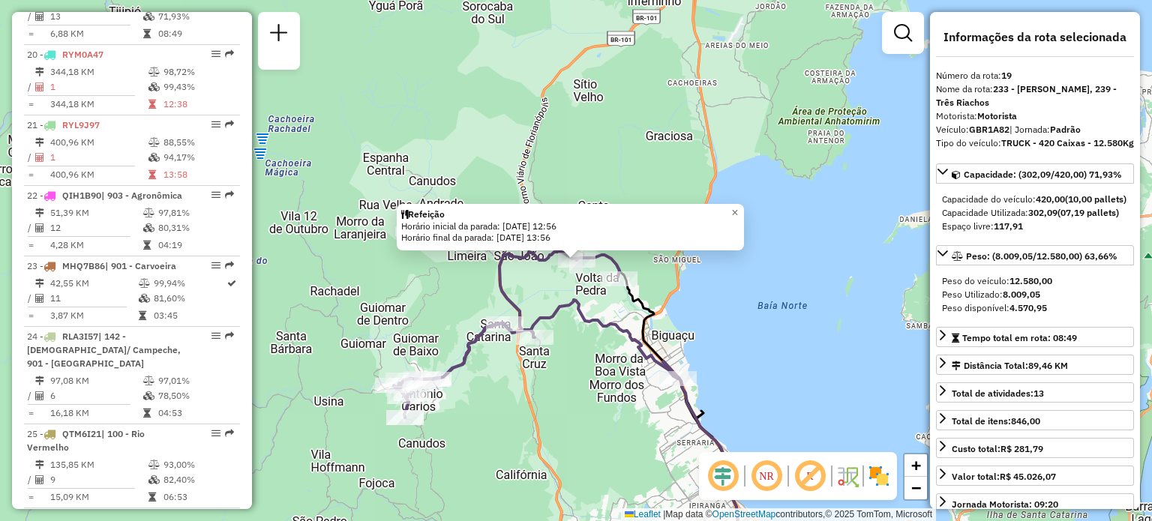
click at [576, 251] on div at bounding box center [570, 248] width 18 height 18
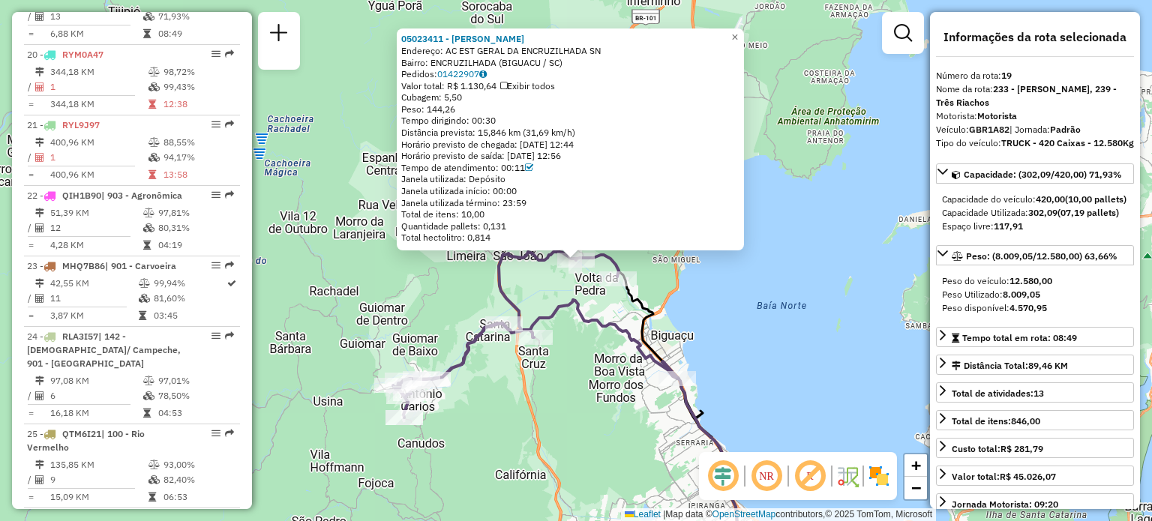
click at [598, 305] on div "Rota 19 - Placa GBR1A82 05023411 - [PERSON_NAME] 05023411 - [PERSON_NAME]: AC E…" at bounding box center [576, 260] width 1152 height 521
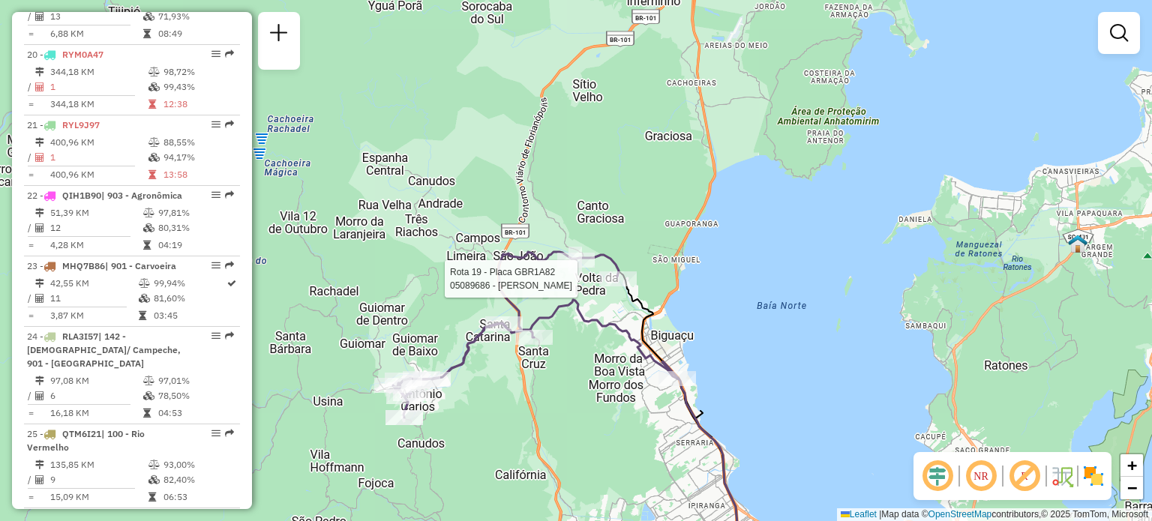
select select "**********"
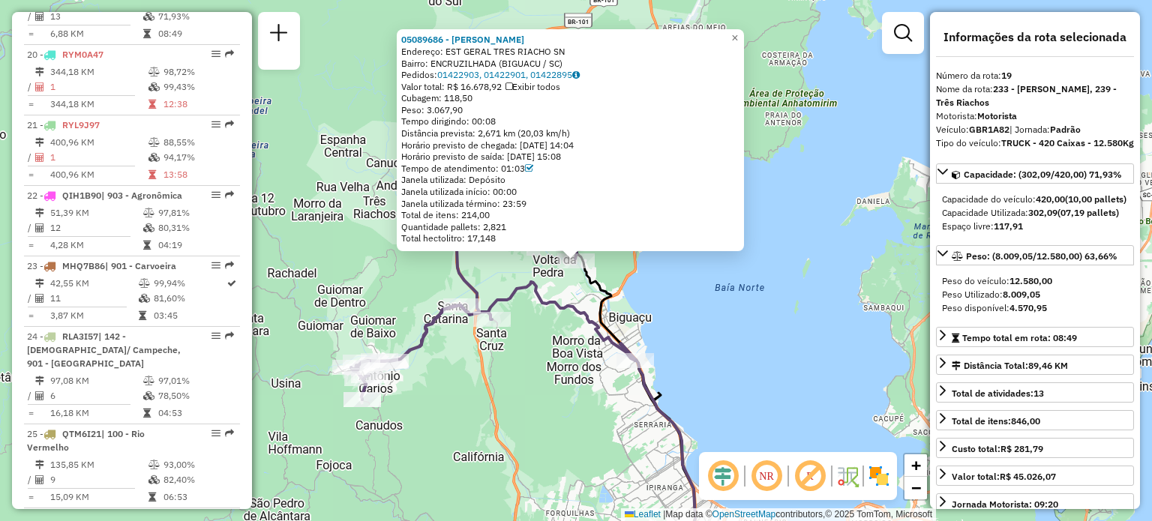
click at [541, 289] on icon at bounding box center [493, 317] width 284 height 166
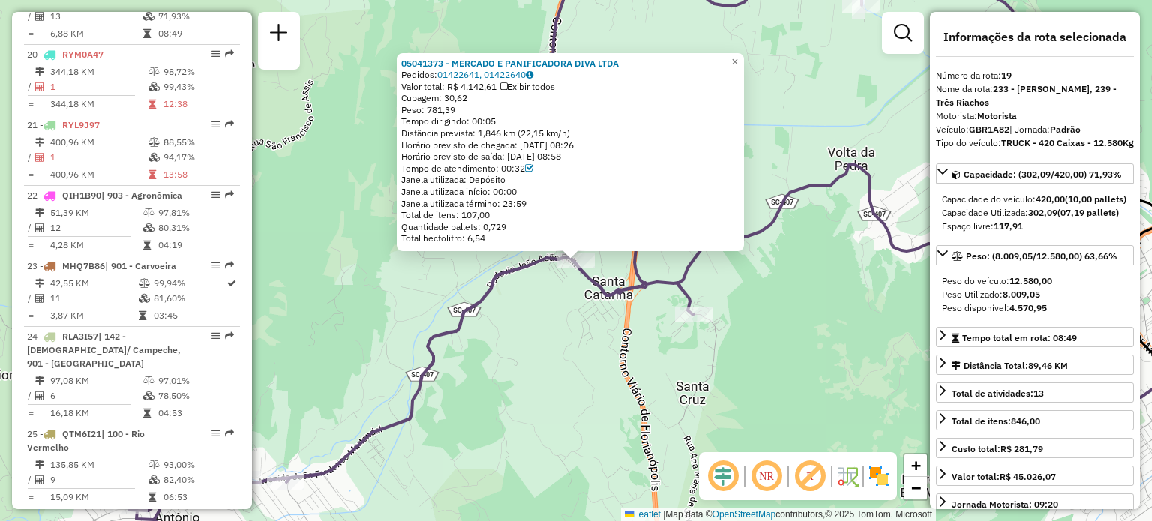
click at [484, 382] on div "05041373 - MERCADO E PANIFICADORA DIVA LTDA Pedidos: 01422641, 01422640 Valor t…" at bounding box center [576, 260] width 1152 height 521
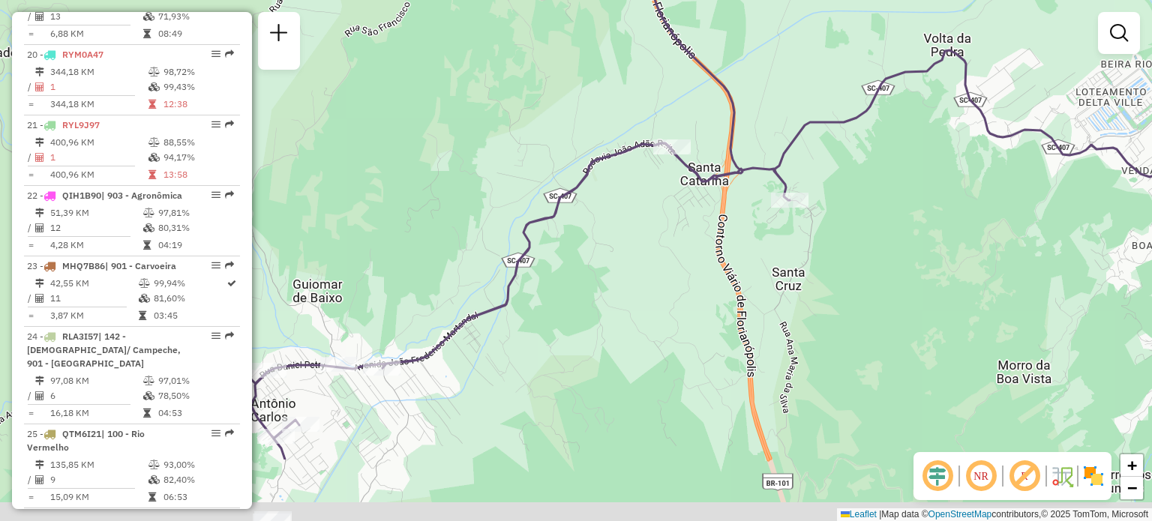
drag, startPoint x: 479, startPoint y: 381, endPoint x: 633, endPoint y: 220, distance: 222.7
click at [630, 218] on div "Janela de atendimento Grade de atendimento Capacidade Transportadoras Veículos …" at bounding box center [576, 260] width 1152 height 521
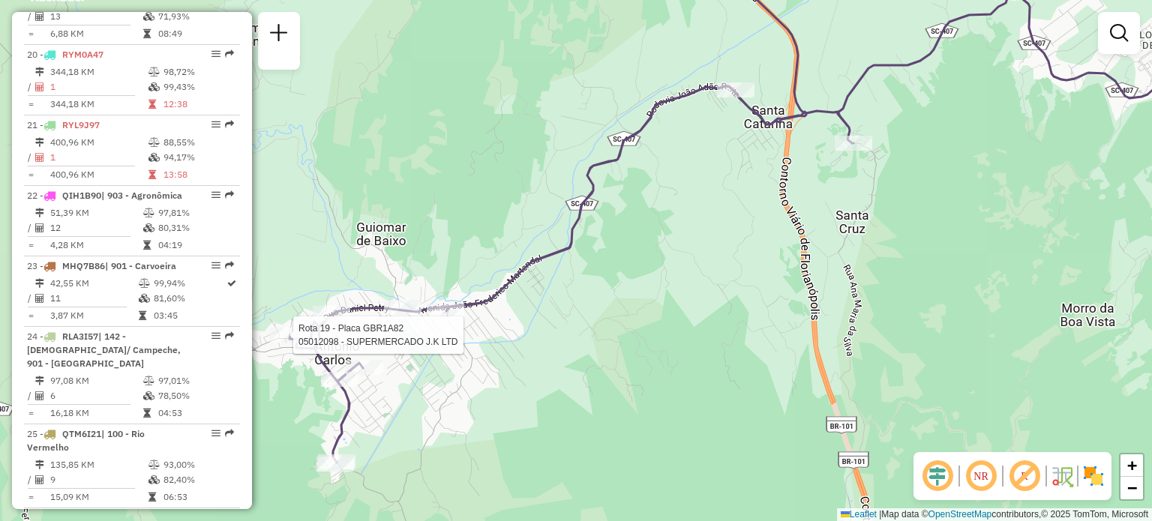
select select "**********"
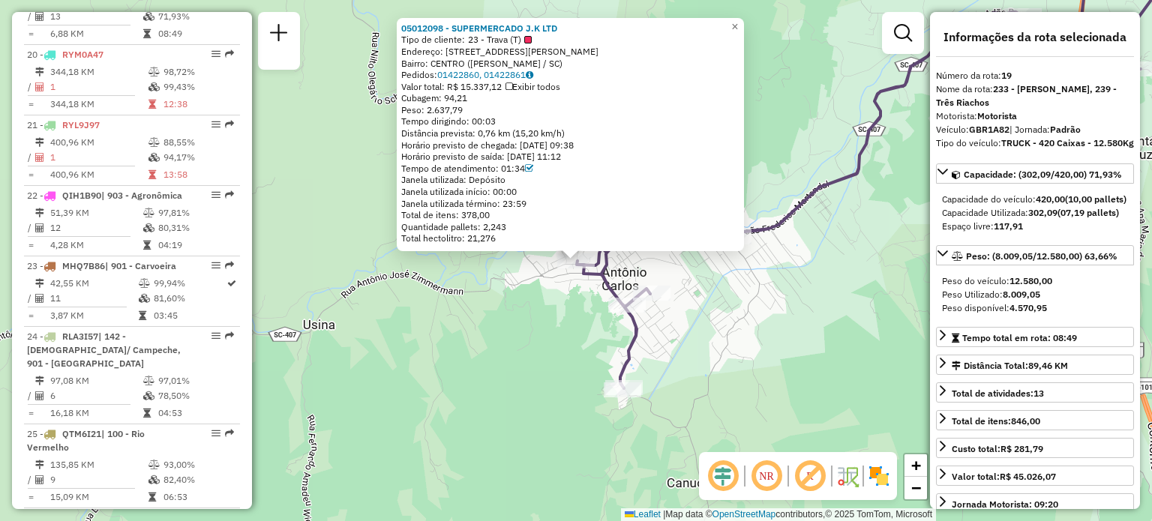
click at [456, 305] on div "05012098 - SUPERMERCADO J.K LTD Tipo de cliente: 23 - Trava (T) Endereço: [STRE…" at bounding box center [576, 260] width 1152 height 521
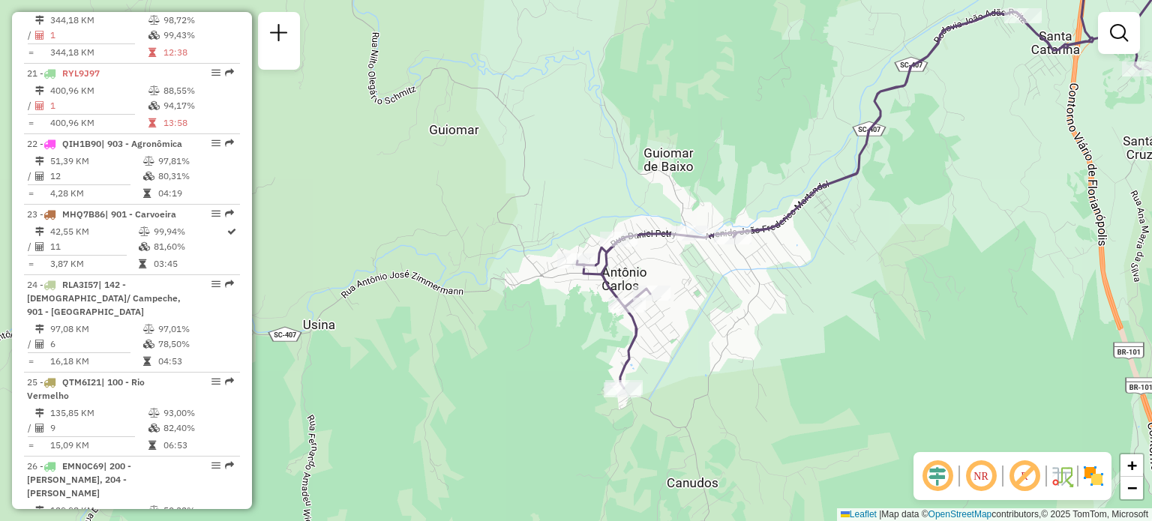
scroll to position [2206, 0]
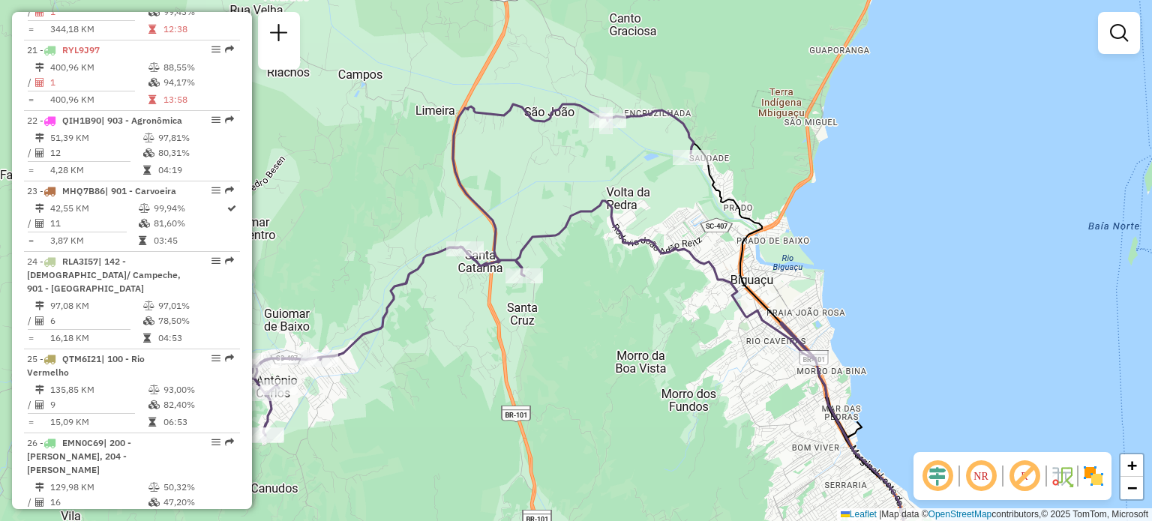
drag, startPoint x: 541, startPoint y: 181, endPoint x: 243, endPoint y: 316, distance: 327.8
click at [246, 317] on hb-router-mapa "Informações da Sessão 1286260 - [DATE] Criação: [DATE] 18:37 Depósito: CDD [GEO…" at bounding box center [576, 260] width 1152 height 521
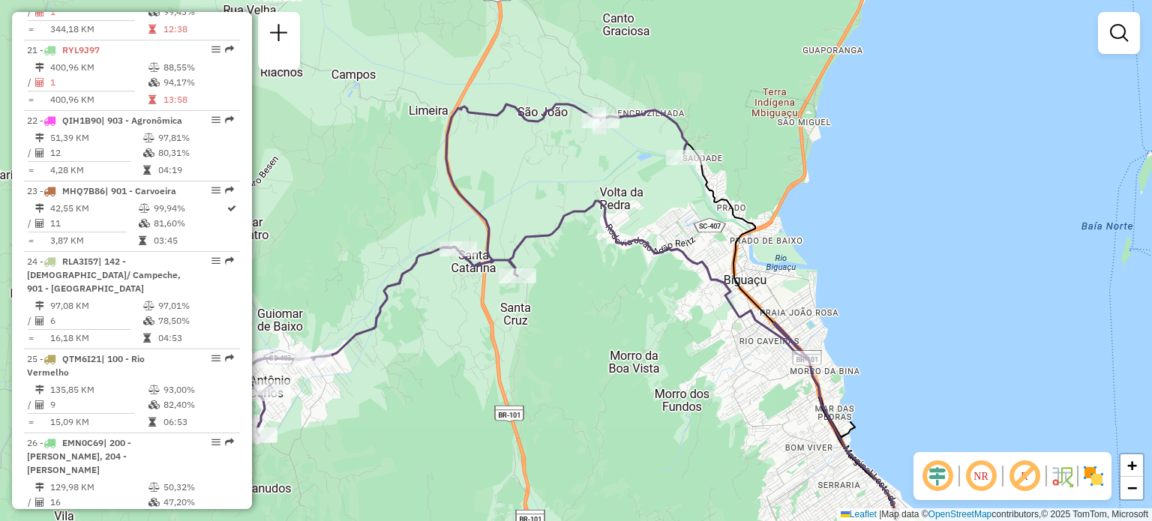
drag, startPoint x: 512, startPoint y: 121, endPoint x: 495, endPoint y: 157, distance: 39.9
click at [495, 157] on div "Janela de atendimento Grade de atendimento Capacidade Transportadoras Veículos …" at bounding box center [576, 260] width 1152 height 521
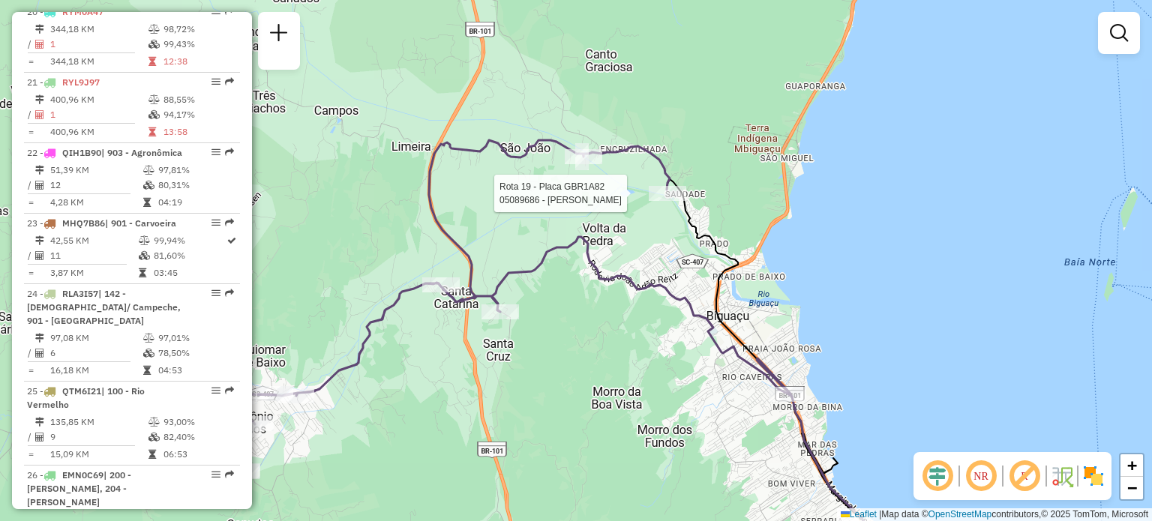
select select "**********"
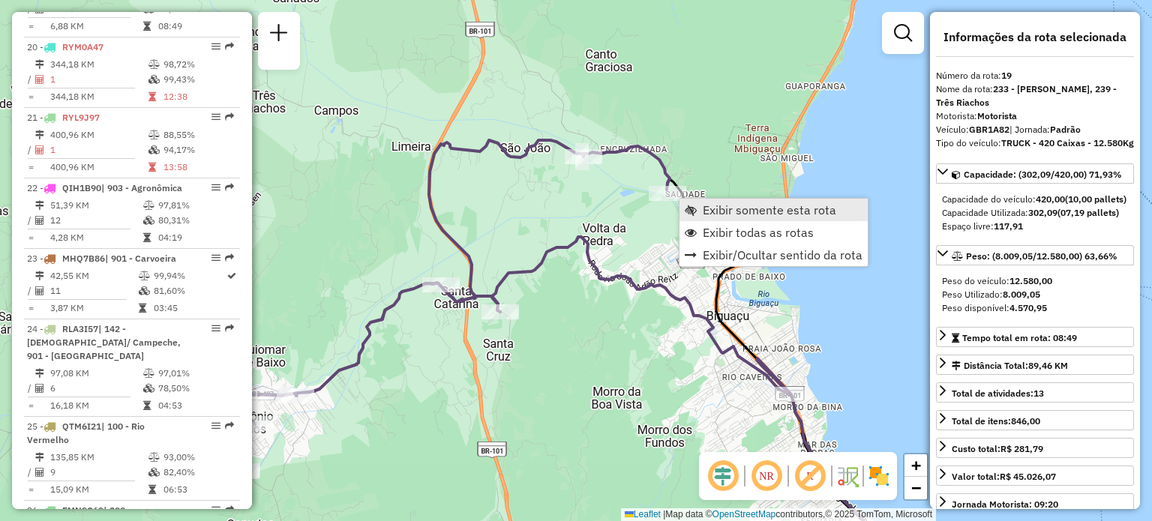
scroll to position [2131, 0]
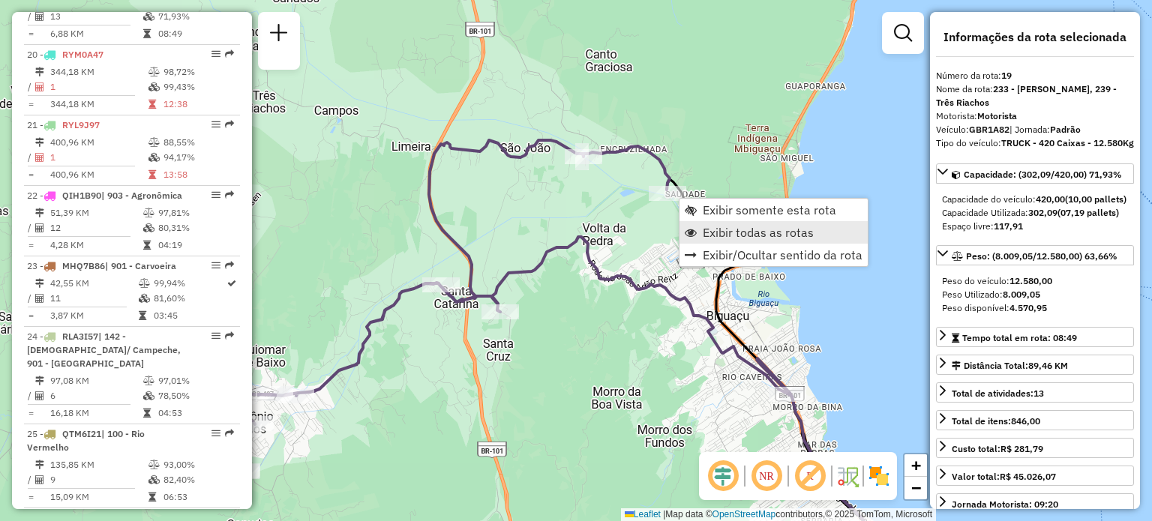
click at [718, 226] on span "Exibir todas as rotas" at bounding box center [757, 232] width 111 height 12
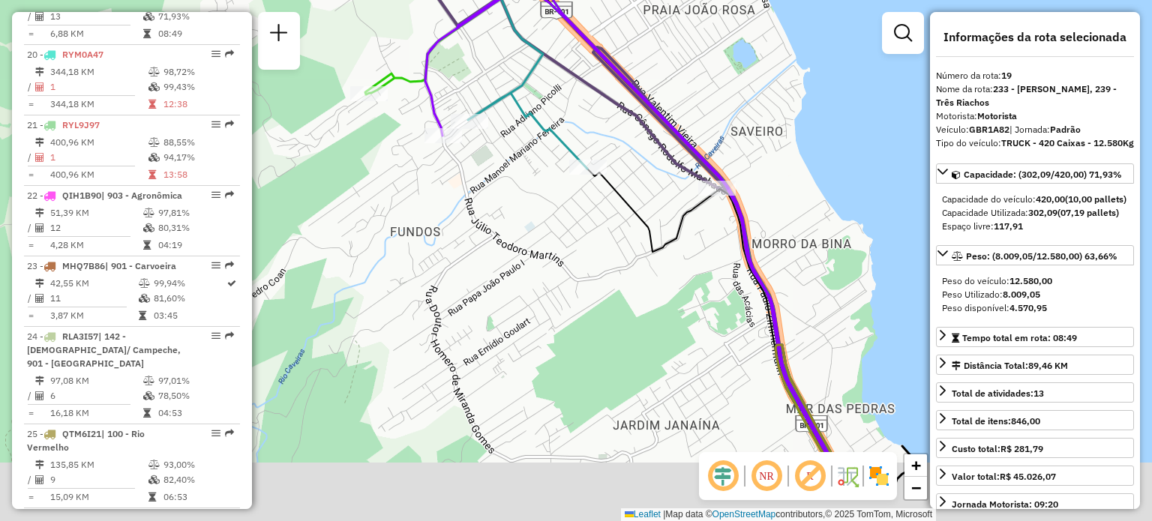
drag, startPoint x: 684, startPoint y: 301, endPoint x: 628, endPoint y: 235, distance: 86.7
click at [611, 169] on icon at bounding box center [718, 334] width 262 height 331
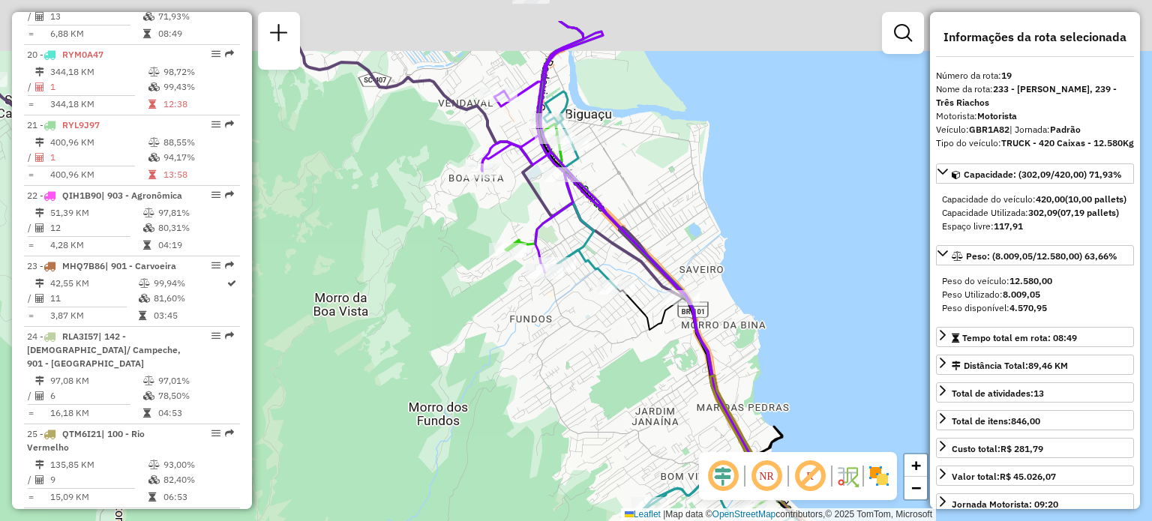
drag, startPoint x: 607, startPoint y: 273, endPoint x: 618, endPoint y: 353, distance: 81.0
click at [618, 353] on div "Janela de atendimento Grade de atendimento Capacidade Transportadoras Veículos …" at bounding box center [576, 260] width 1152 height 521
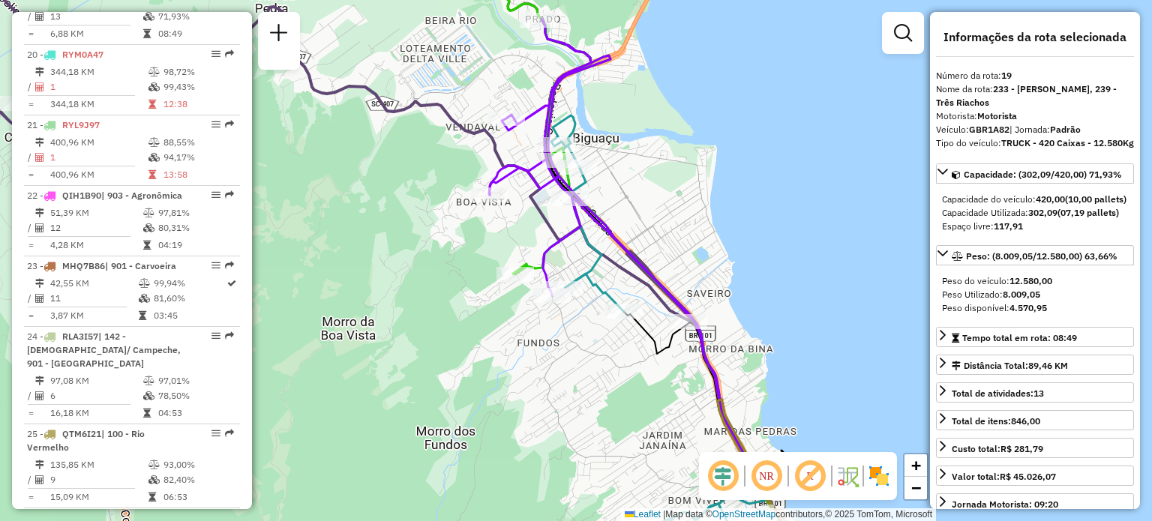
drag, startPoint x: 617, startPoint y: 214, endPoint x: 570, endPoint y: 88, distance: 133.8
click at [573, 91] on div "Janela de atendimento Grade de atendimento Capacidade Transportadoras Veículos …" at bounding box center [576, 260] width 1152 height 521
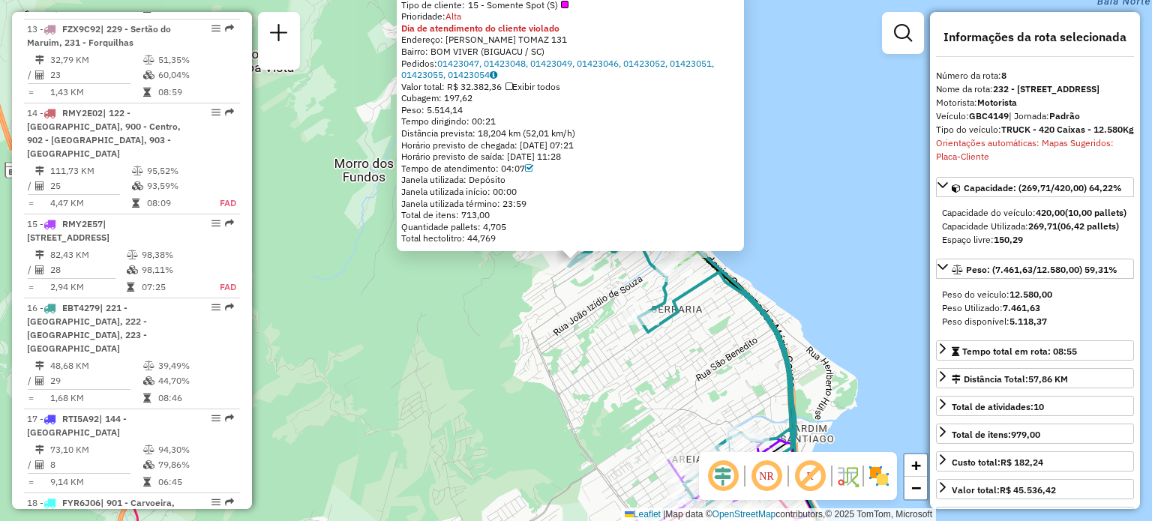
scroll to position [1182, 0]
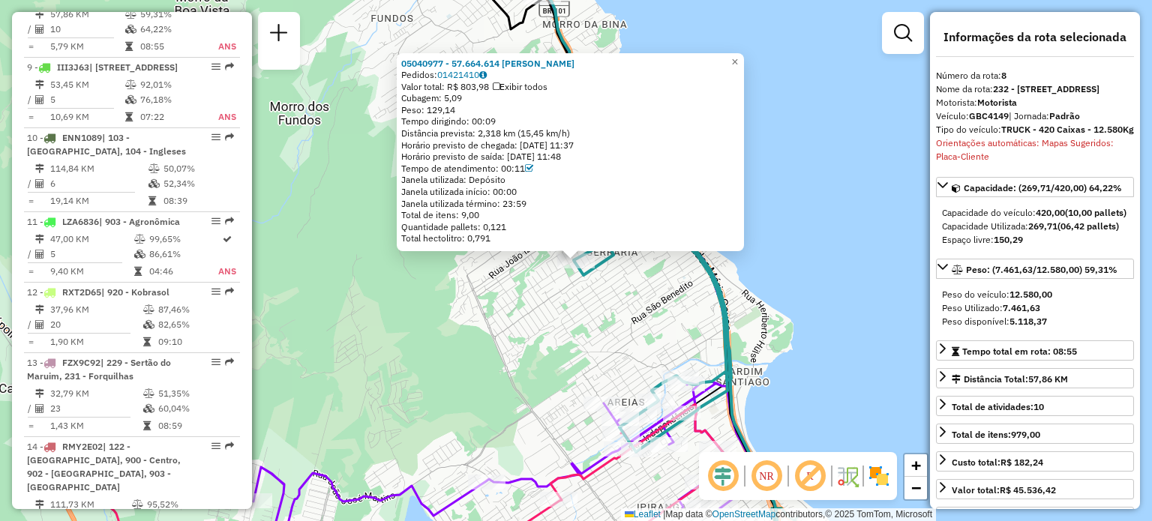
click at [555, 305] on div "05040977 - 57.664.614 BRUNA [PERSON_NAME]: 01421410 Valor total: R$ 803,98 Exib…" at bounding box center [576, 260] width 1152 height 521
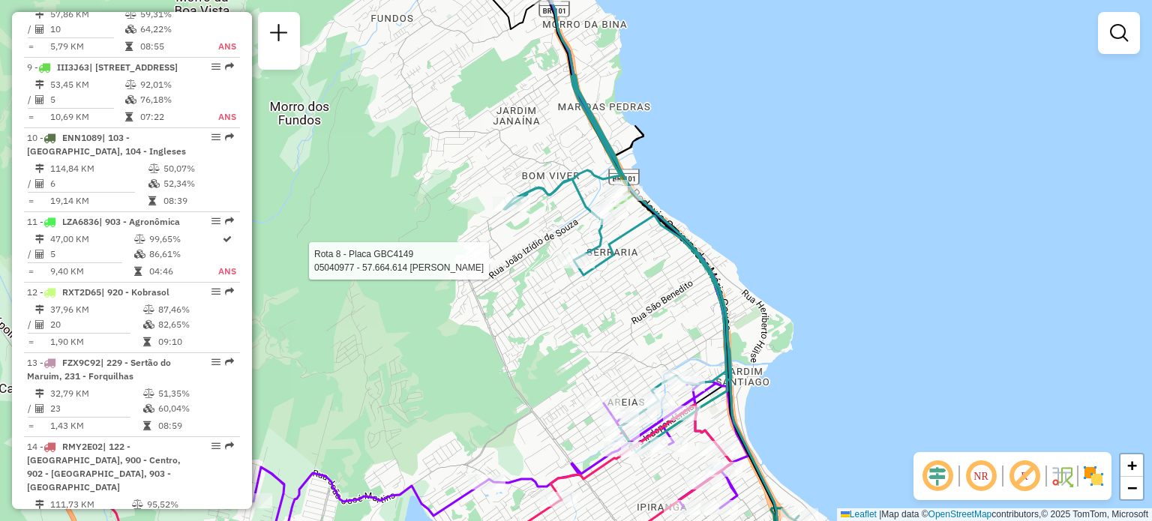
select select "**********"
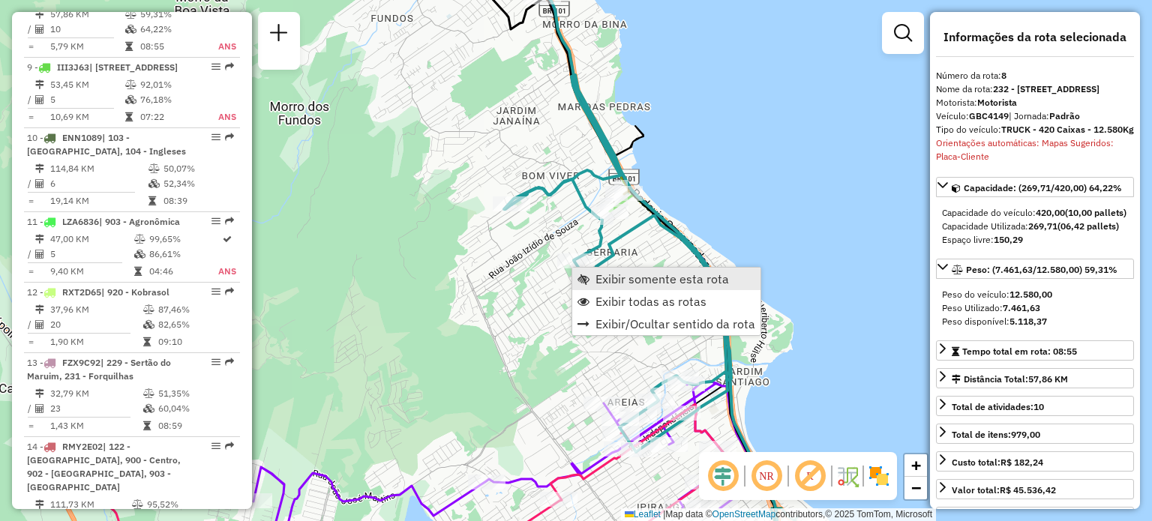
click at [596, 273] on span "Exibir somente esta rota" at bounding box center [661, 279] width 133 height 12
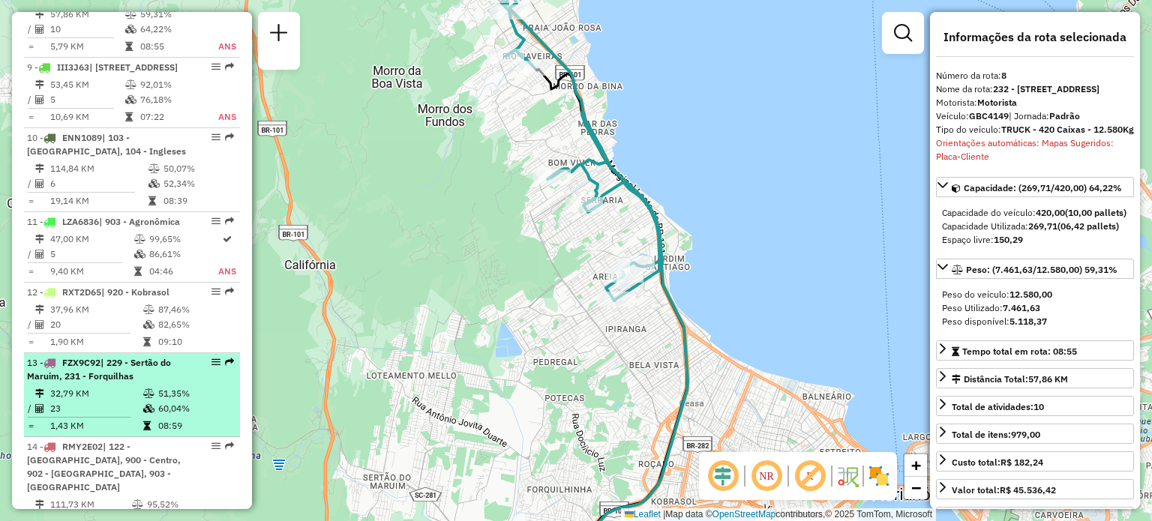
drag, startPoint x: 206, startPoint y: 427, endPoint x: 207, endPoint y: 435, distance: 7.5
click at [204, 383] on div "13 - FZX9C92 | 229 - Sertão do Maruim, 231 - Forquilhas" at bounding box center [132, 369] width 210 height 27
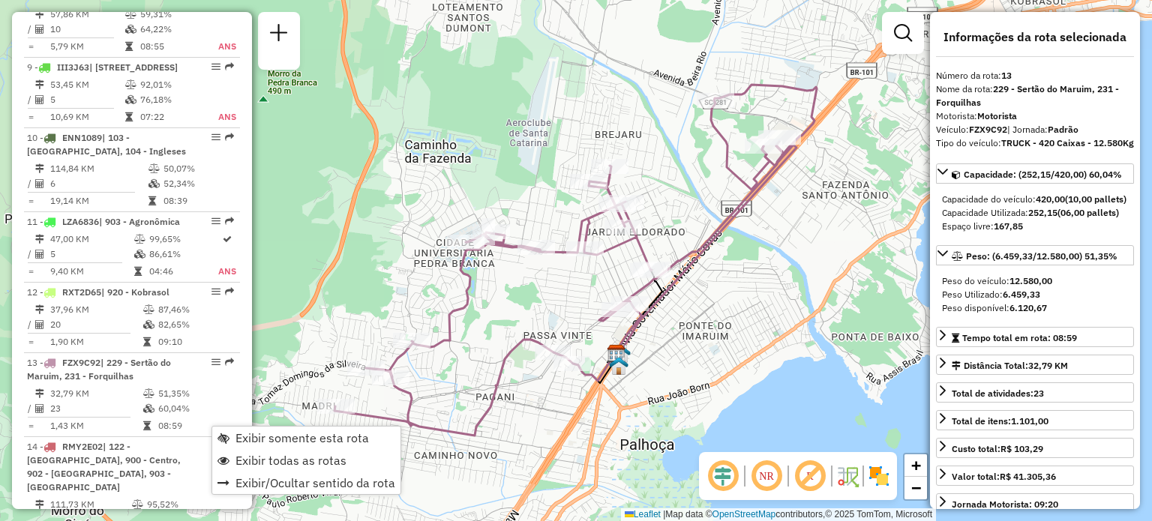
click at [354, 339] on div "Janela de atendimento Grade de atendimento Capacidade Transportadoras Veículos …" at bounding box center [576, 260] width 1152 height 521
